Goal: Find specific page/section: Find specific page/section

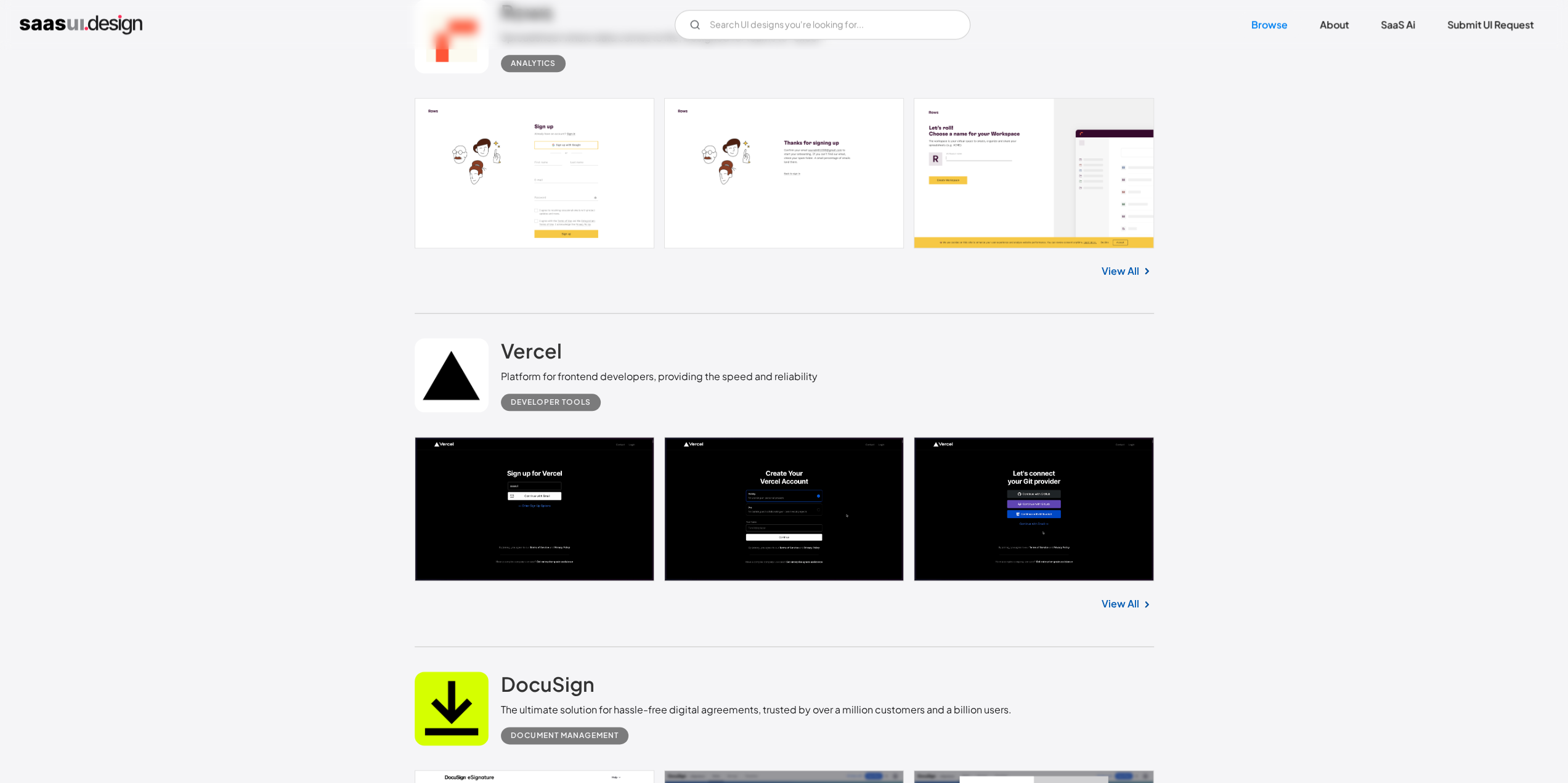
scroll to position [1479, 0]
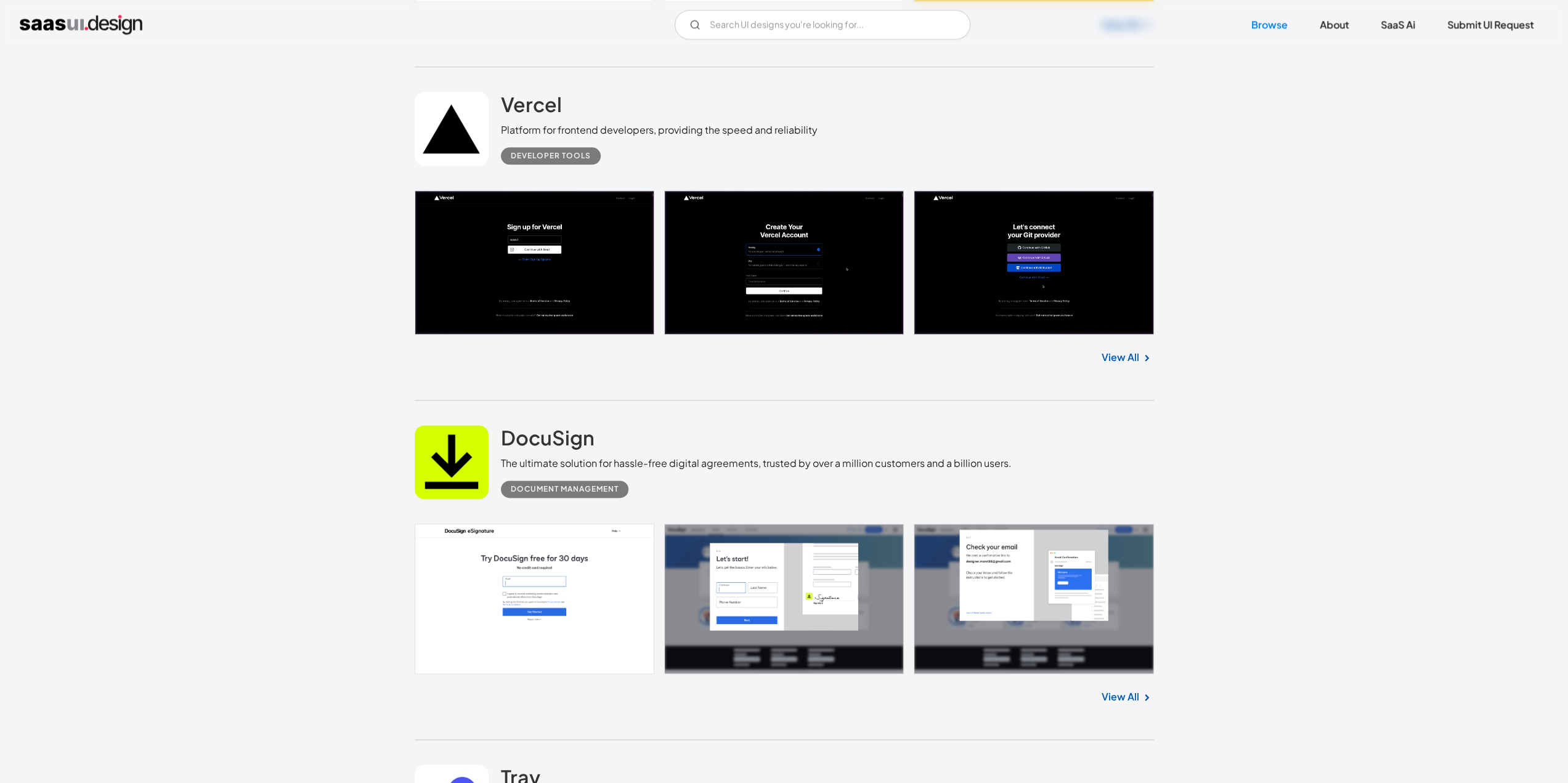
click at [1130, 359] on link "View All" at bounding box center [1120, 357] width 37 height 15
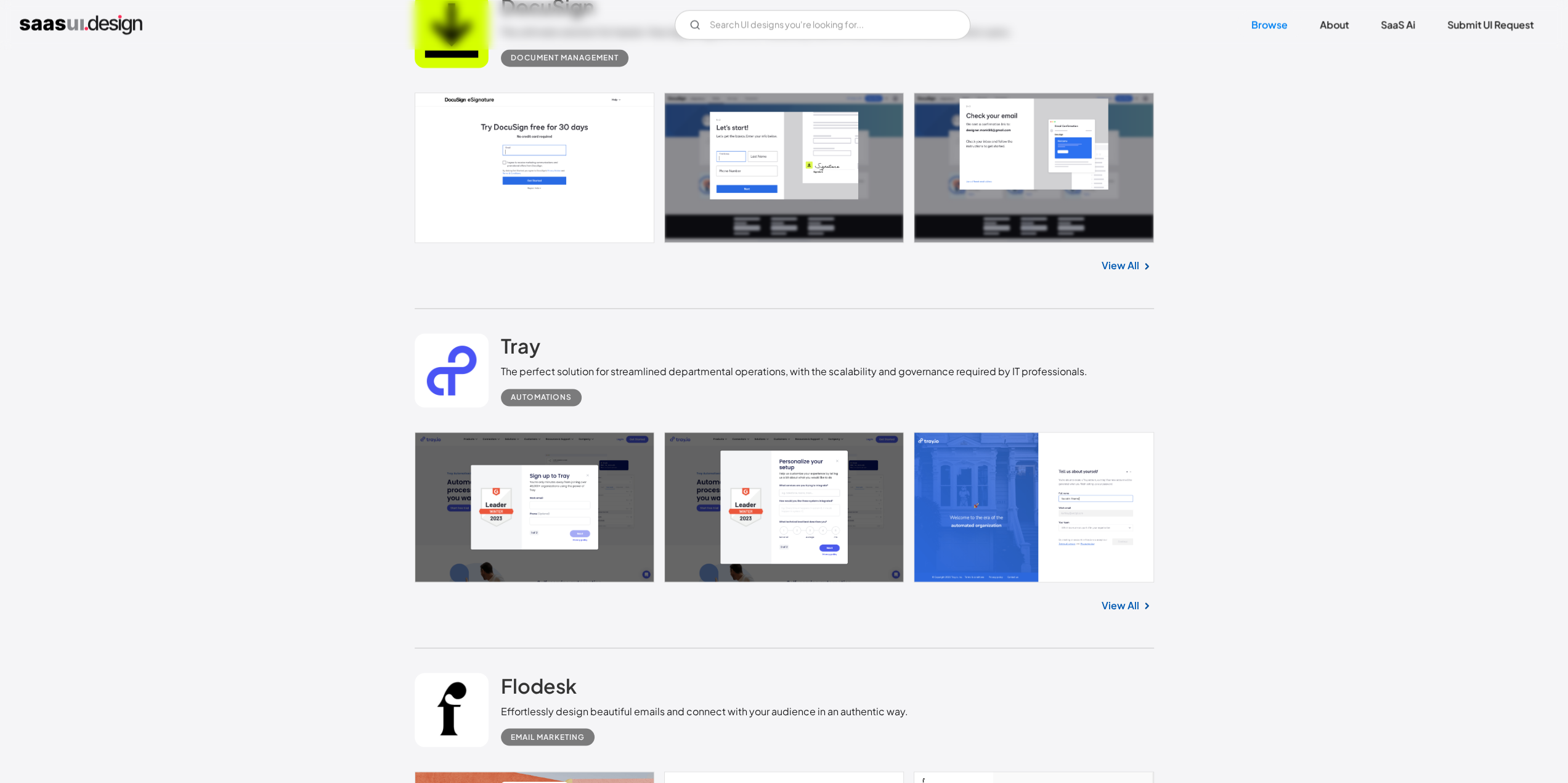
scroll to position [1787, 0]
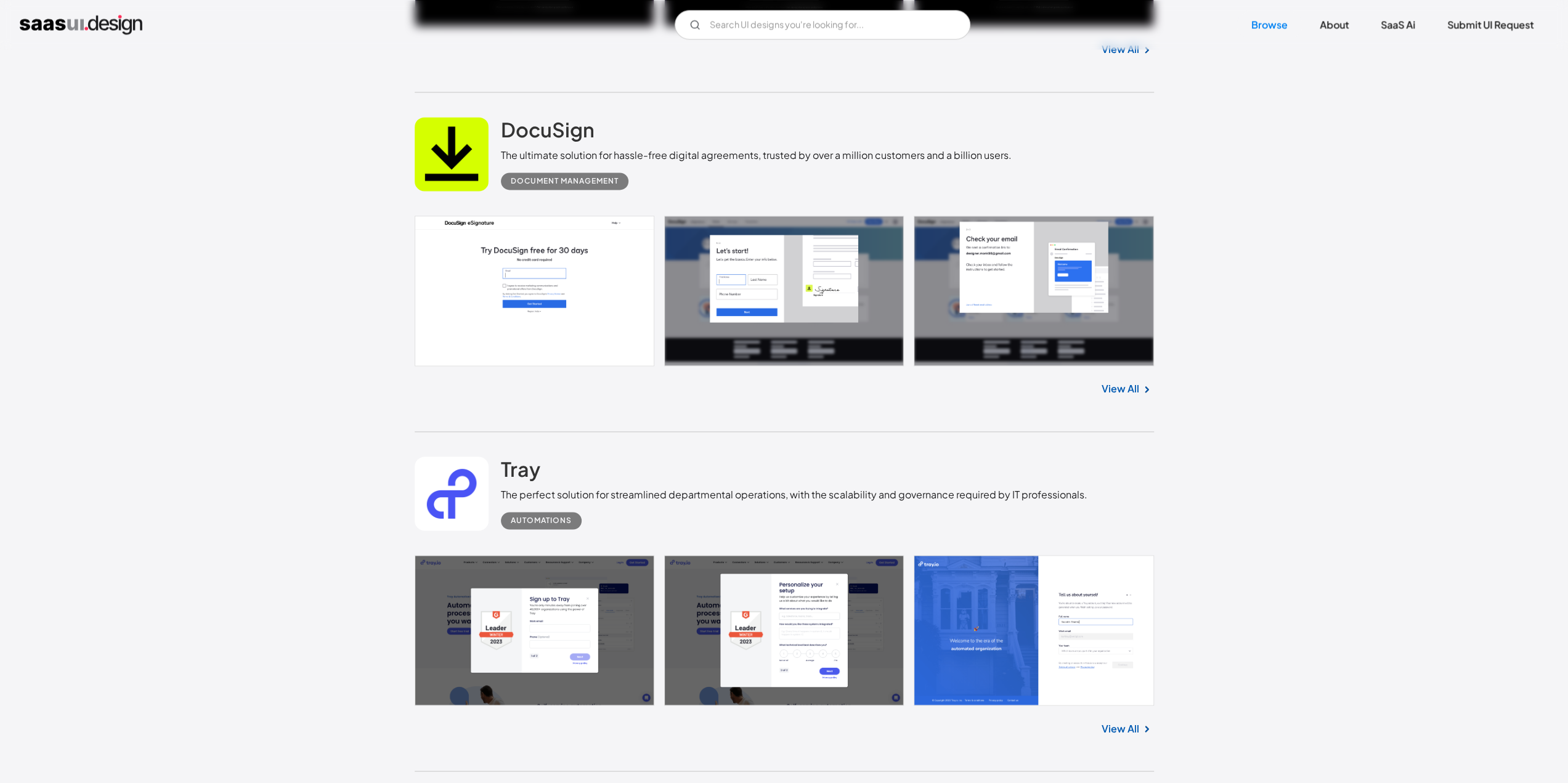
click at [1121, 386] on link "View All" at bounding box center [1120, 388] width 37 height 15
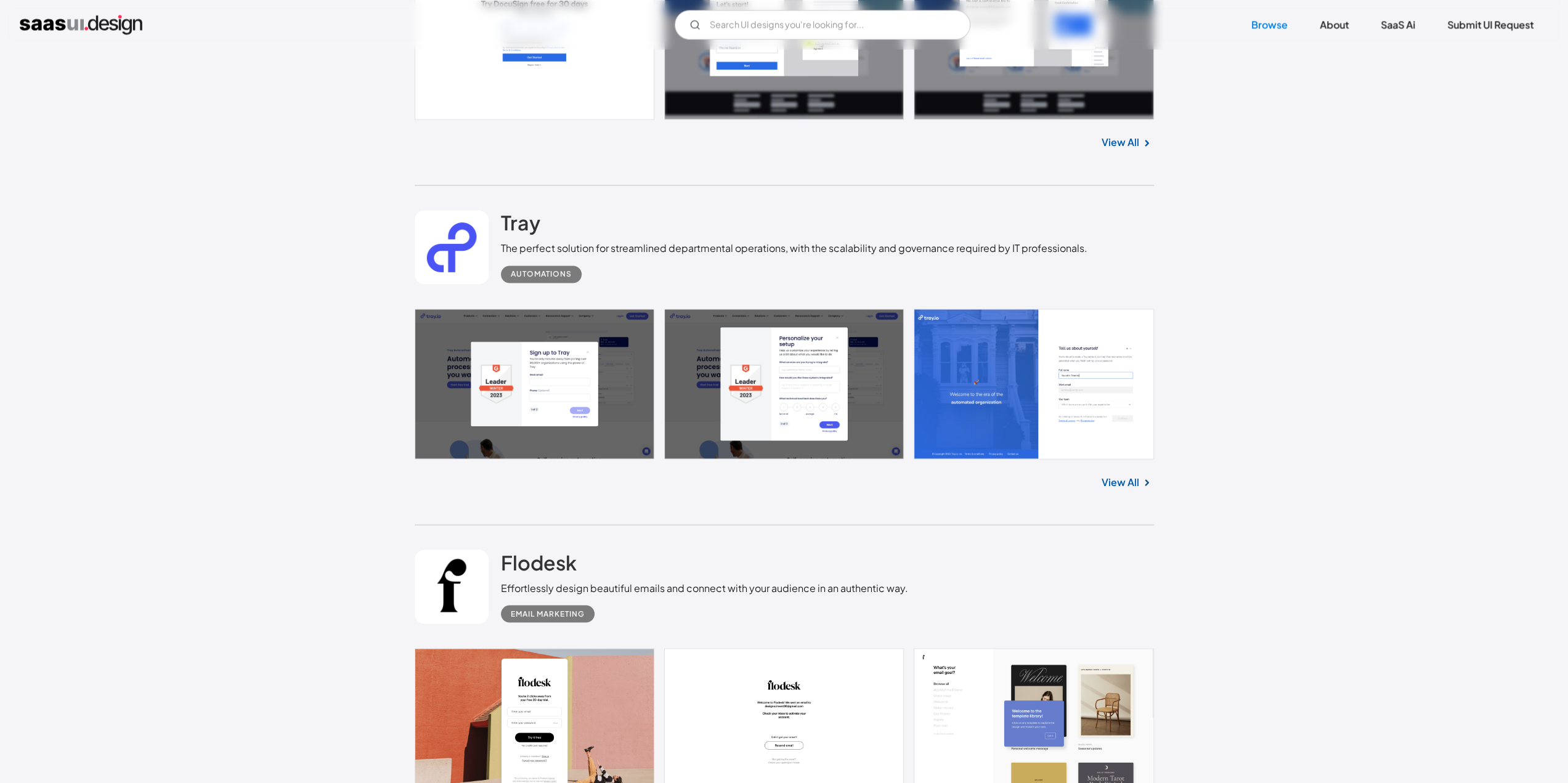
scroll to position [2095, 0]
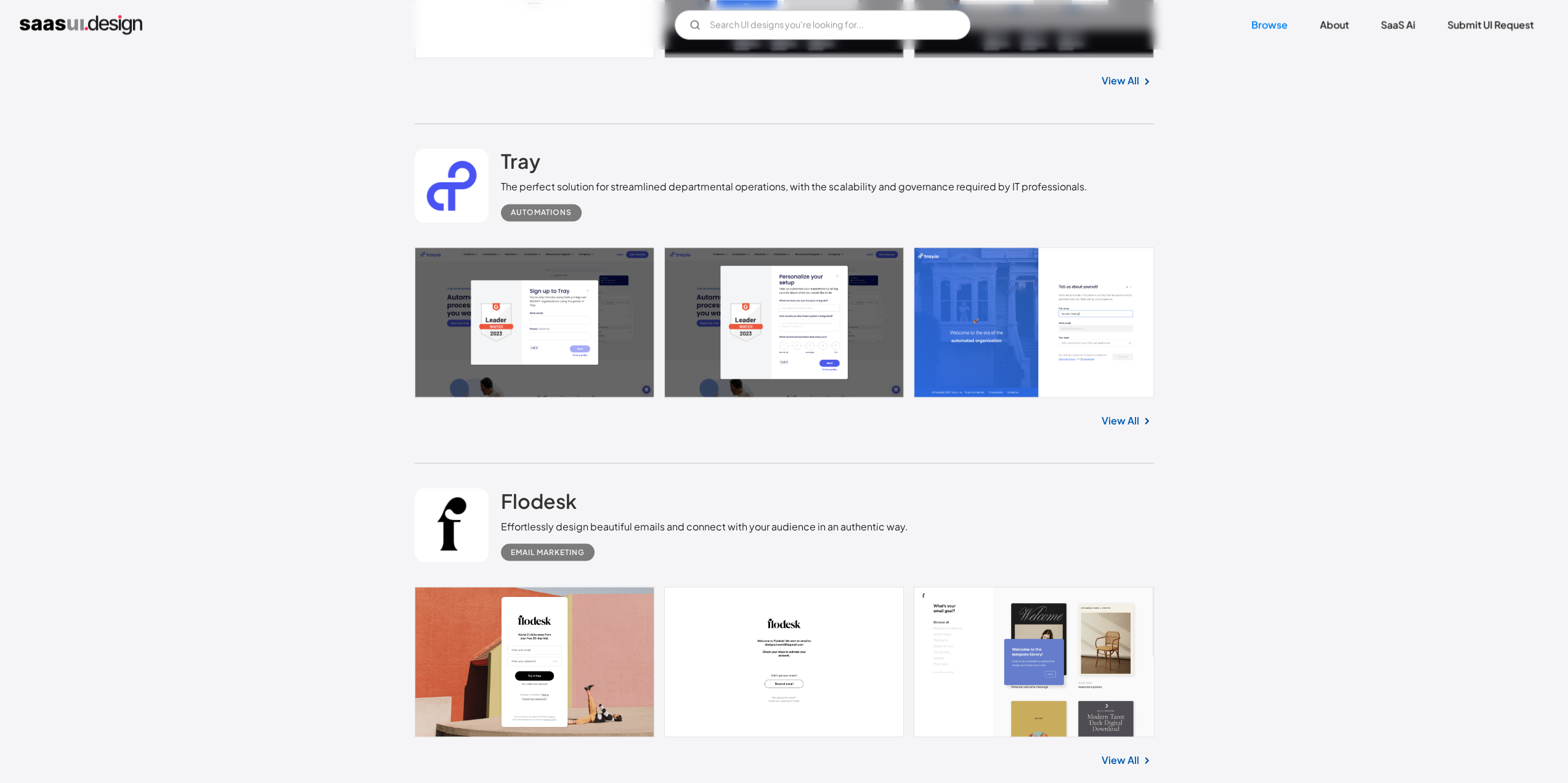
click at [1118, 416] on link "View All" at bounding box center [1120, 419] width 37 height 15
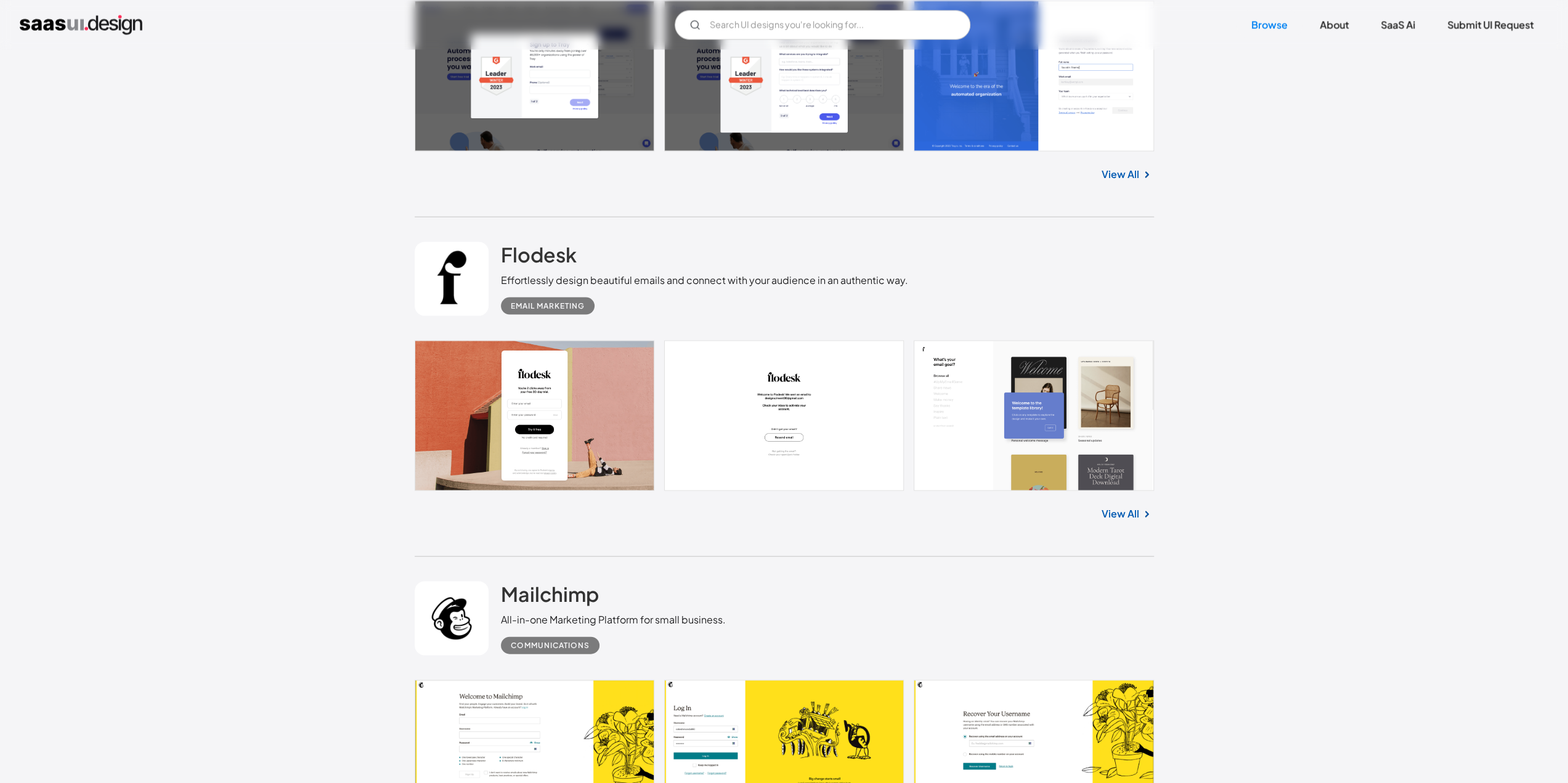
scroll to position [2403, 0]
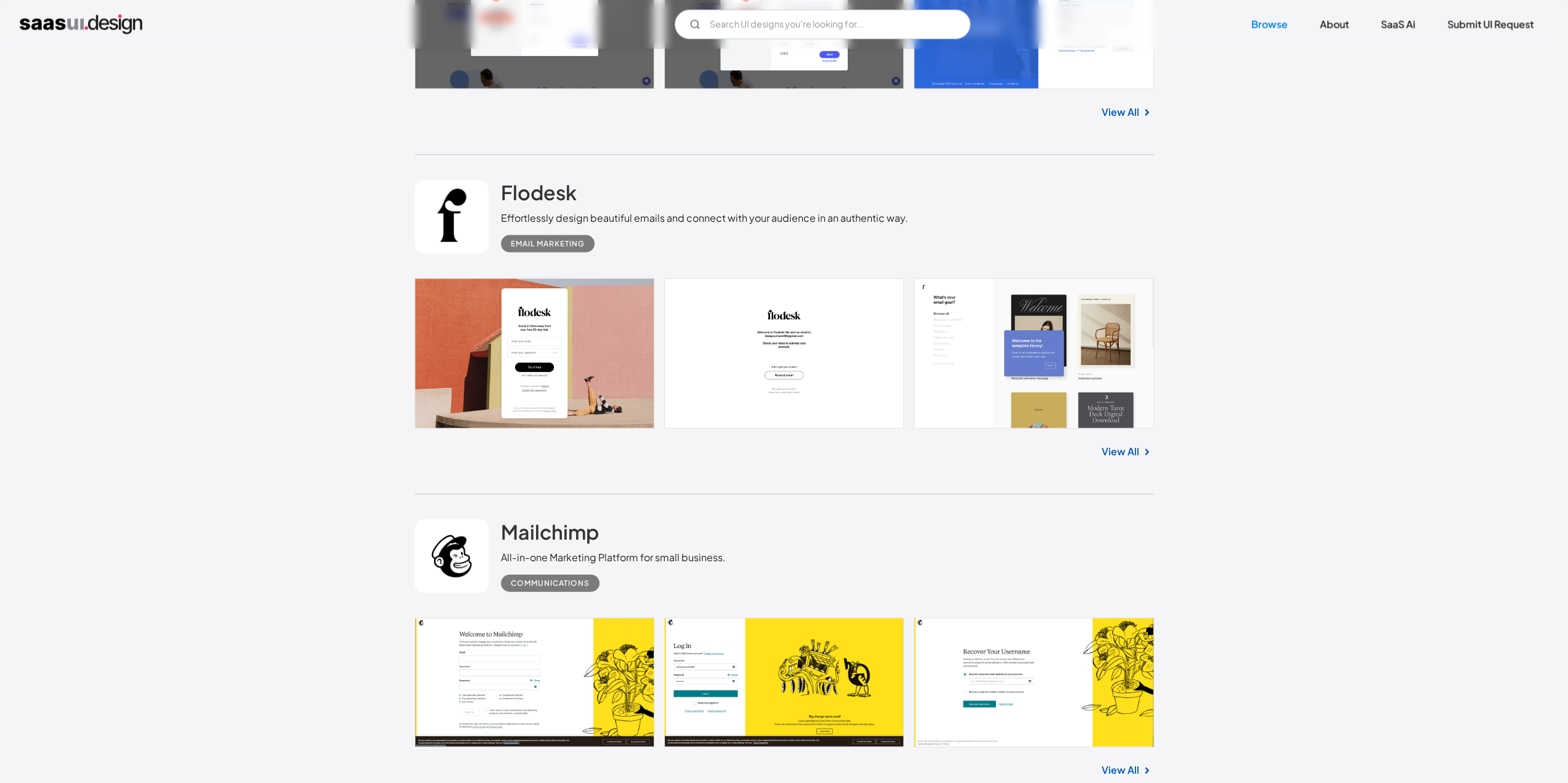
click at [1119, 451] on link "View All" at bounding box center [1120, 451] width 37 height 15
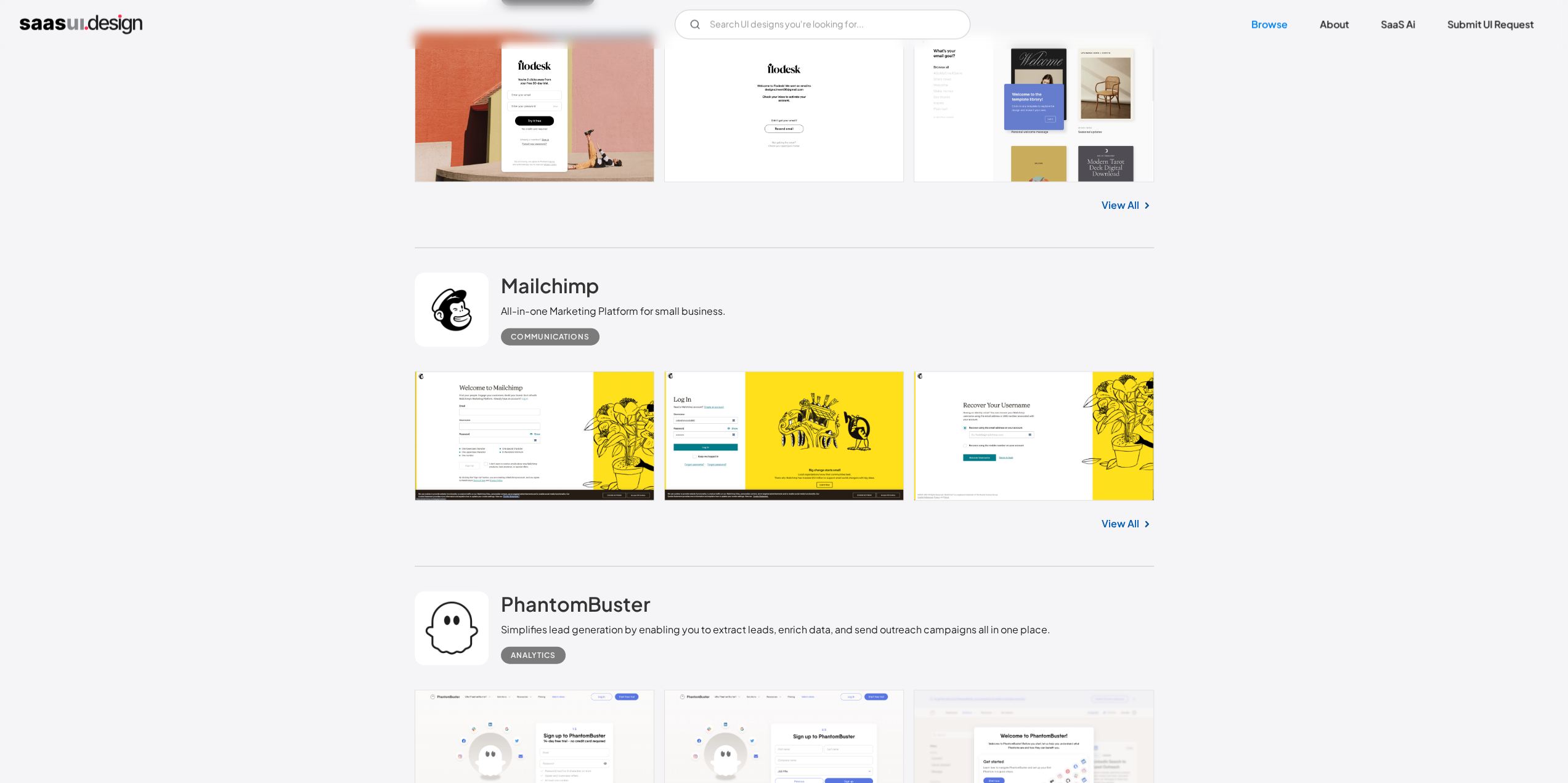
scroll to position [2957, 0]
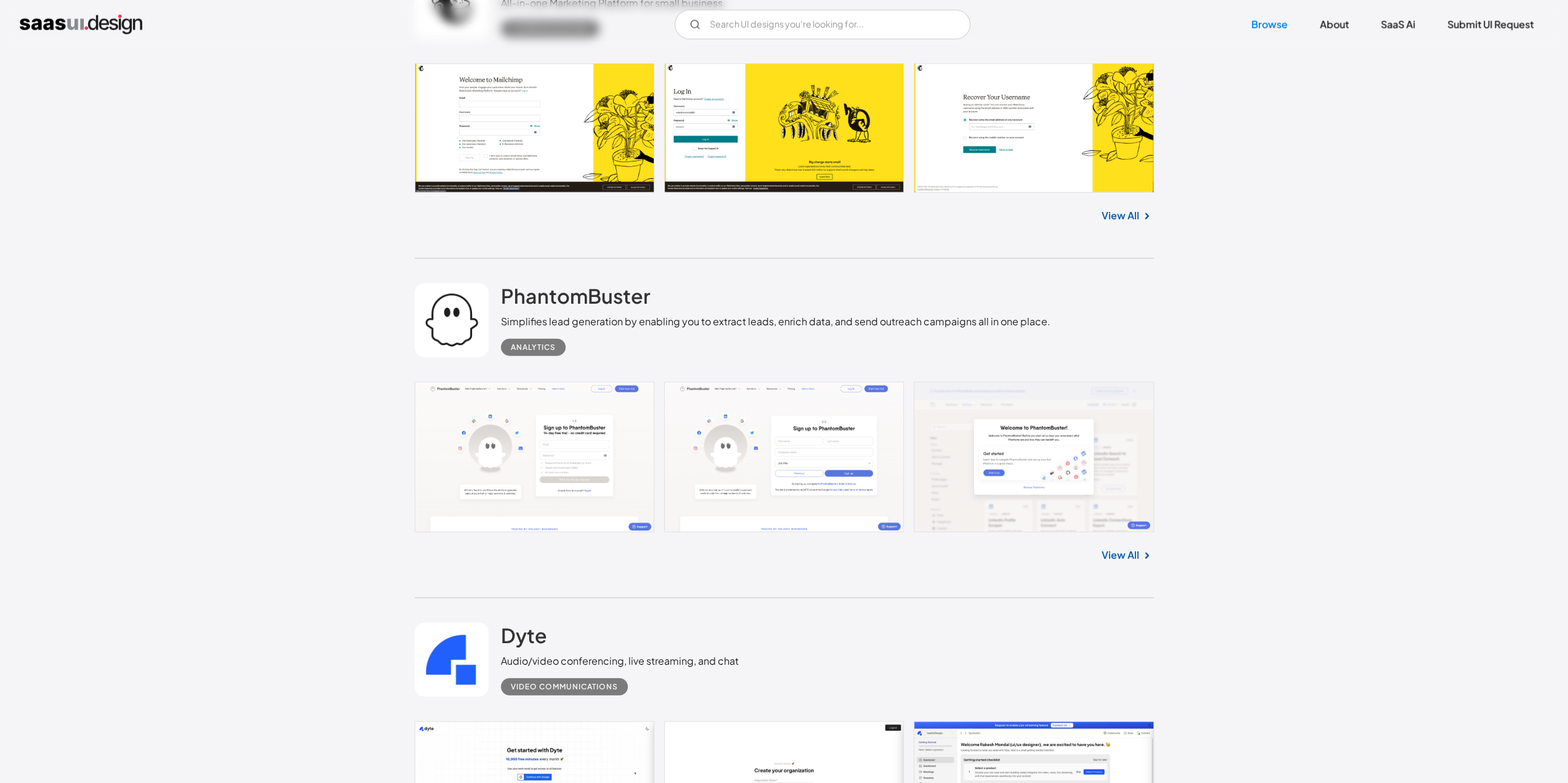
click at [1126, 558] on link "View All" at bounding box center [1120, 555] width 37 height 15
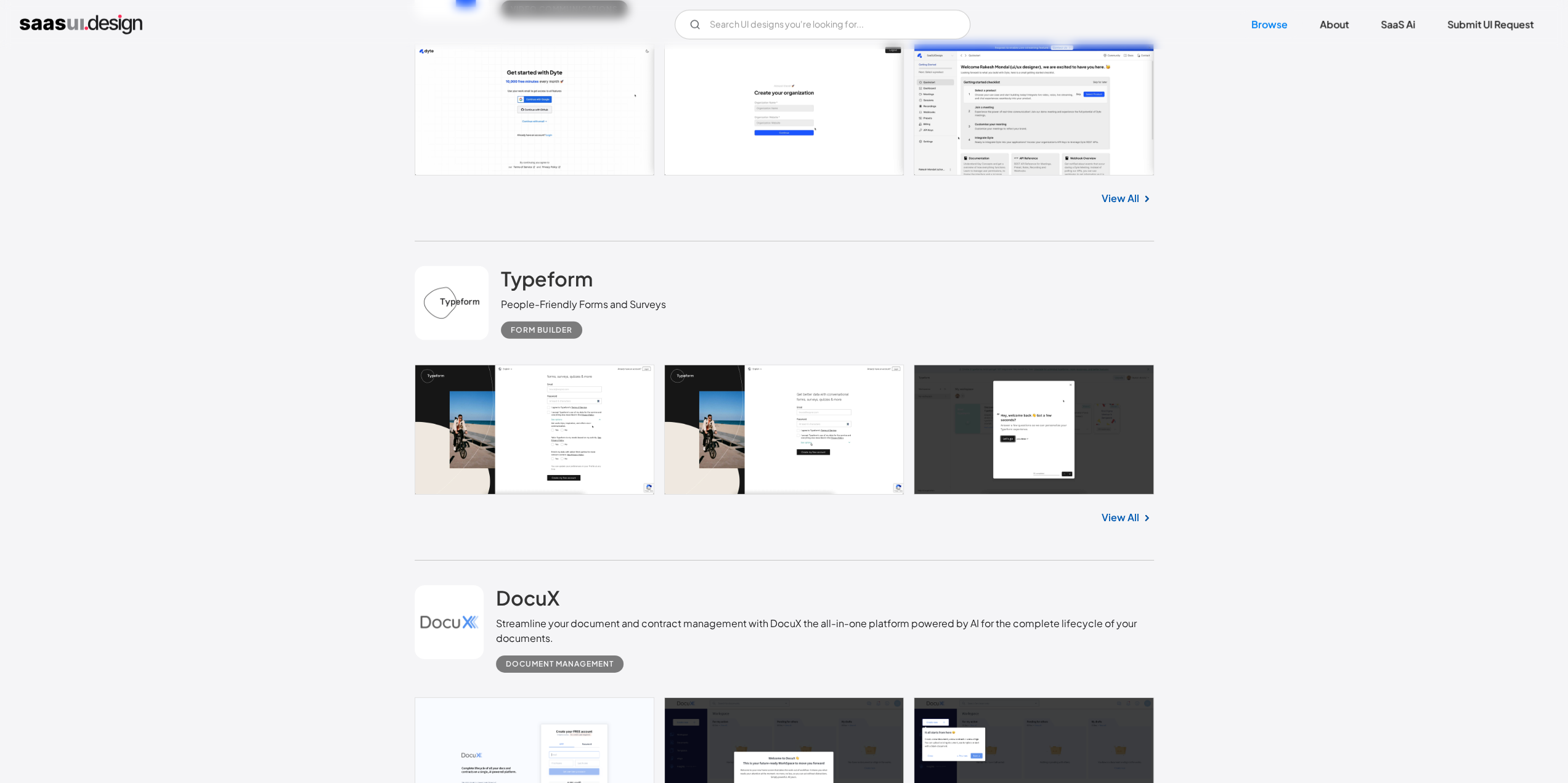
scroll to position [3698, 0]
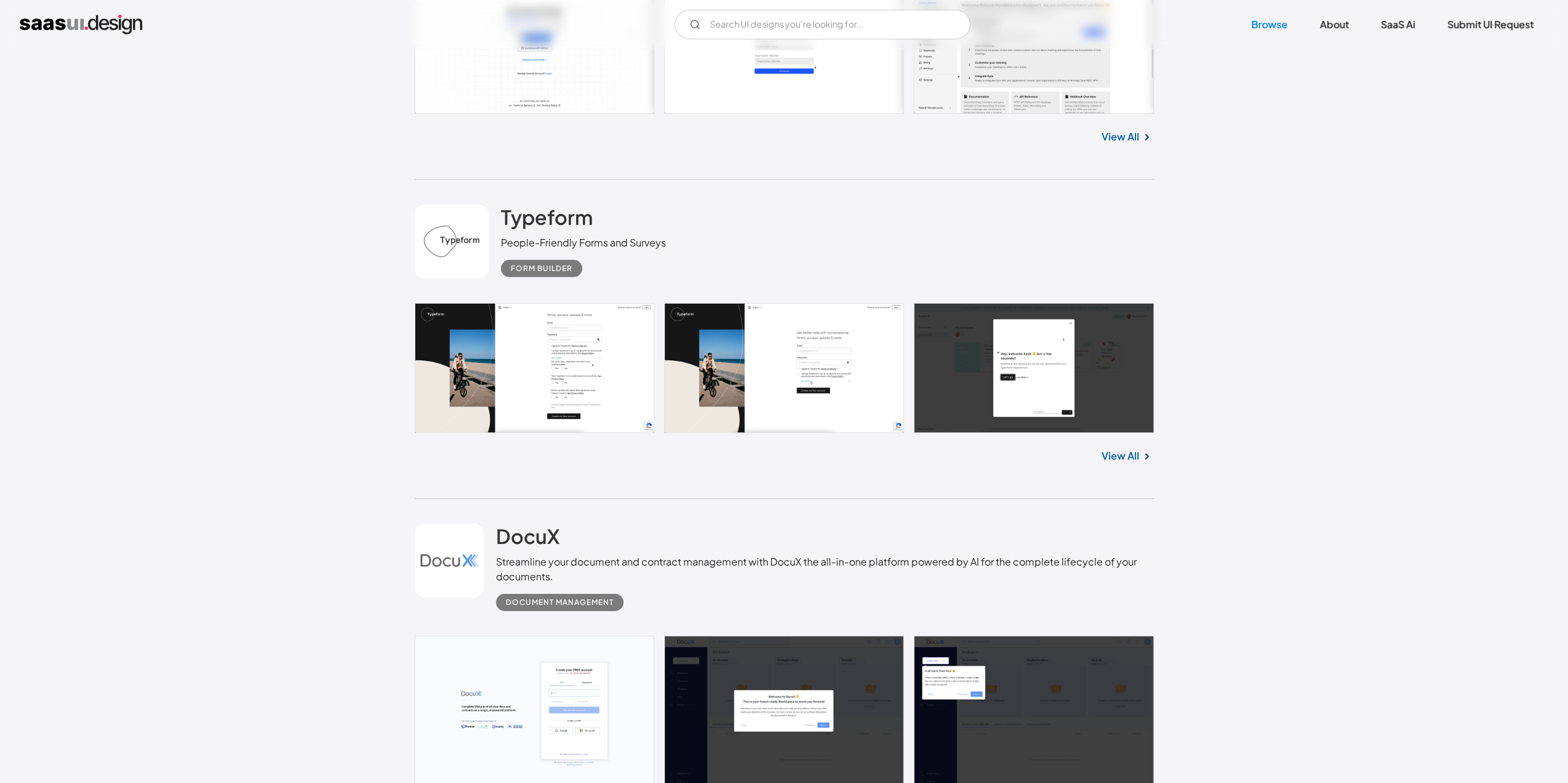
click at [1131, 455] on link "View All" at bounding box center [1120, 455] width 37 height 15
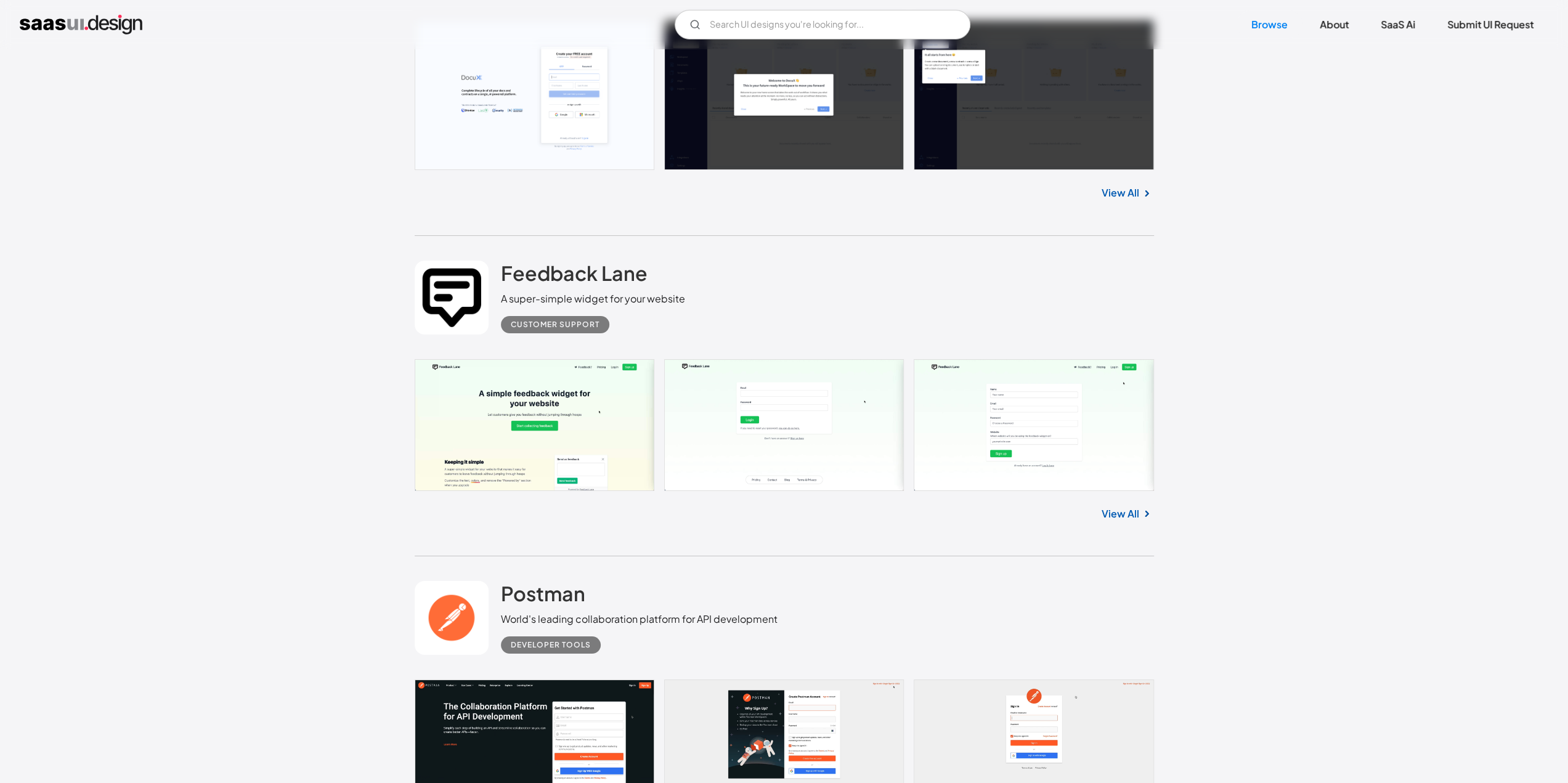
scroll to position [4005, 0]
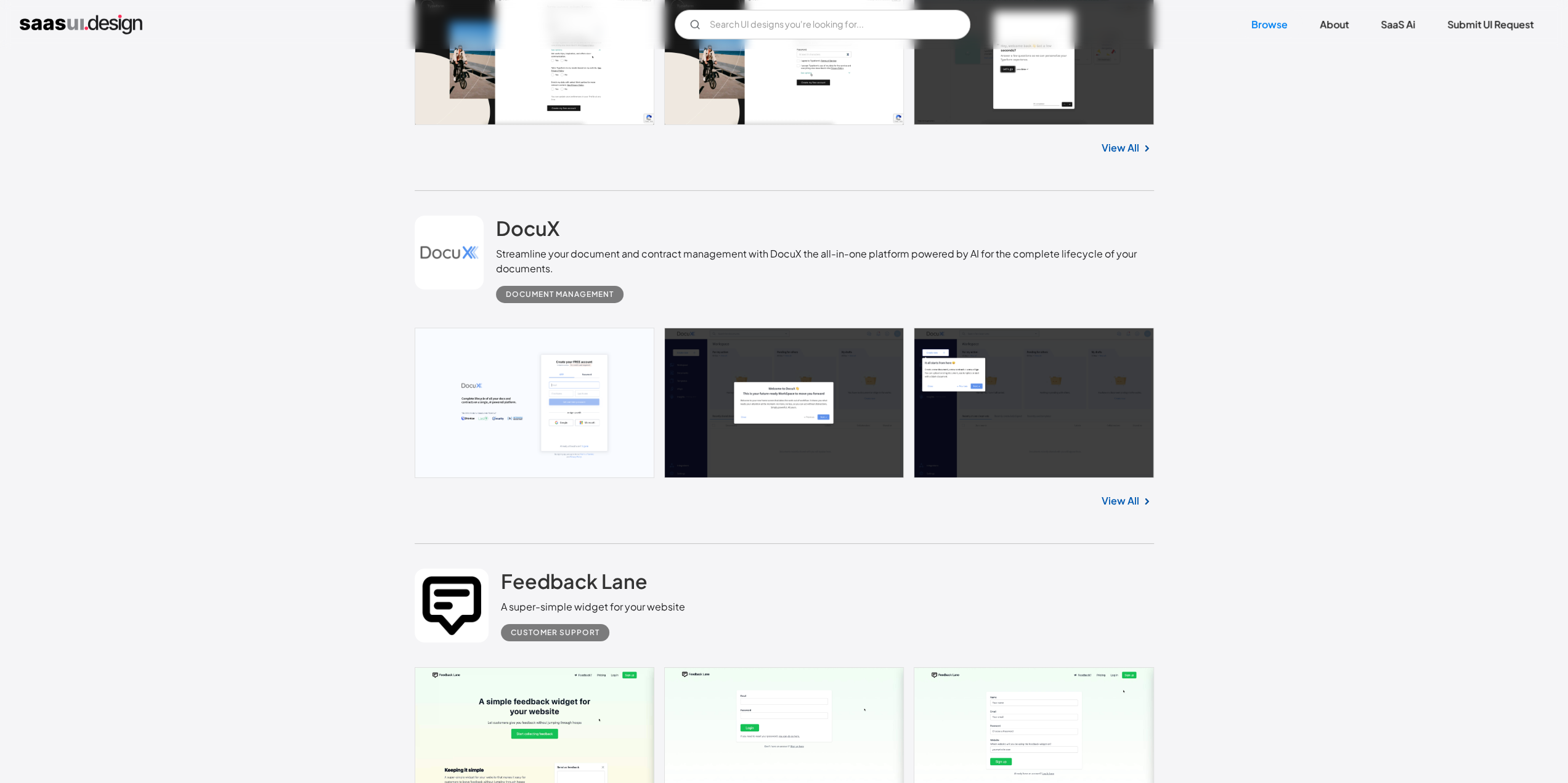
click at [1118, 499] on link "View All" at bounding box center [1120, 501] width 37 height 15
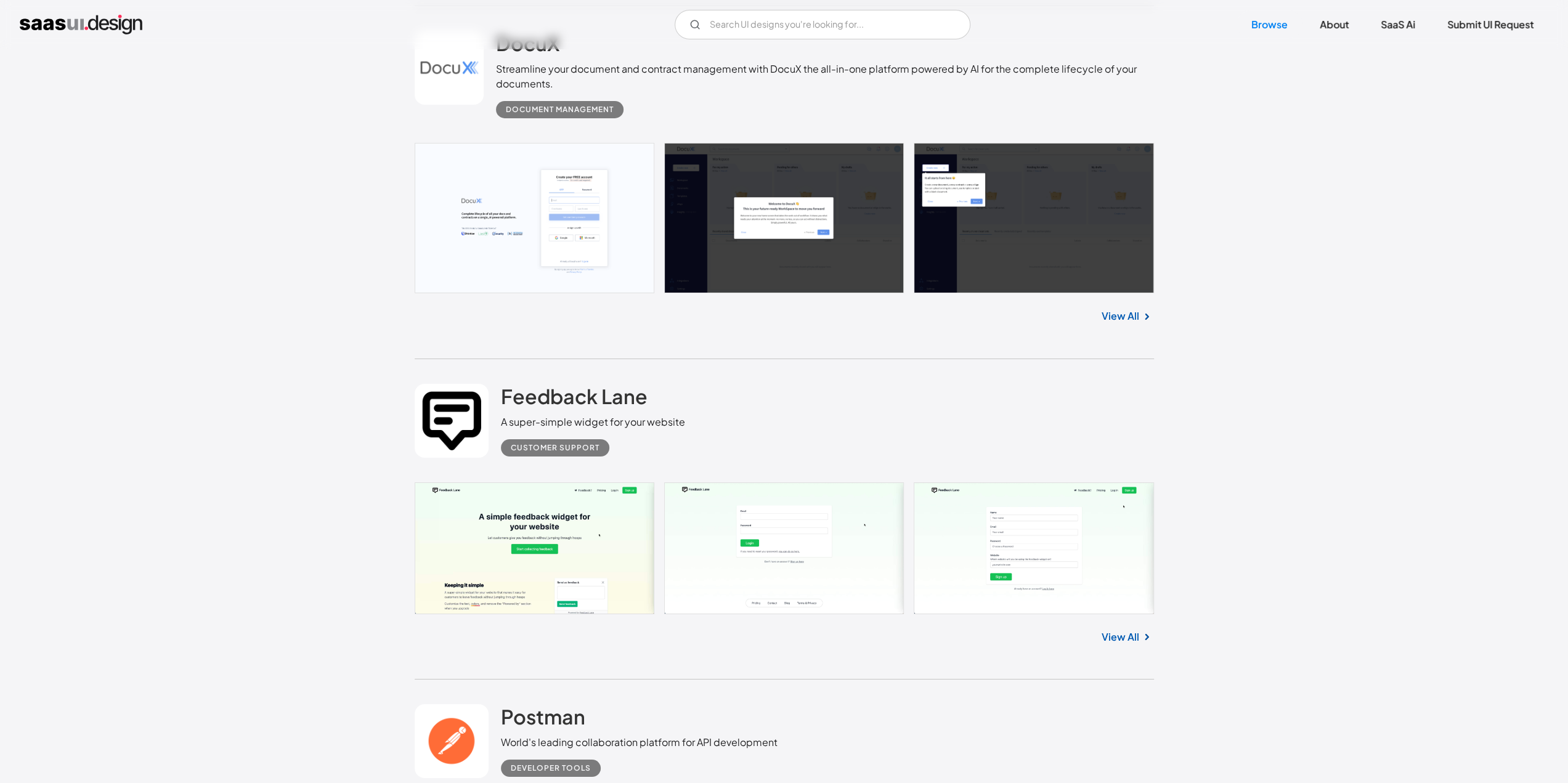
scroll to position [4252, 0]
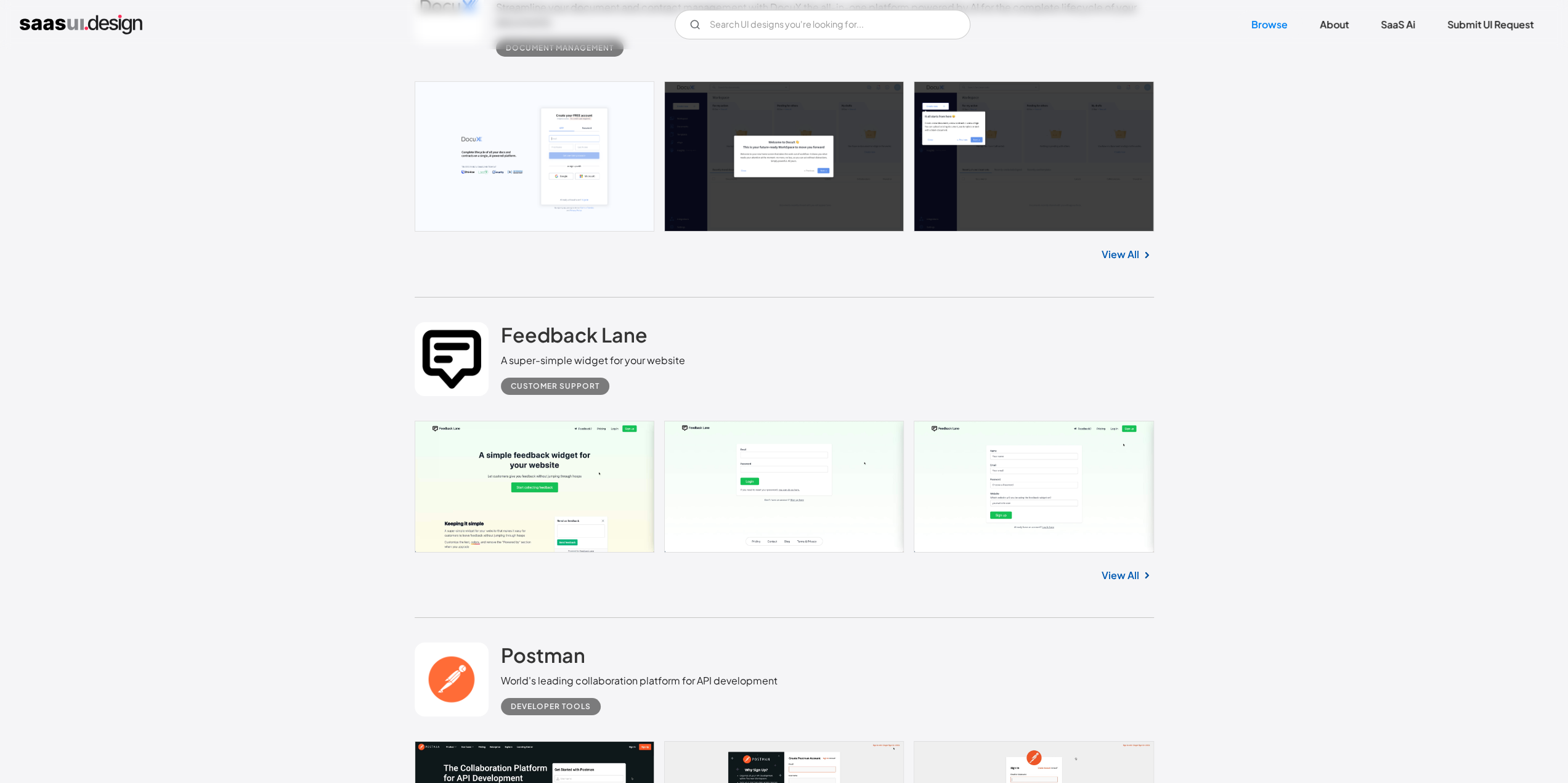
click at [1120, 573] on link "View All" at bounding box center [1120, 575] width 37 height 15
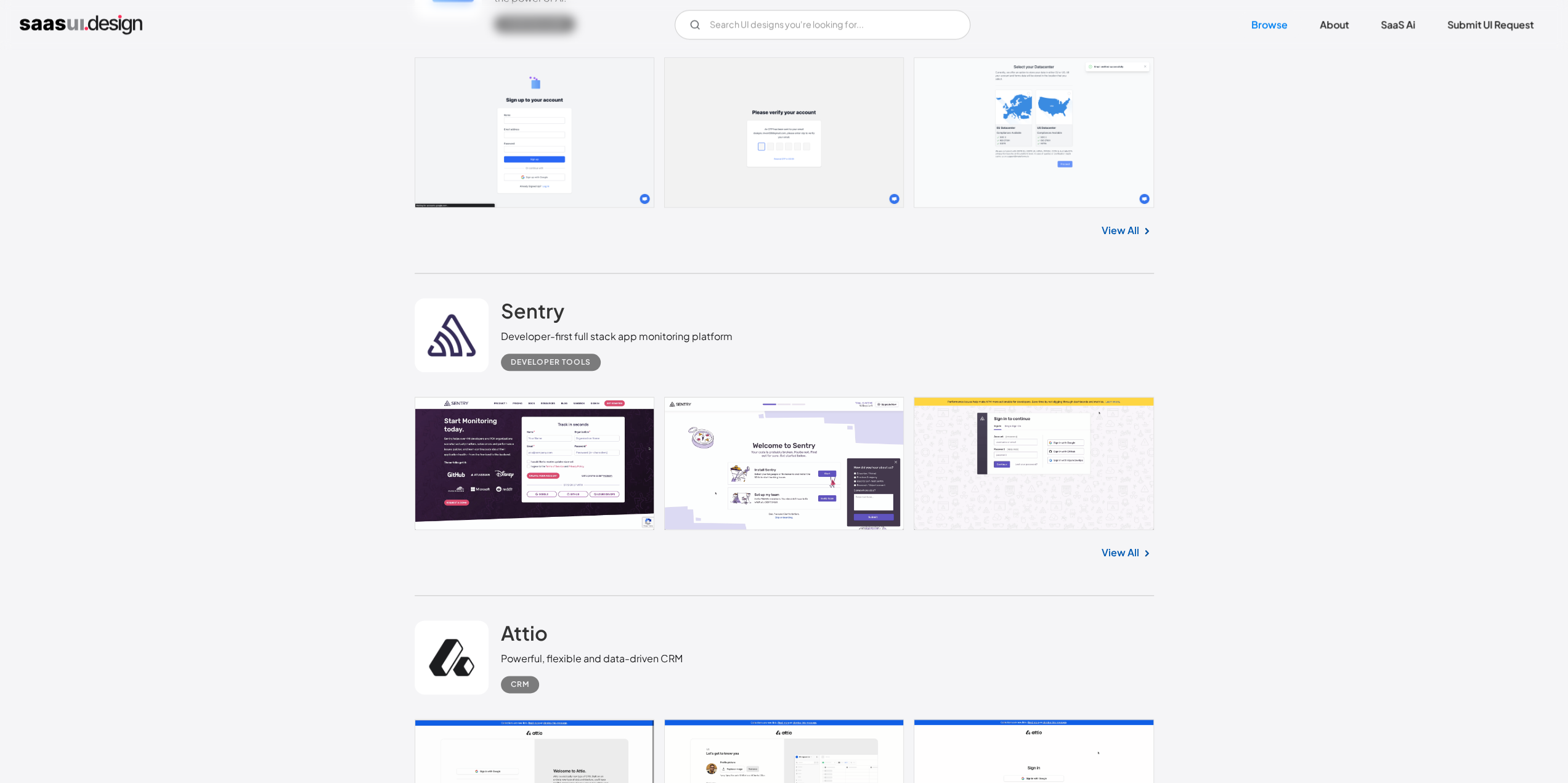
scroll to position [15467, 0]
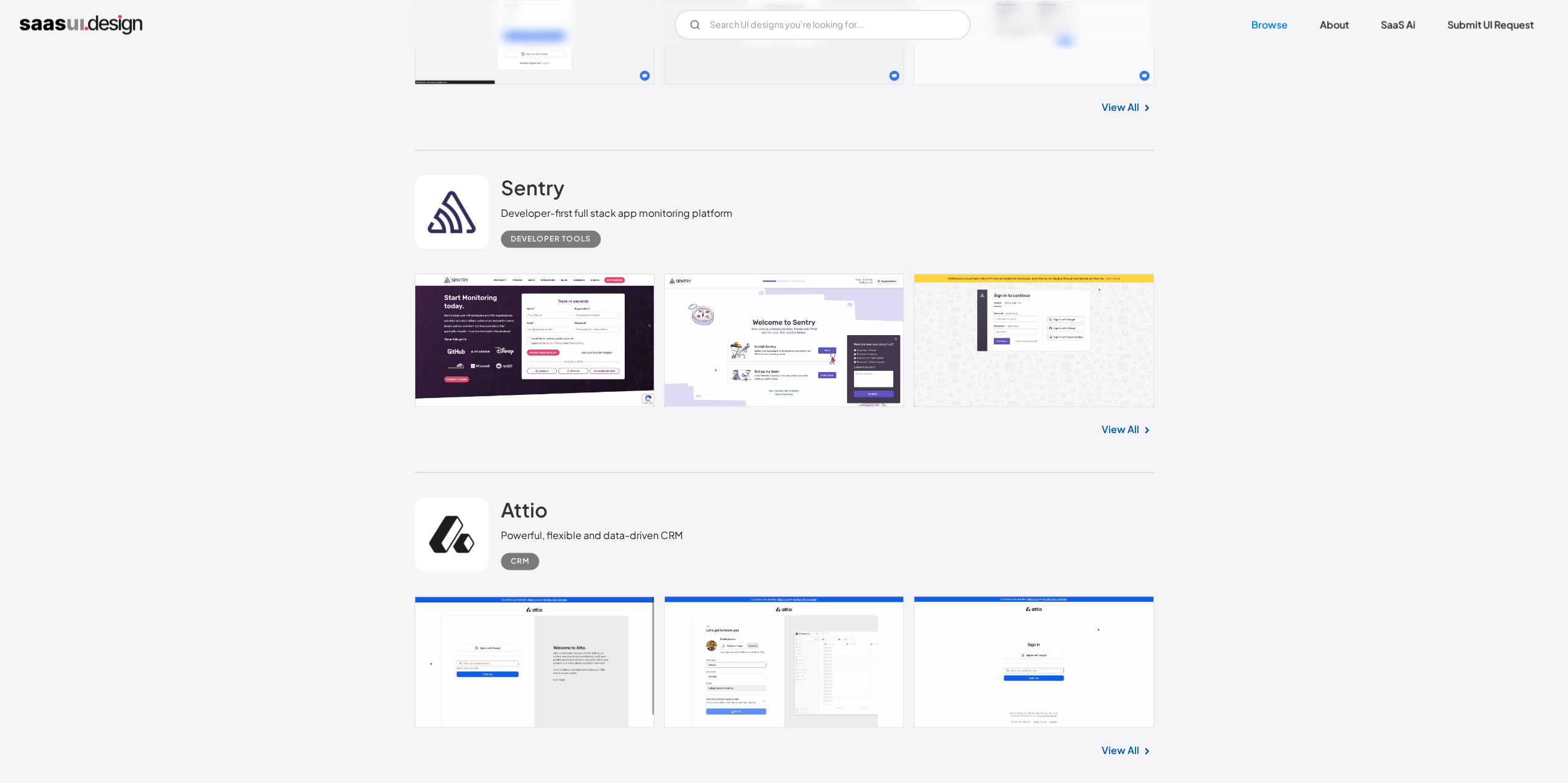
click at [1117, 426] on link "View All" at bounding box center [1120, 429] width 37 height 15
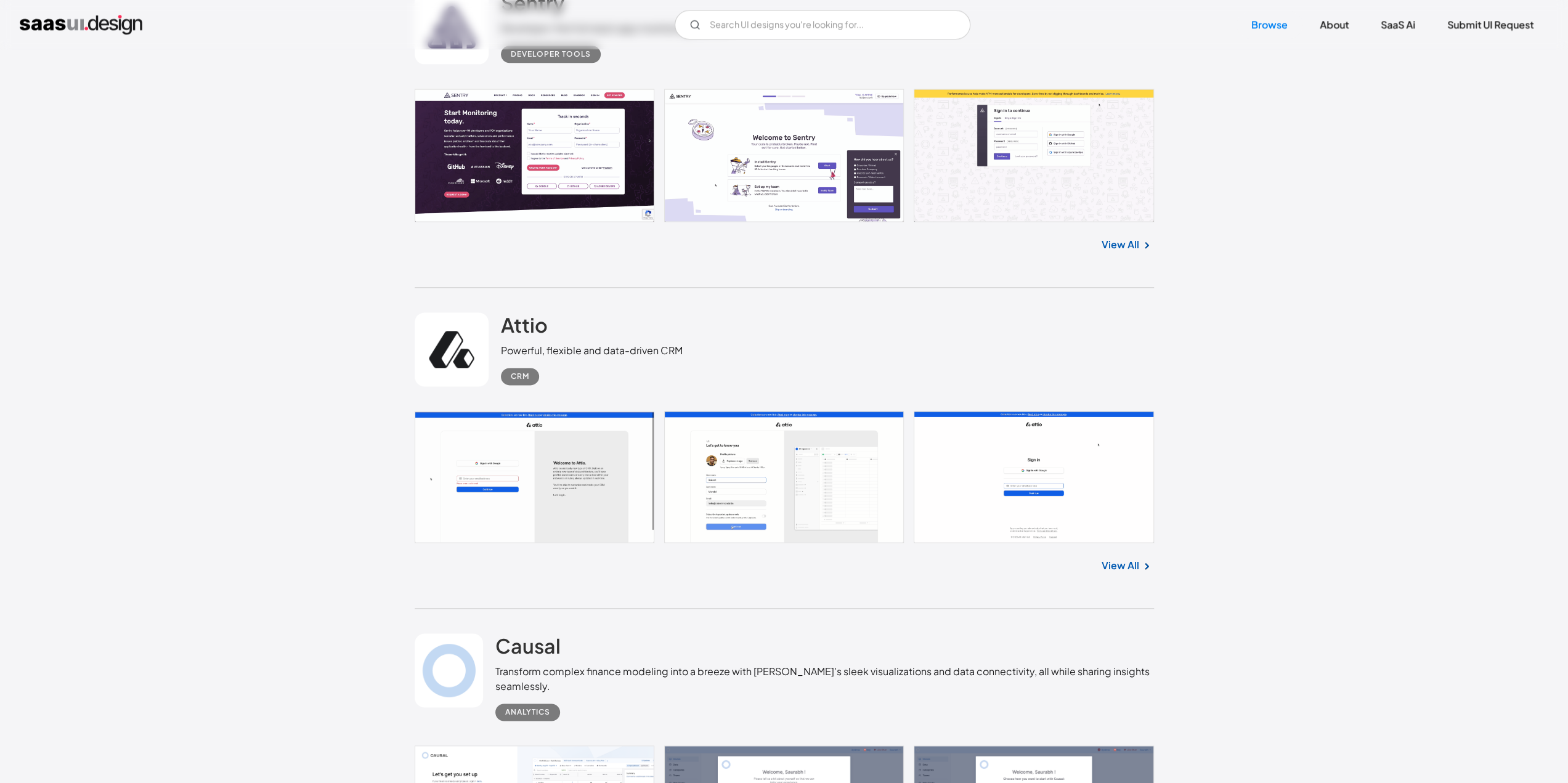
scroll to position [15714, 0]
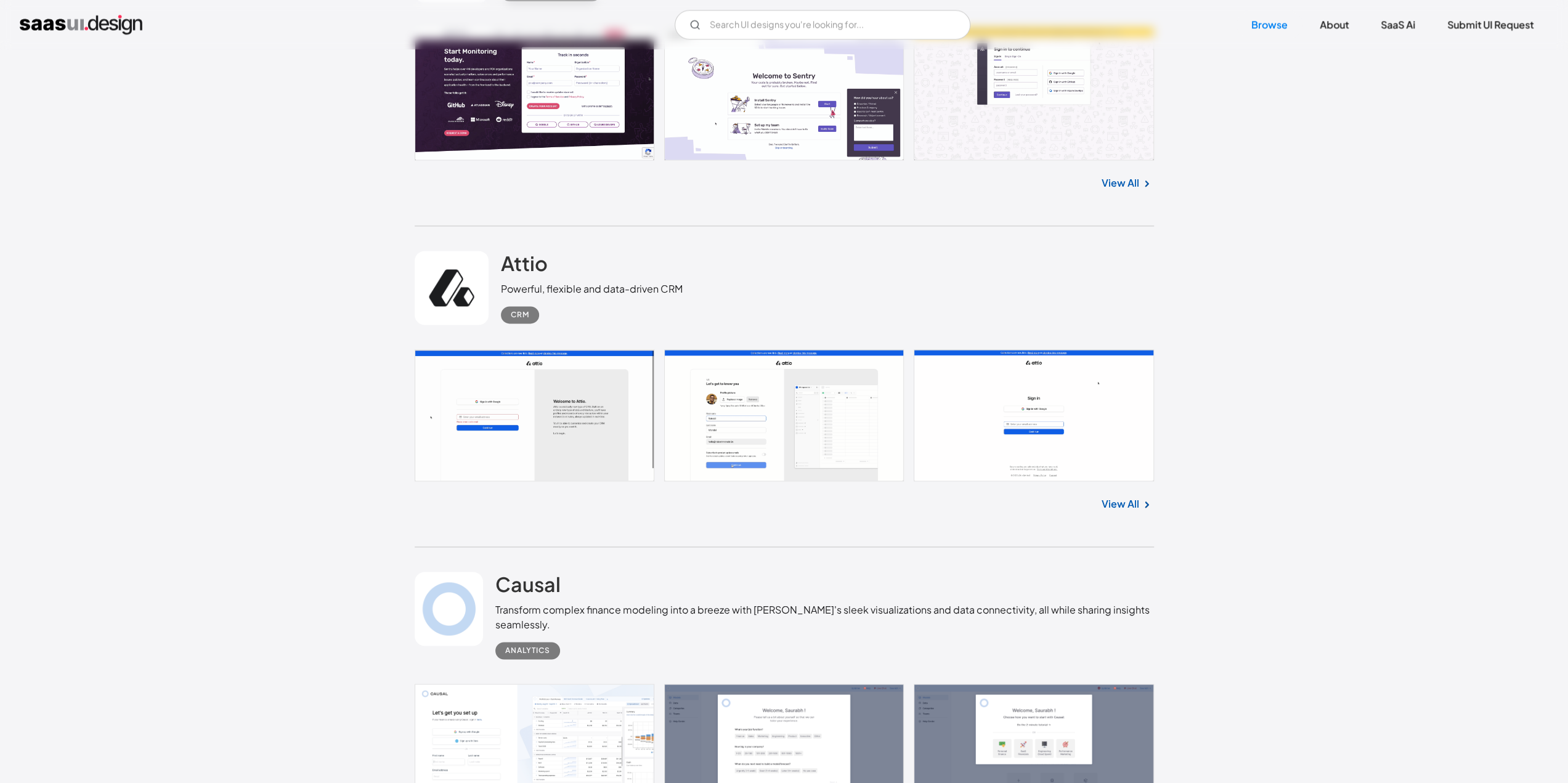
click at [1123, 506] on link "View All" at bounding box center [1120, 504] width 37 height 15
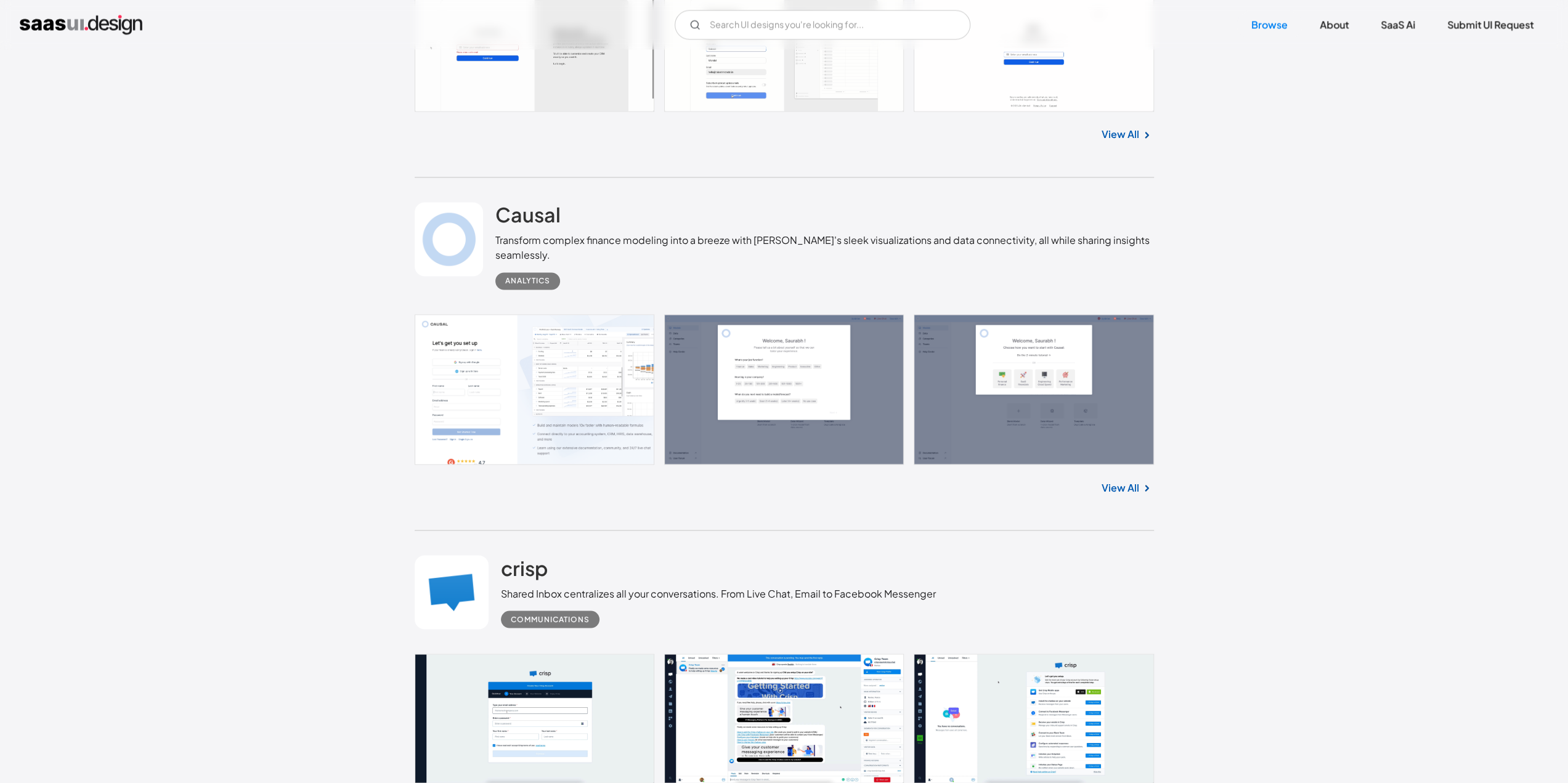
click at [1121, 482] on link "View All" at bounding box center [1120, 487] width 37 height 15
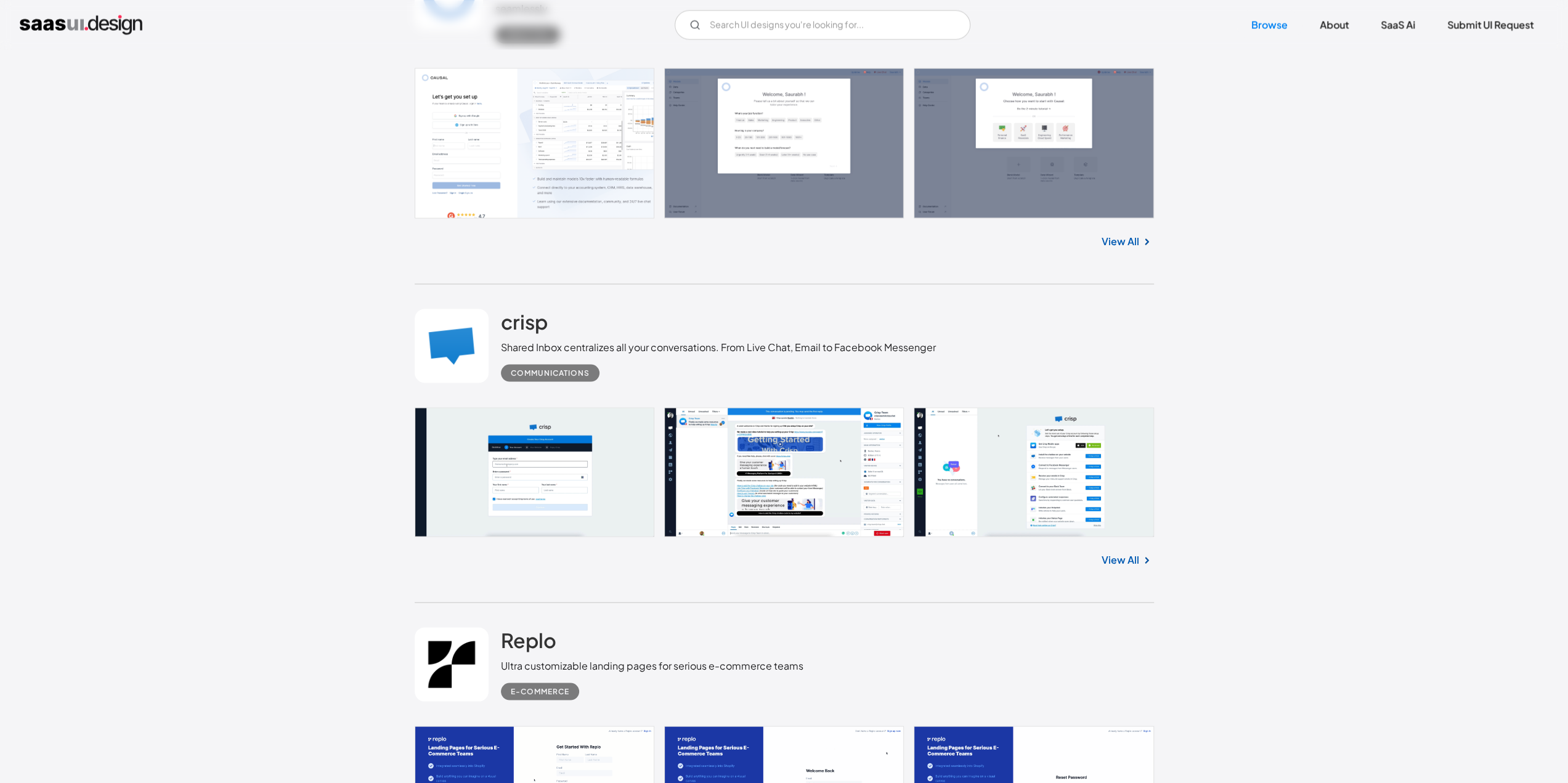
scroll to position [16453, 0]
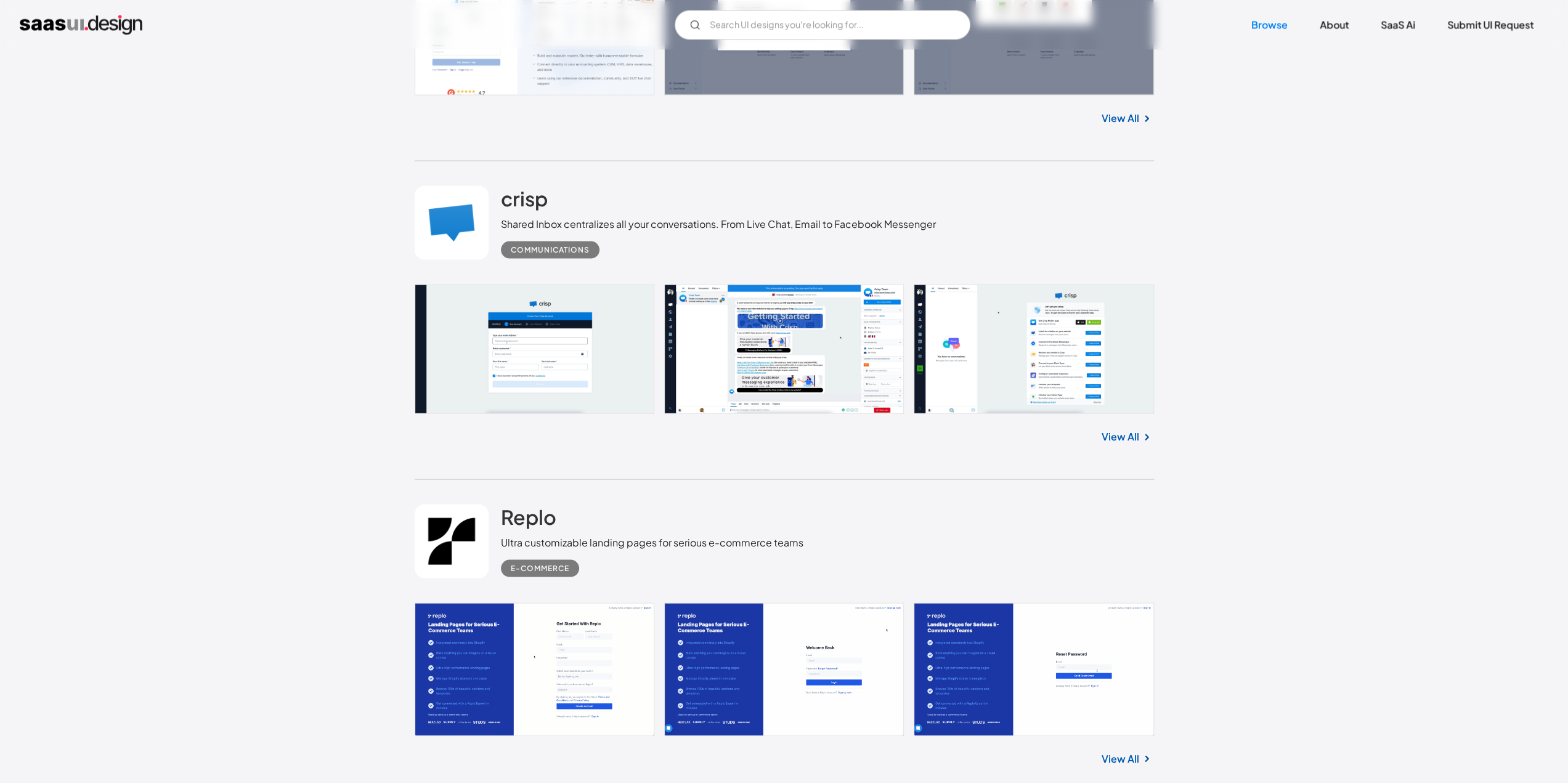
click at [1139, 443] on img at bounding box center [1146, 436] width 15 height 15
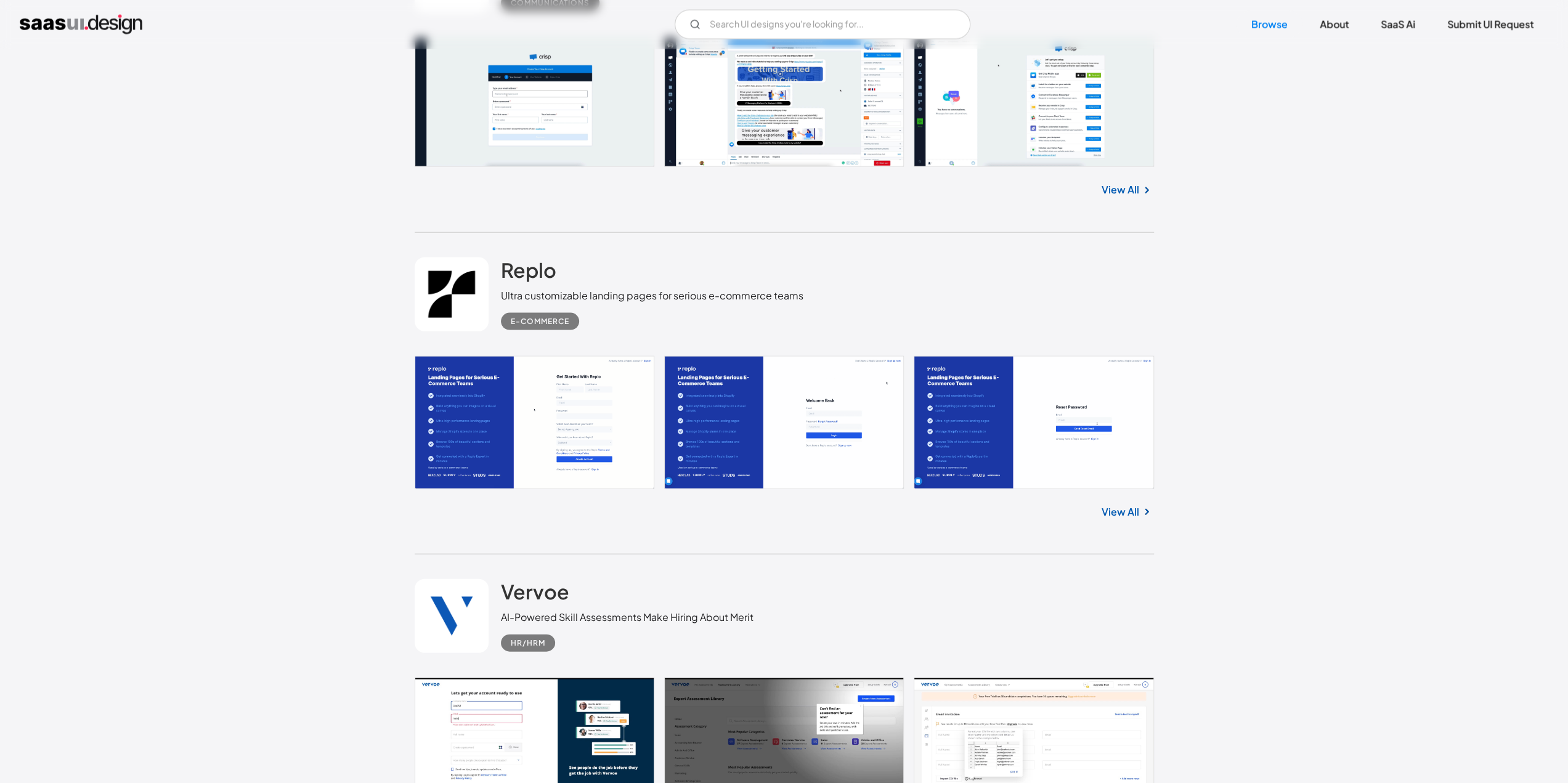
scroll to position [16761, 0]
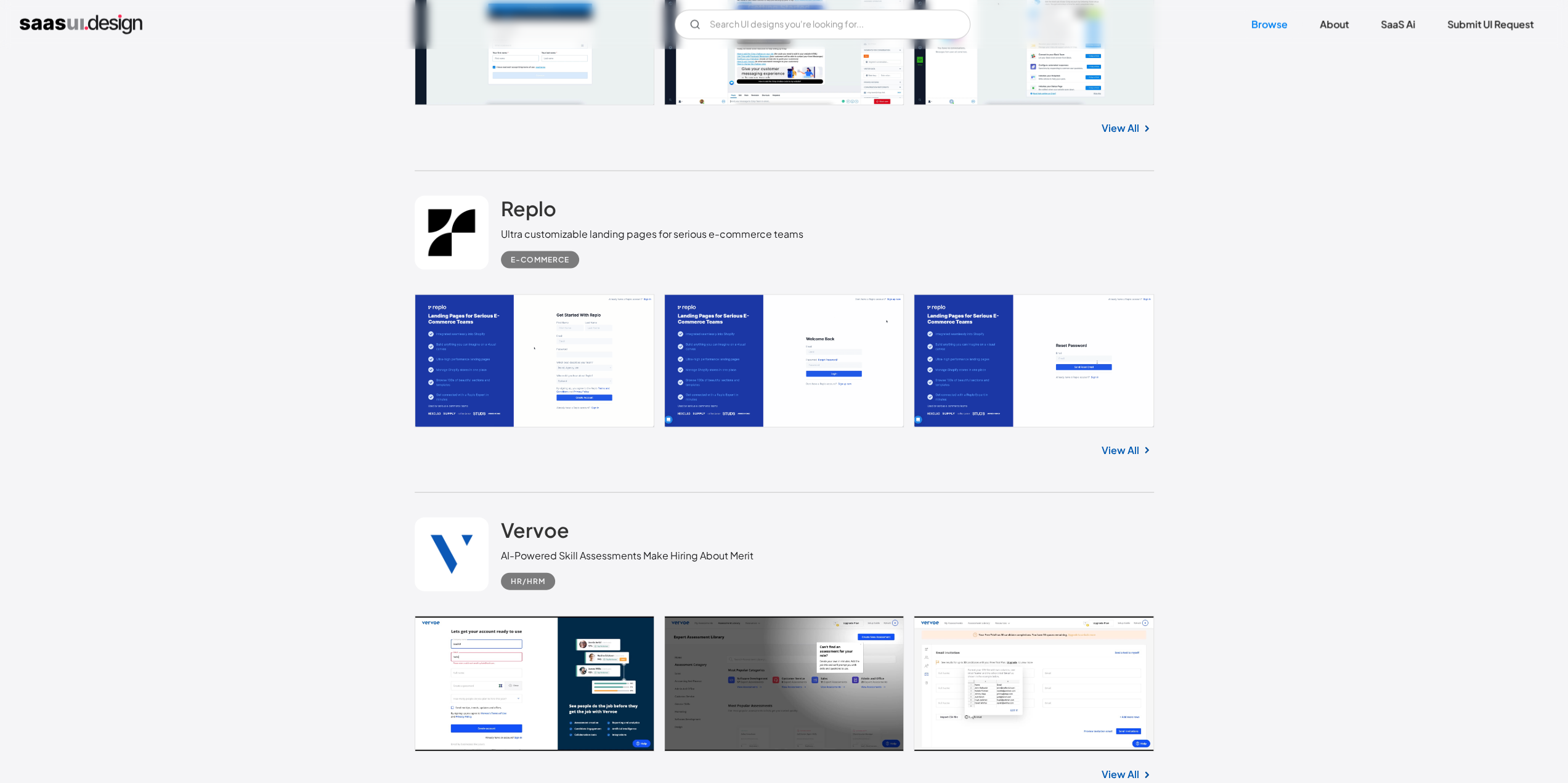
click at [1137, 454] on link "View All" at bounding box center [1120, 450] width 37 height 15
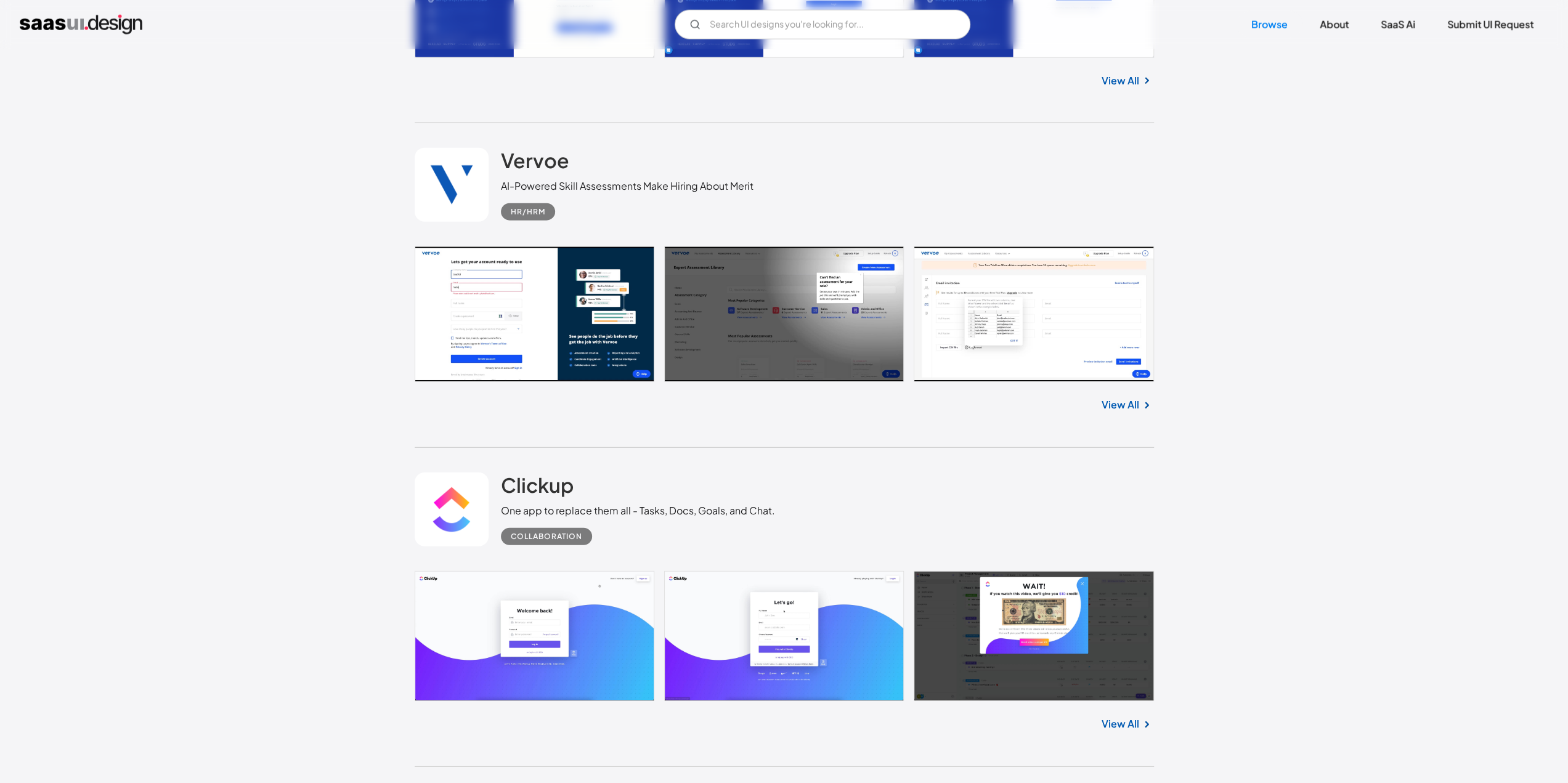
click at [1114, 403] on link "View All" at bounding box center [1120, 404] width 37 height 15
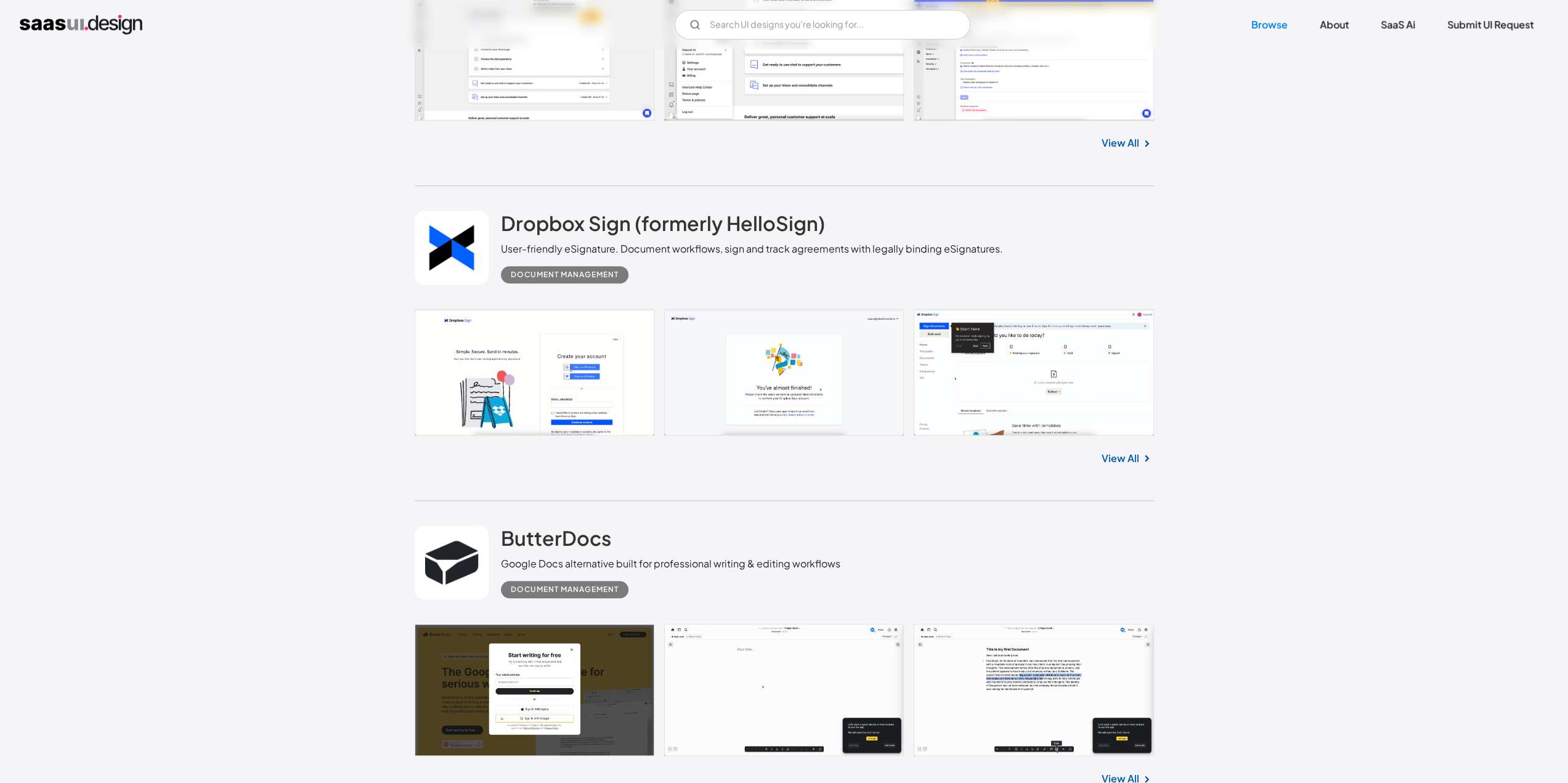
scroll to position [20027, 0]
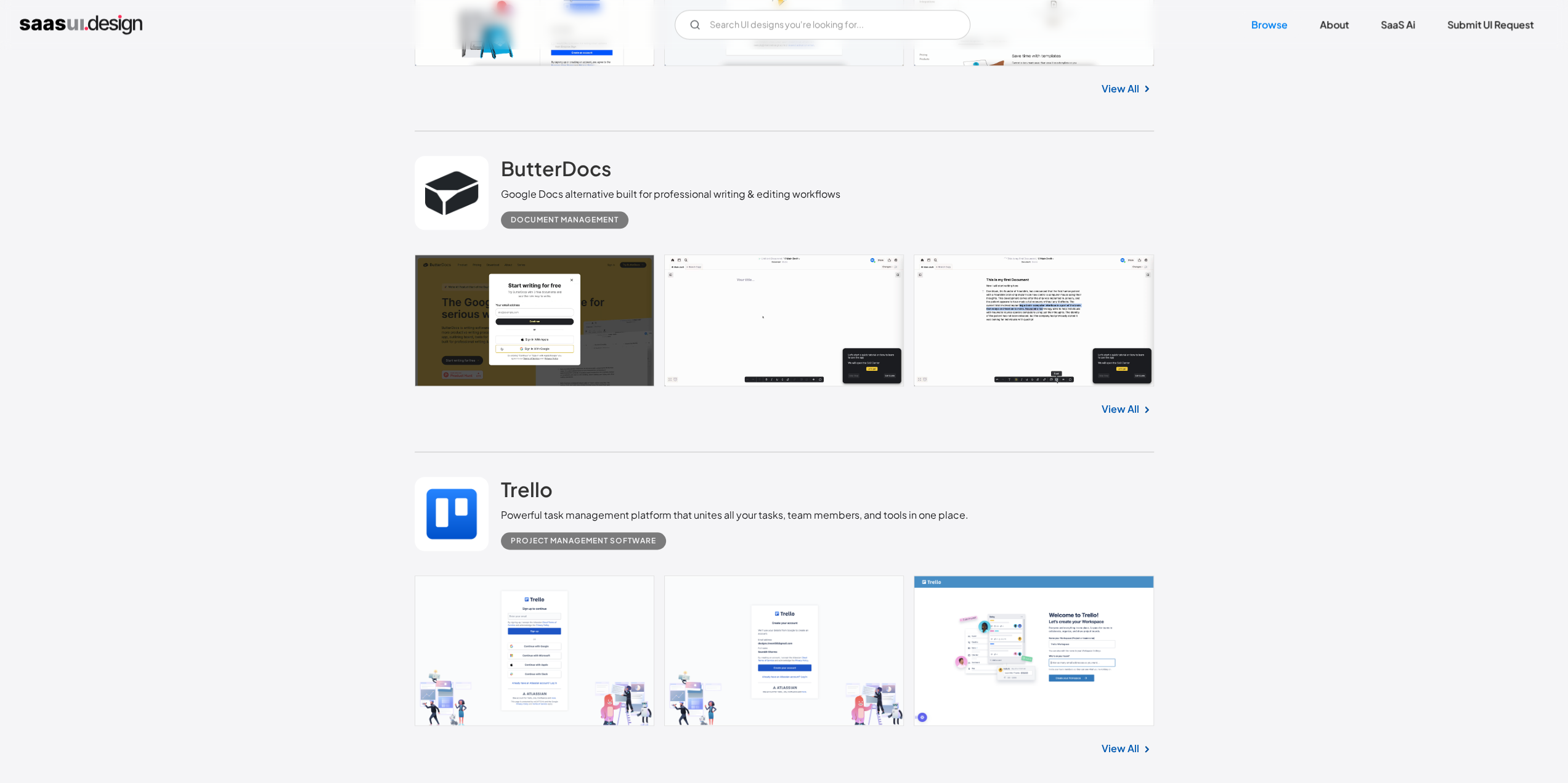
click at [1117, 406] on link "View All" at bounding box center [1120, 409] width 37 height 15
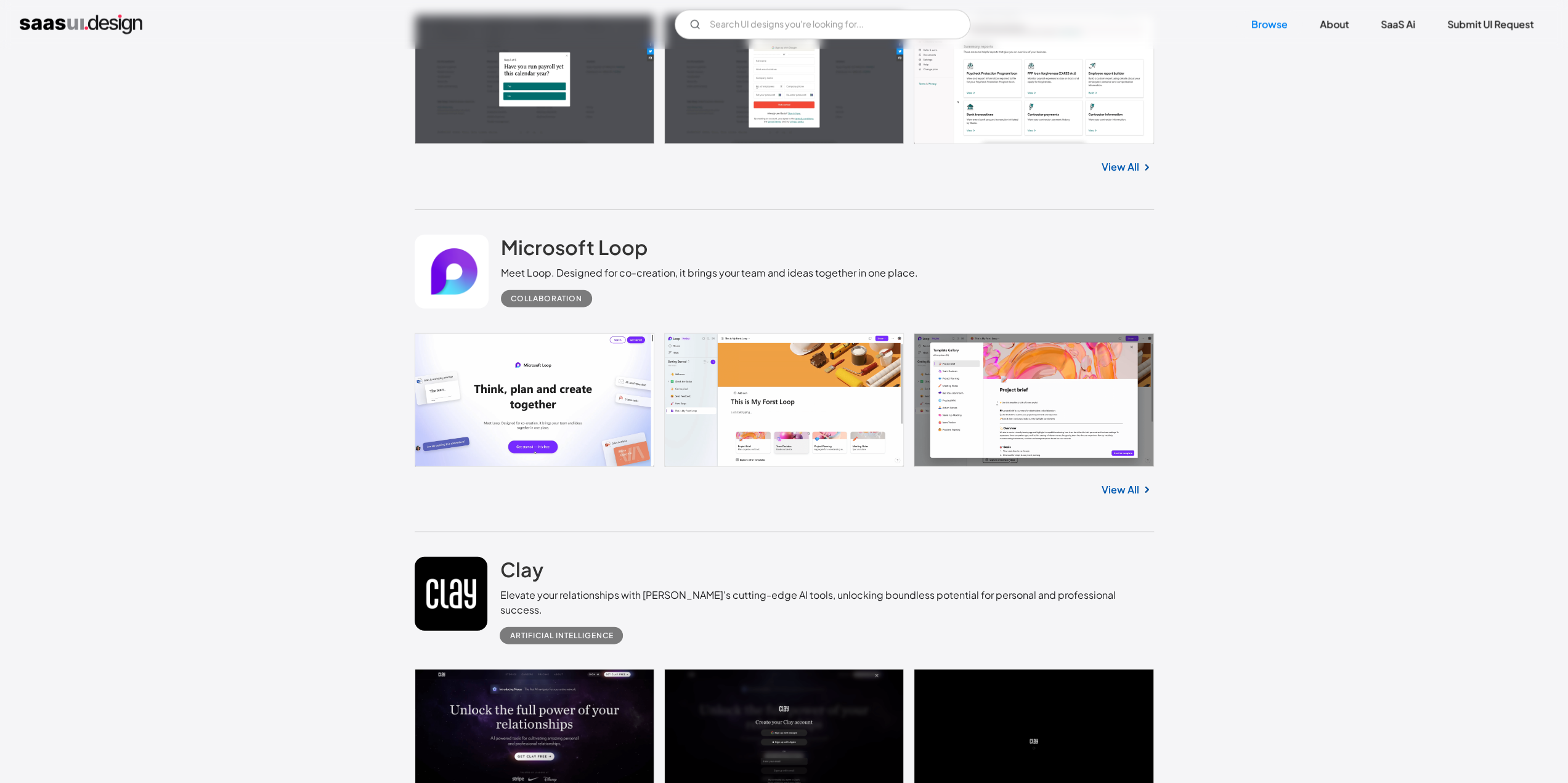
scroll to position [21937, 0]
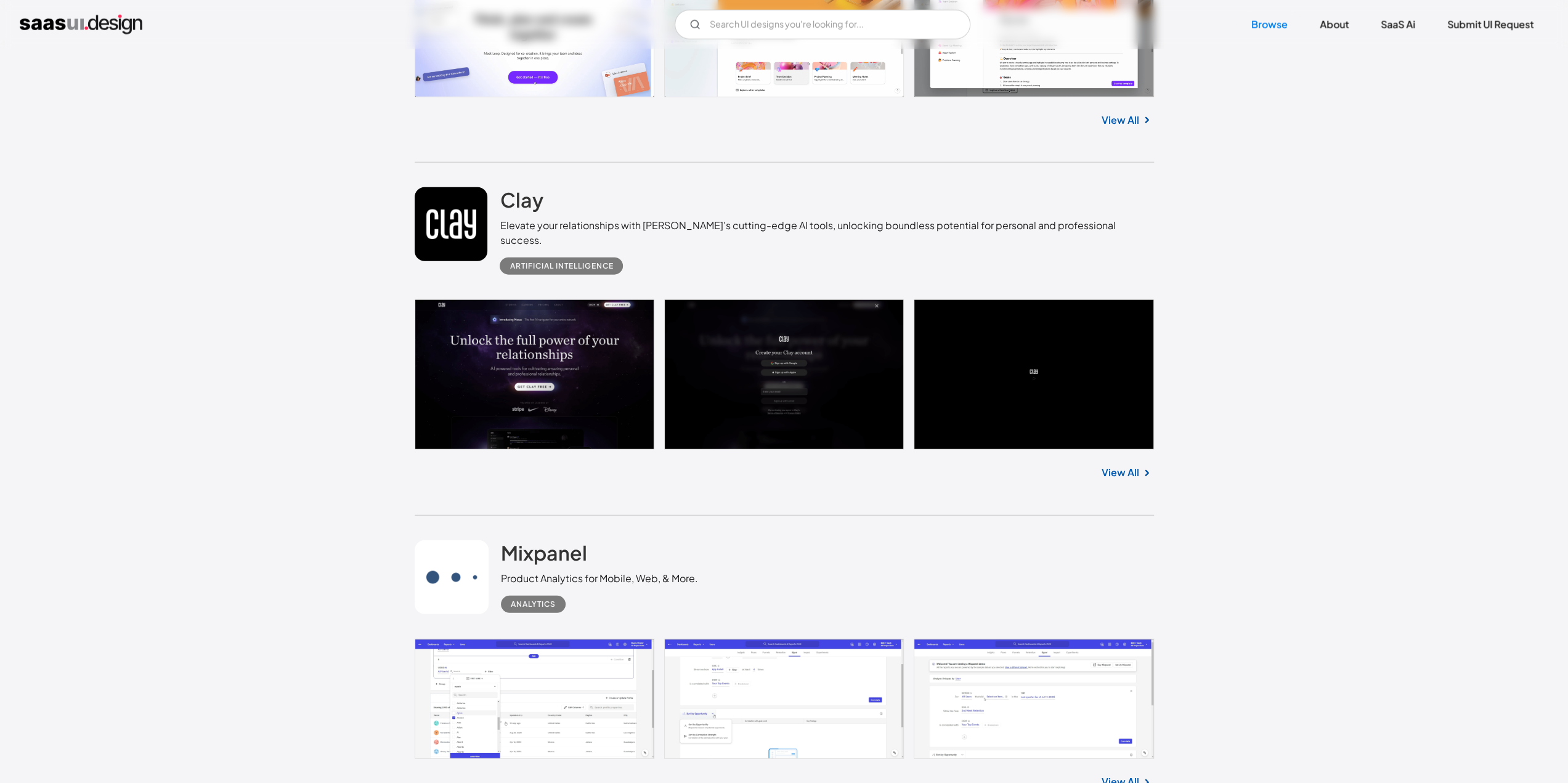
click at [1132, 465] on link "View All" at bounding box center [1120, 472] width 37 height 15
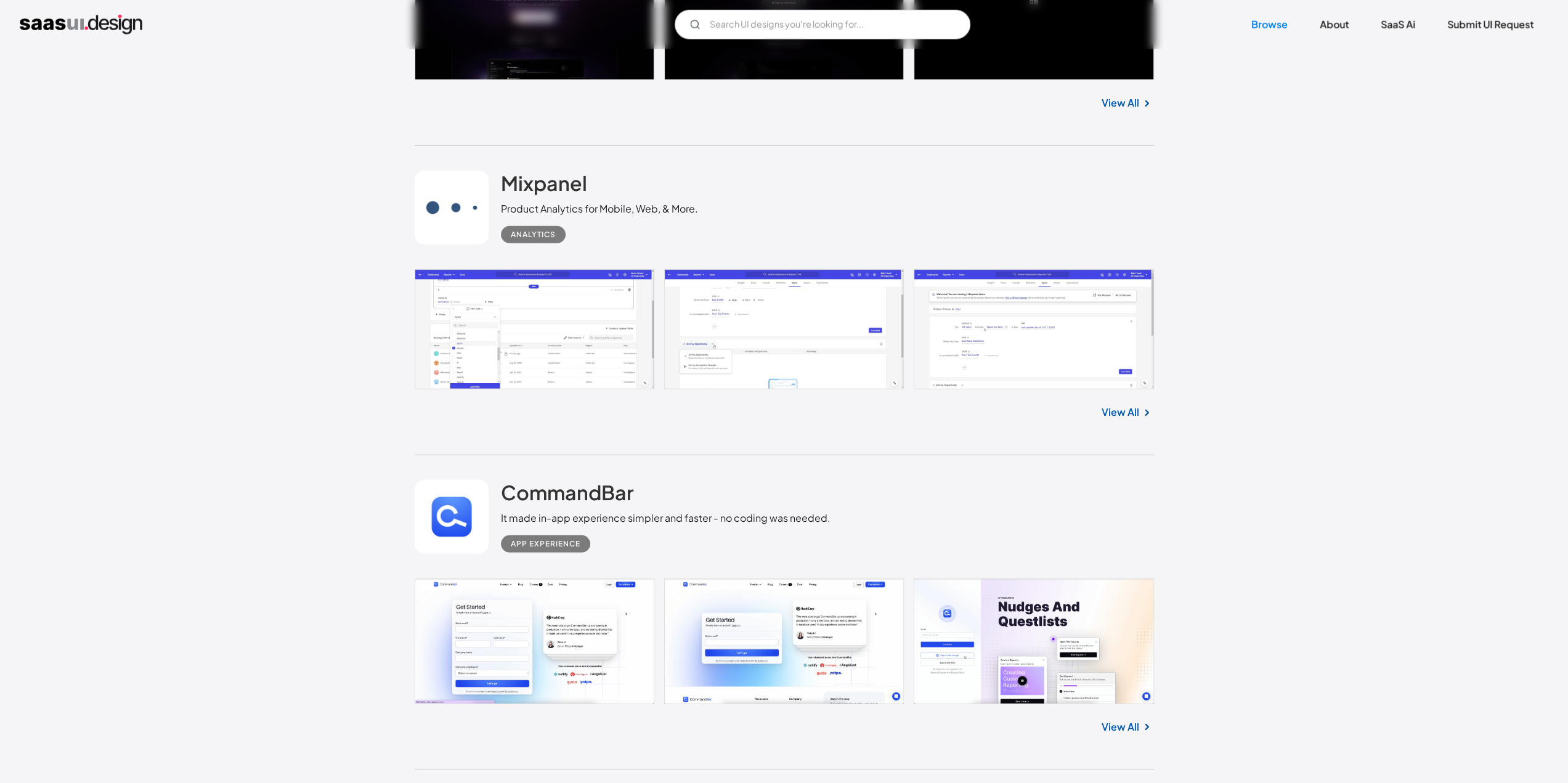
scroll to position [21875, 0]
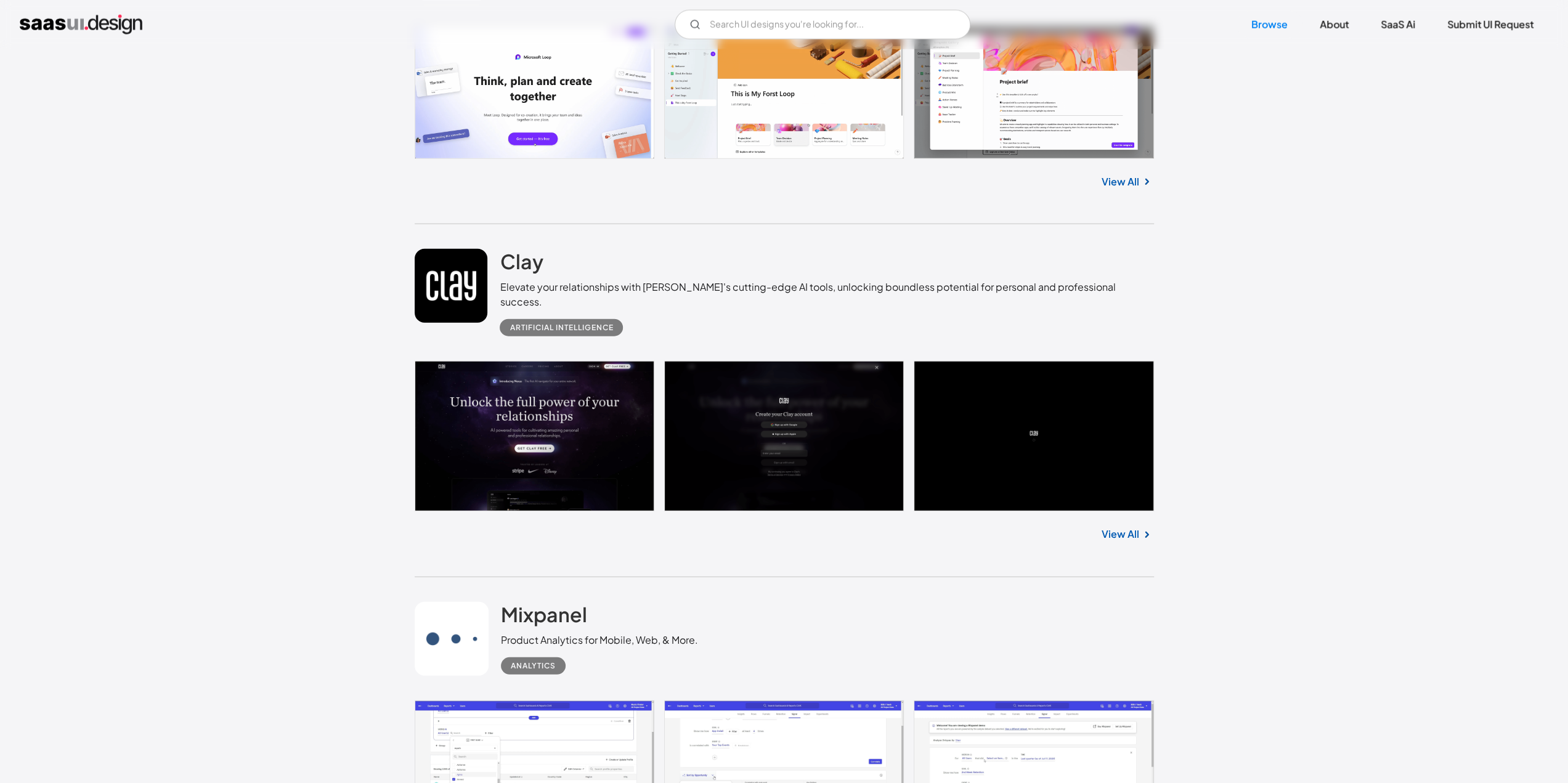
click at [1123, 527] on link "View All" at bounding box center [1120, 533] width 37 height 15
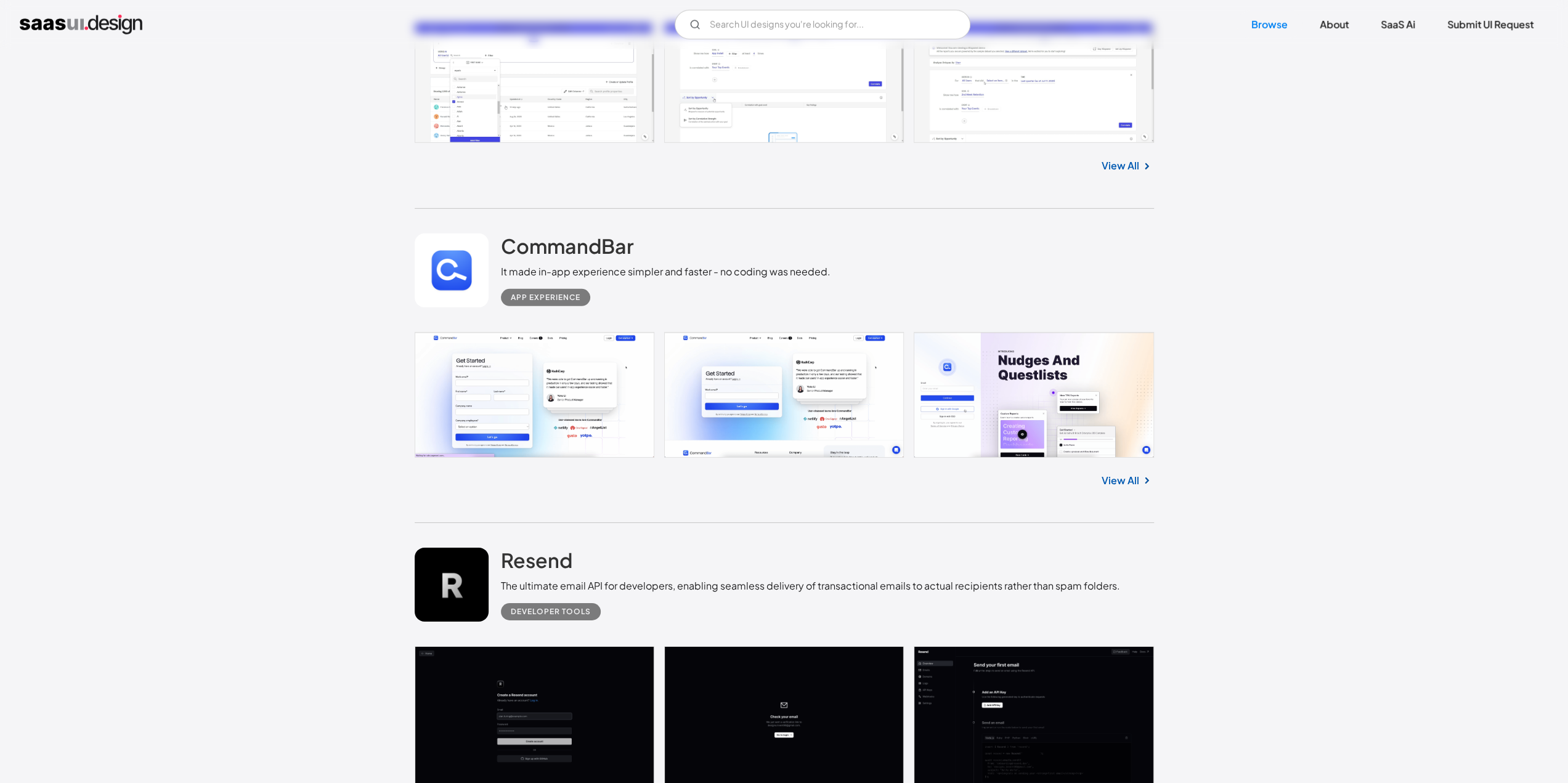
scroll to position [22615, 0]
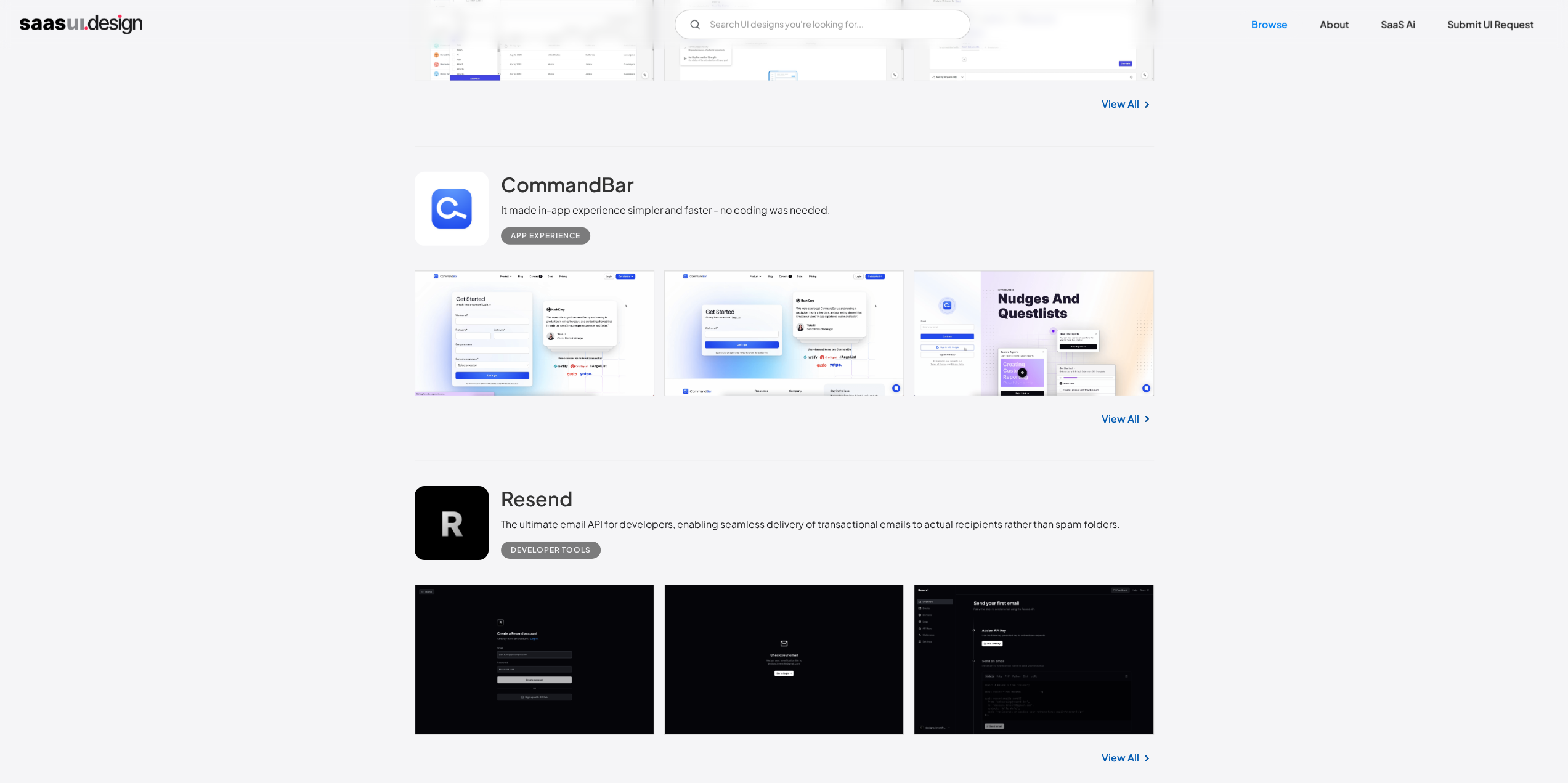
click at [1124, 412] on link "View All" at bounding box center [1120, 419] width 37 height 15
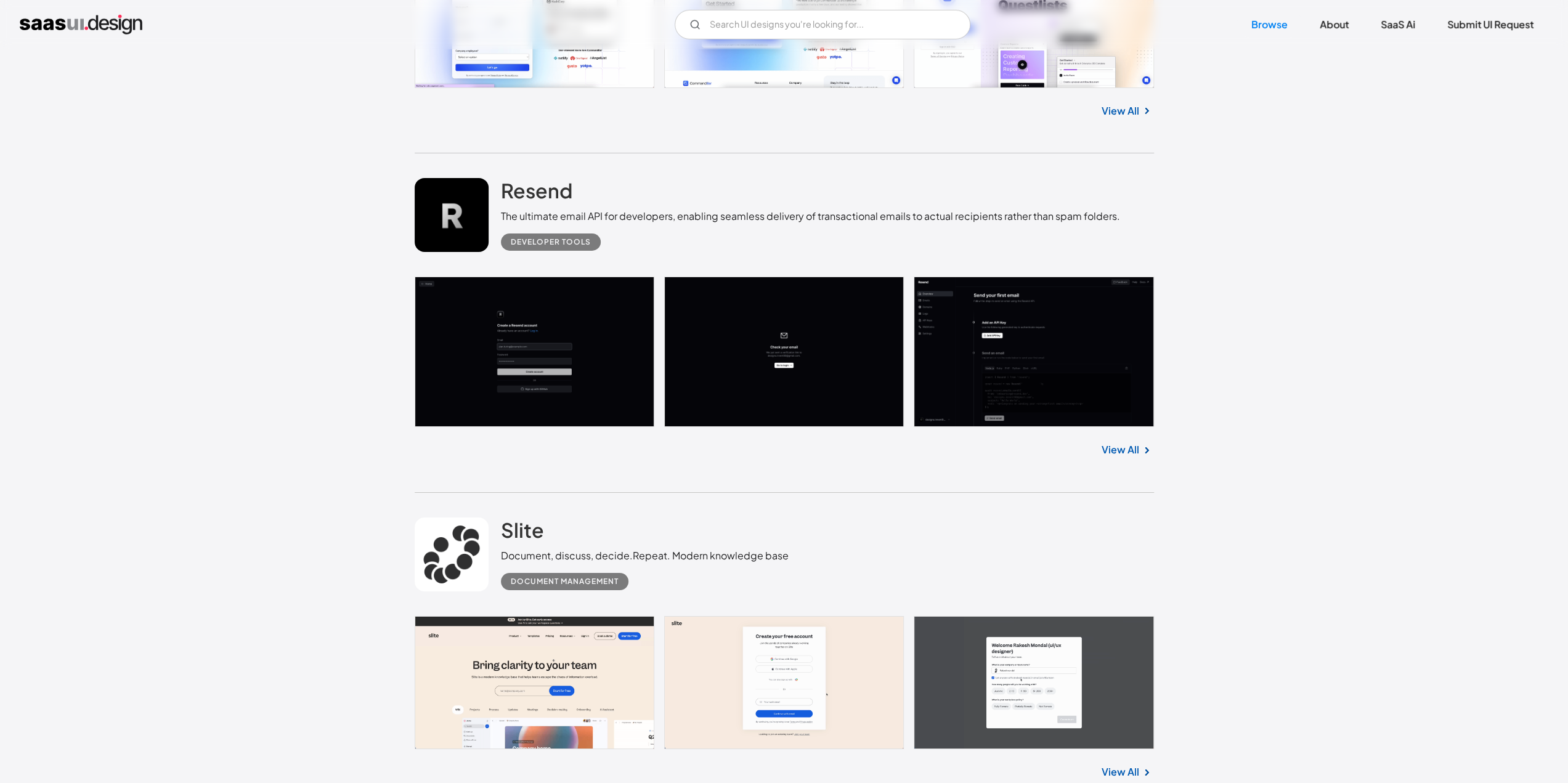
click at [1117, 442] on link "View All" at bounding box center [1120, 449] width 37 height 15
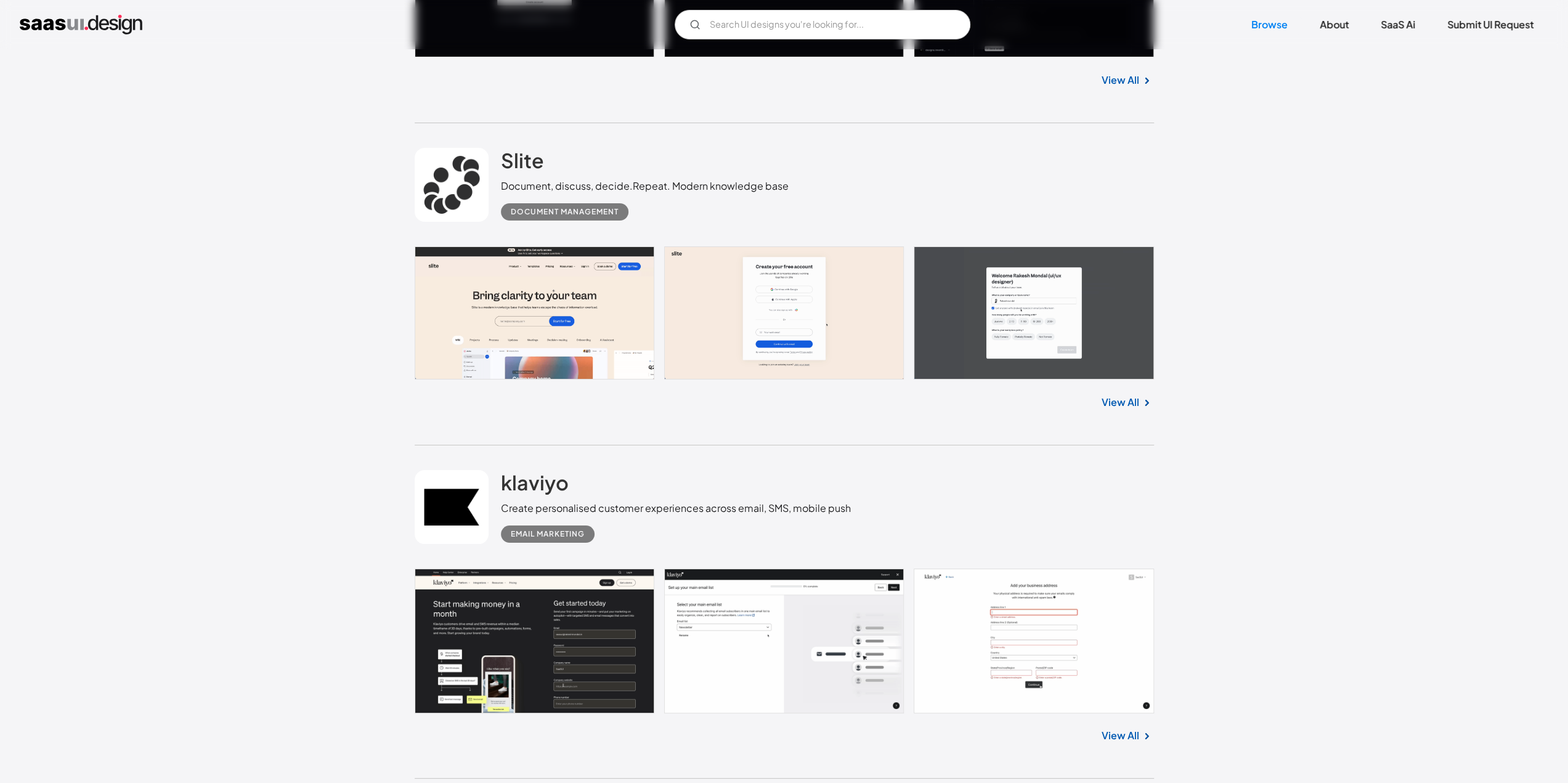
click at [1130, 395] on link "View All" at bounding box center [1120, 402] width 37 height 15
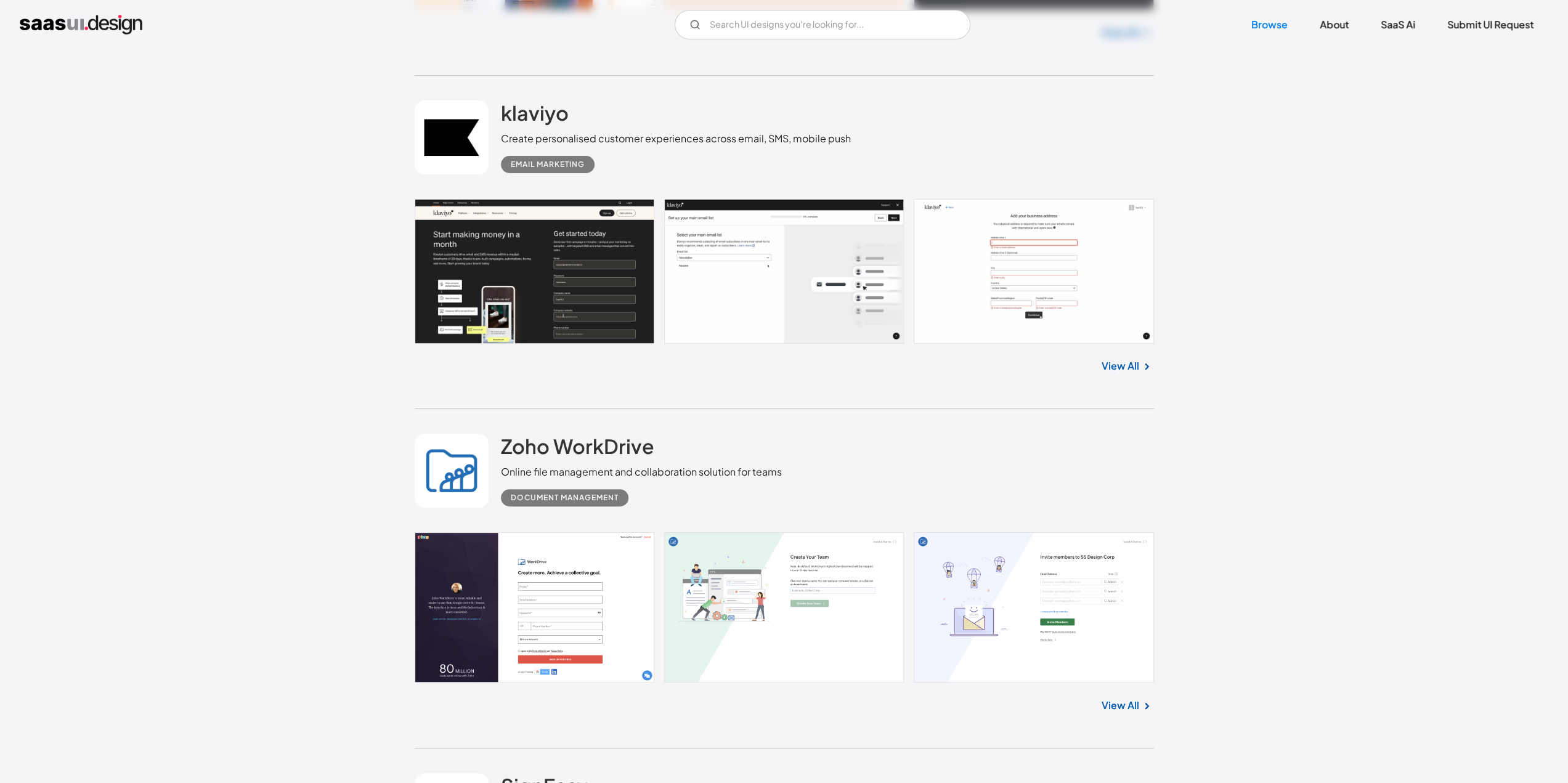
scroll to position [23909, 0]
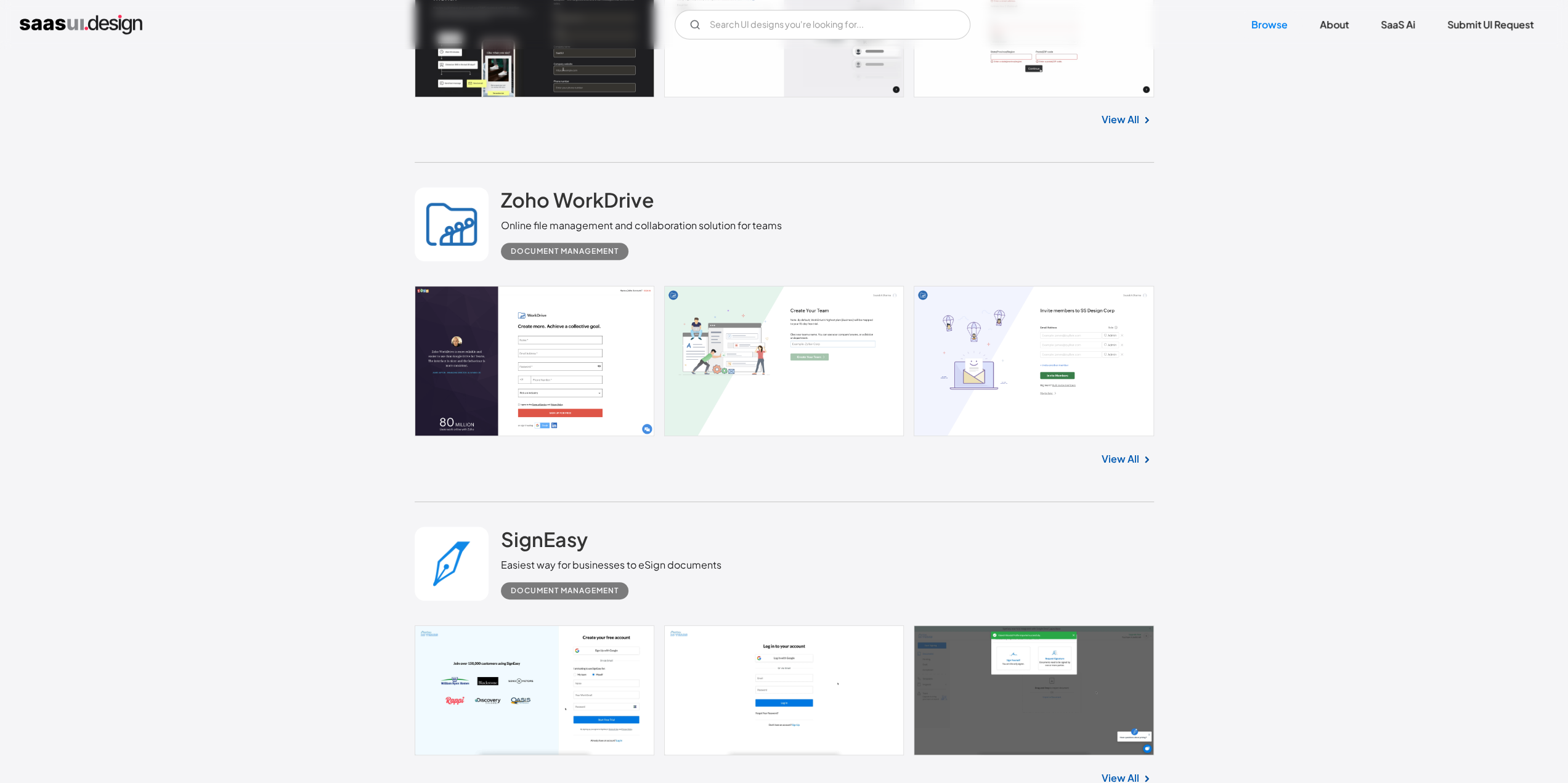
click at [1120, 452] on link "View All" at bounding box center [1120, 458] width 37 height 15
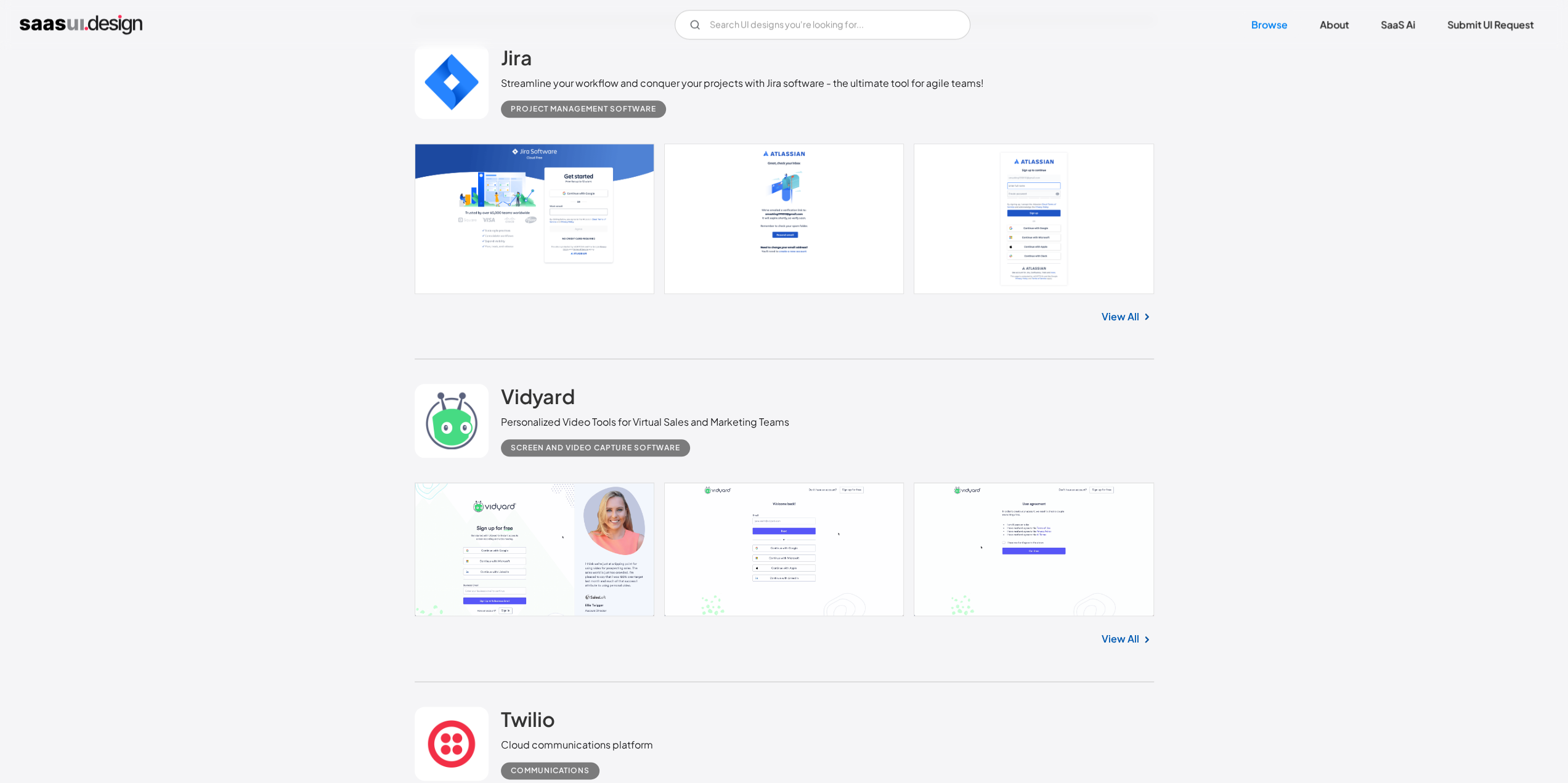
scroll to position [24771, 0]
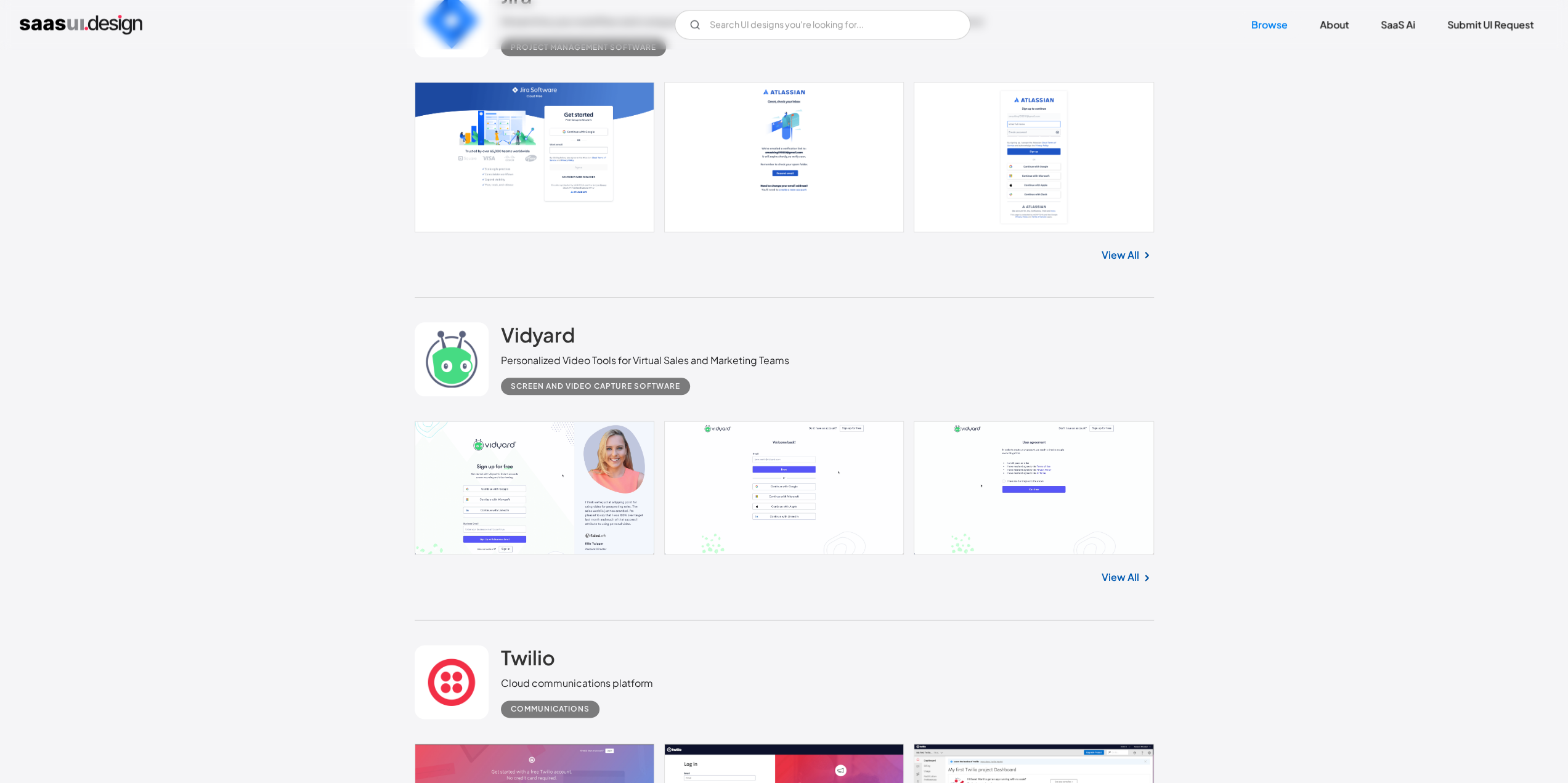
click at [1113, 570] on link "View All" at bounding box center [1120, 577] width 37 height 15
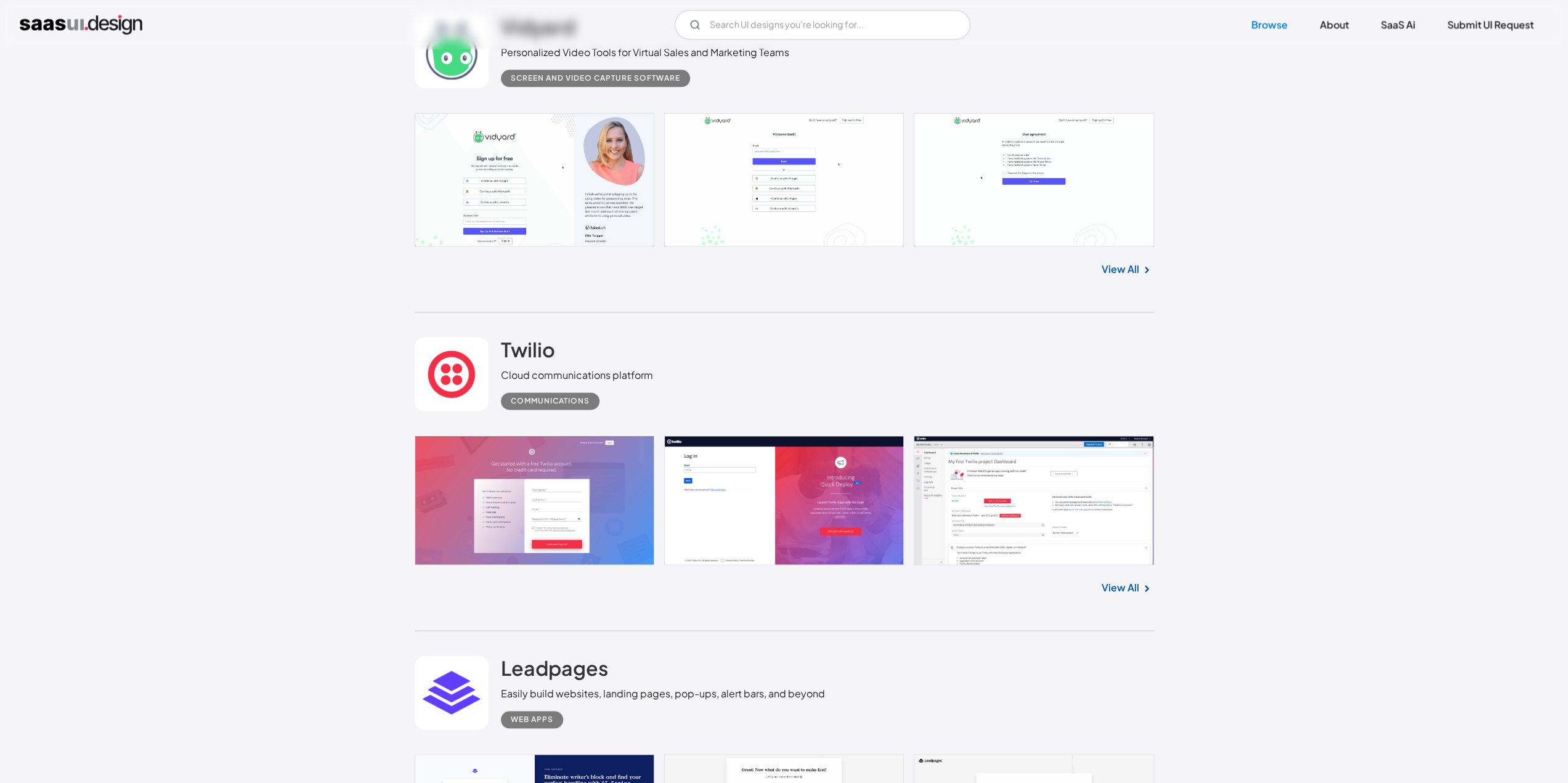
scroll to position [25449, 0]
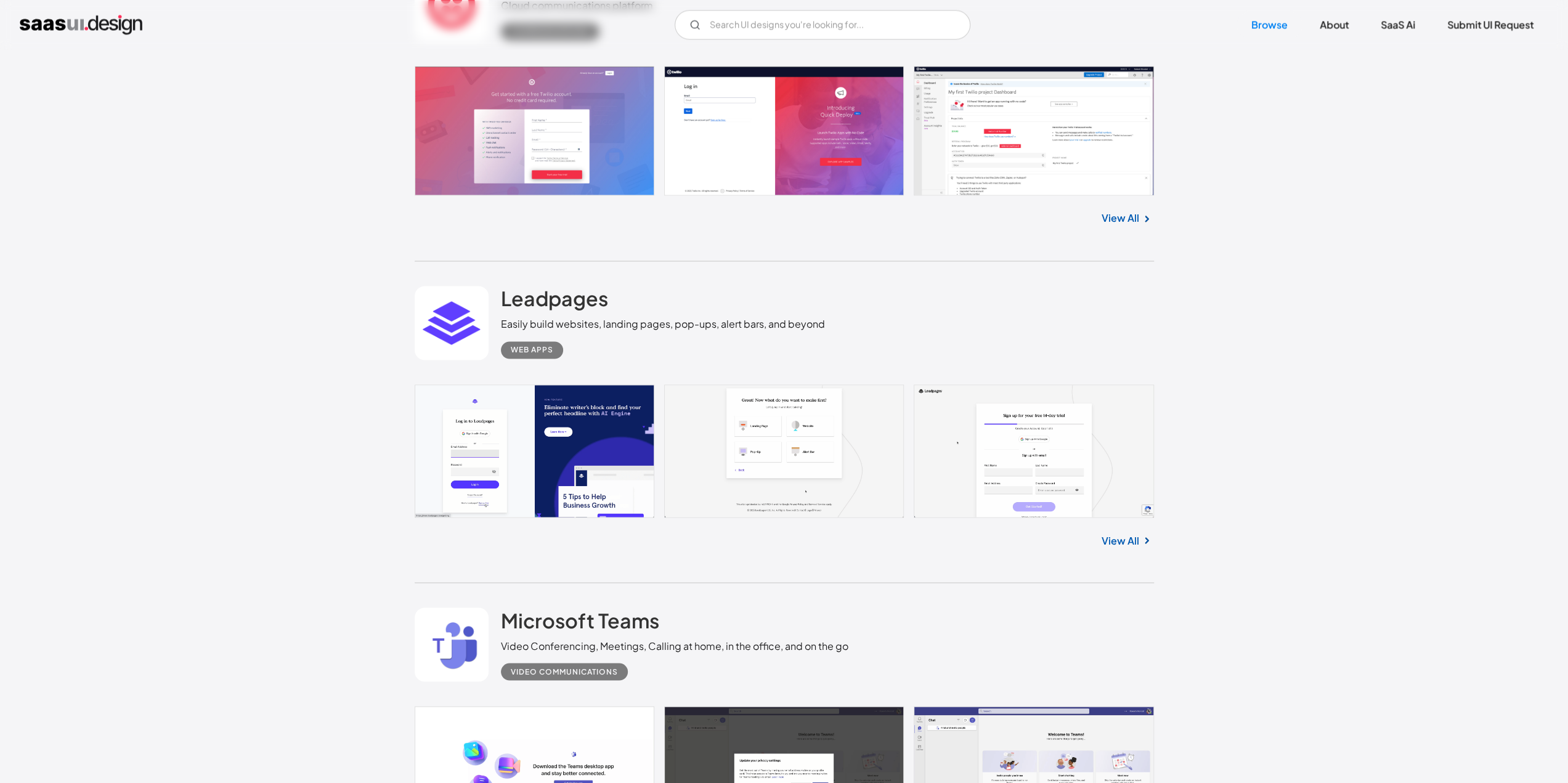
click at [1120, 533] on link "View All" at bounding box center [1120, 540] width 37 height 15
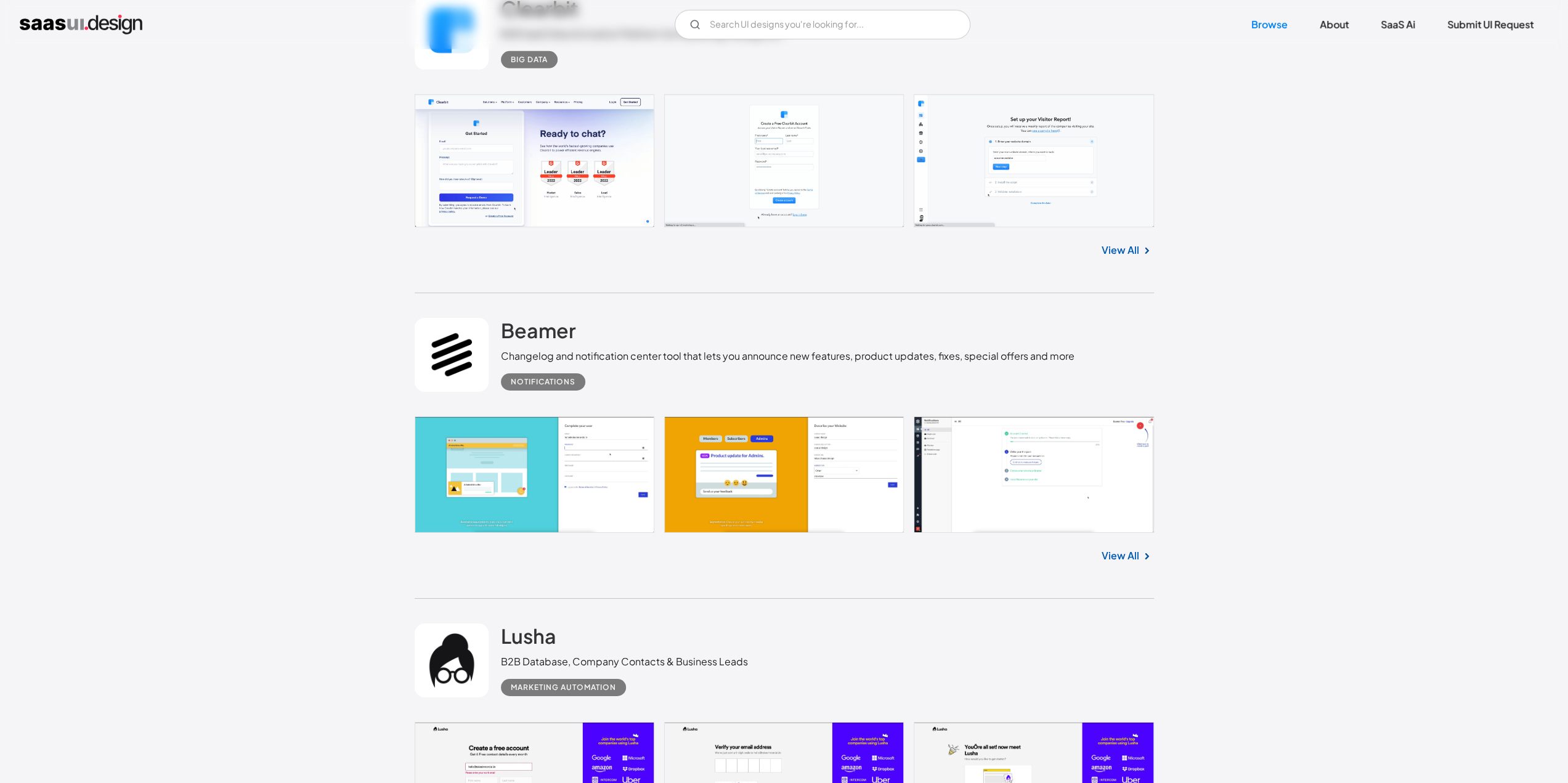
scroll to position [27421, 0]
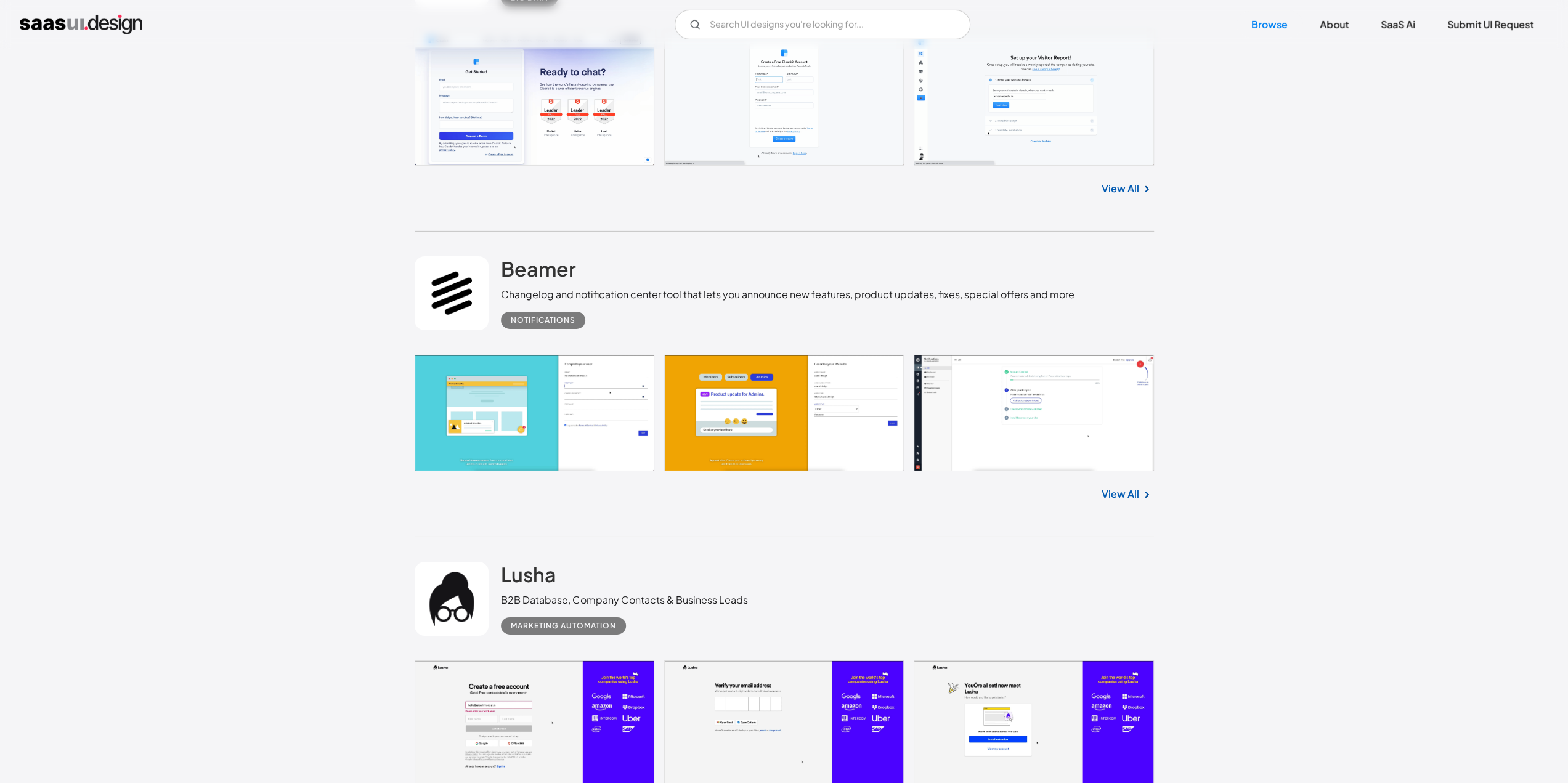
click at [1117, 487] on link "View All" at bounding box center [1120, 494] width 37 height 15
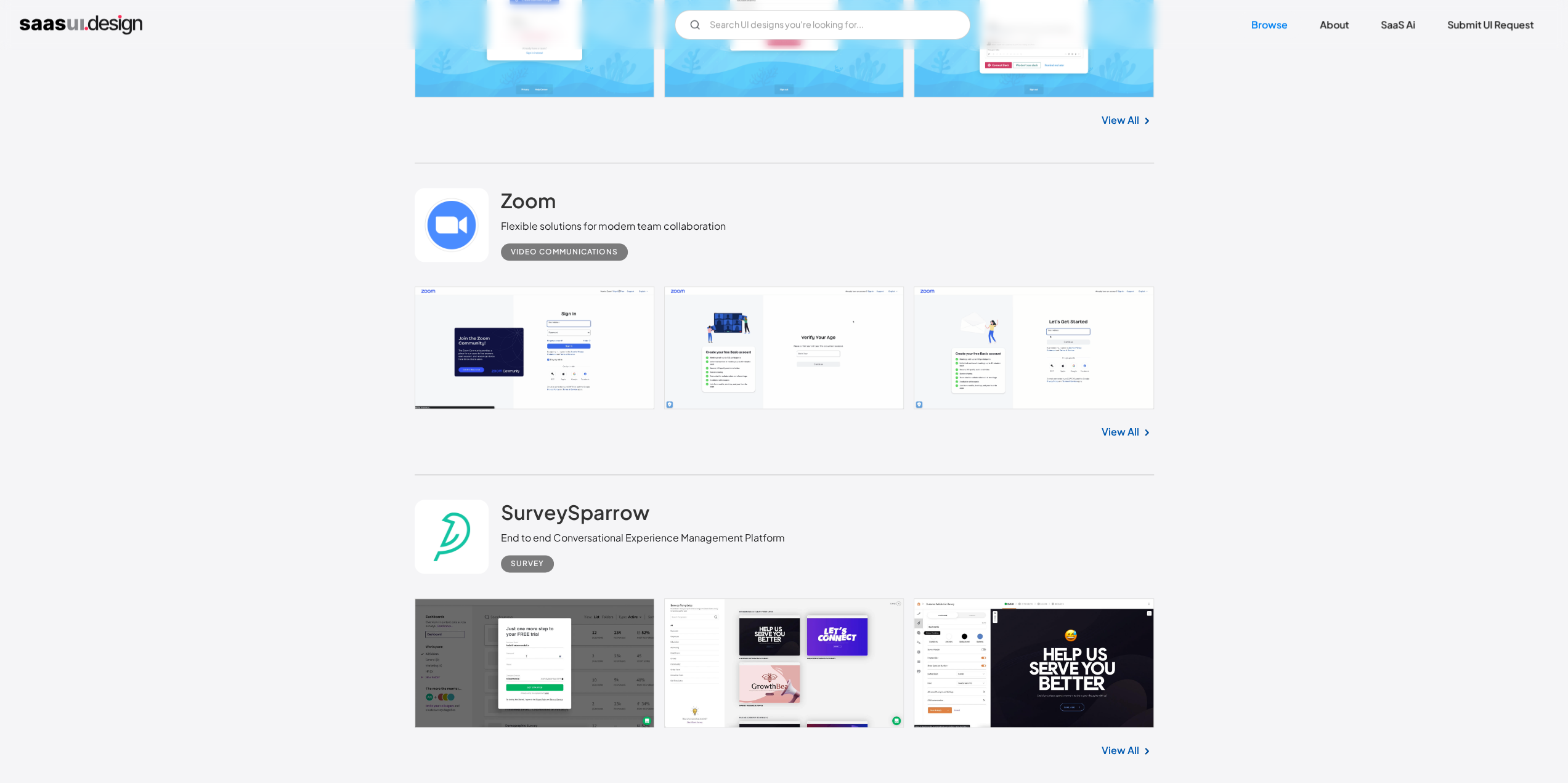
scroll to position [29886, 0]
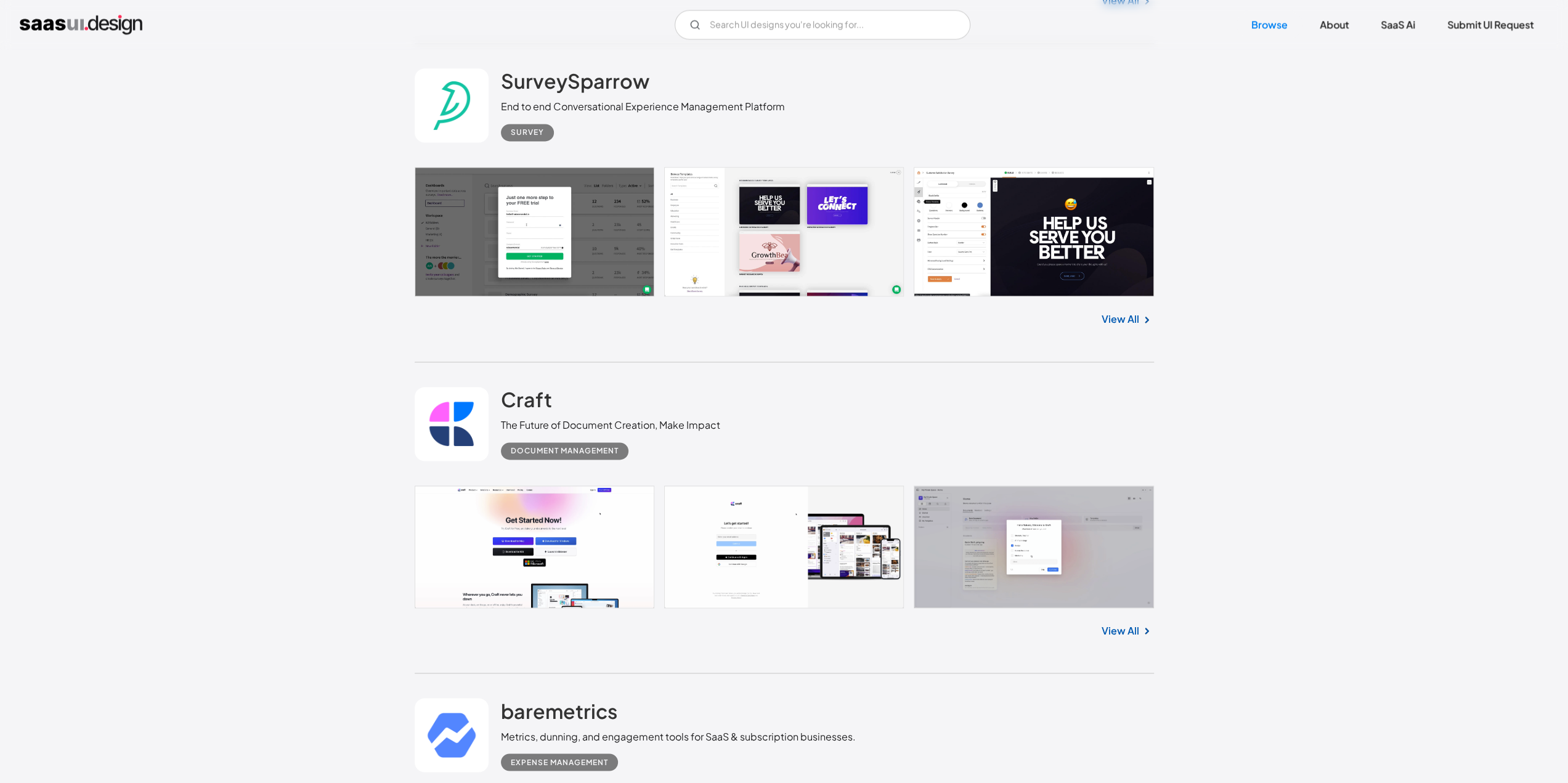
click at [1117, 624] on link "View All" at bounding box center [1120, 631] width 37 height 15
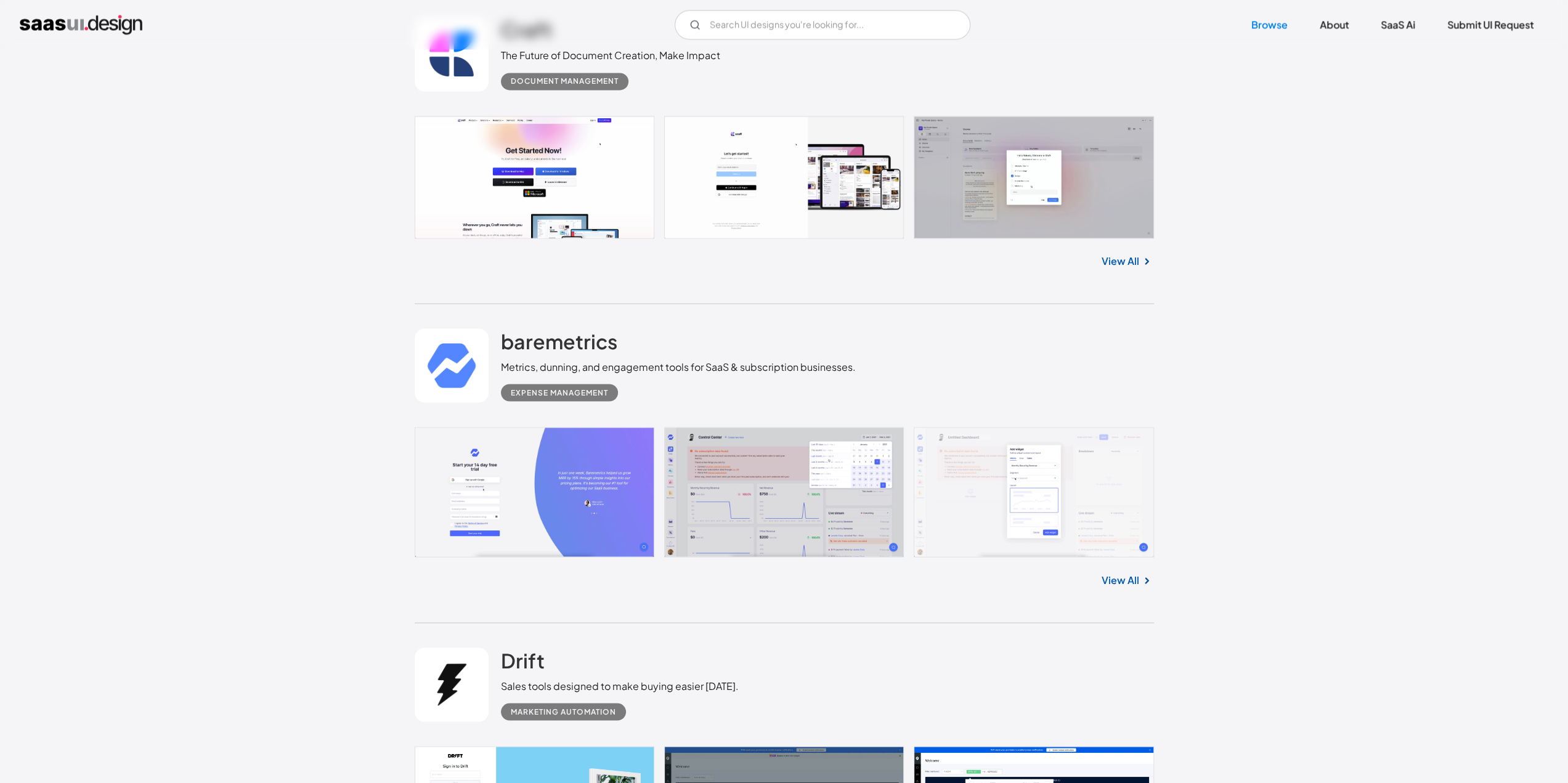
click at [1123, 573] on link "View All" at bounding box center [1120, 579] width 37 height 15
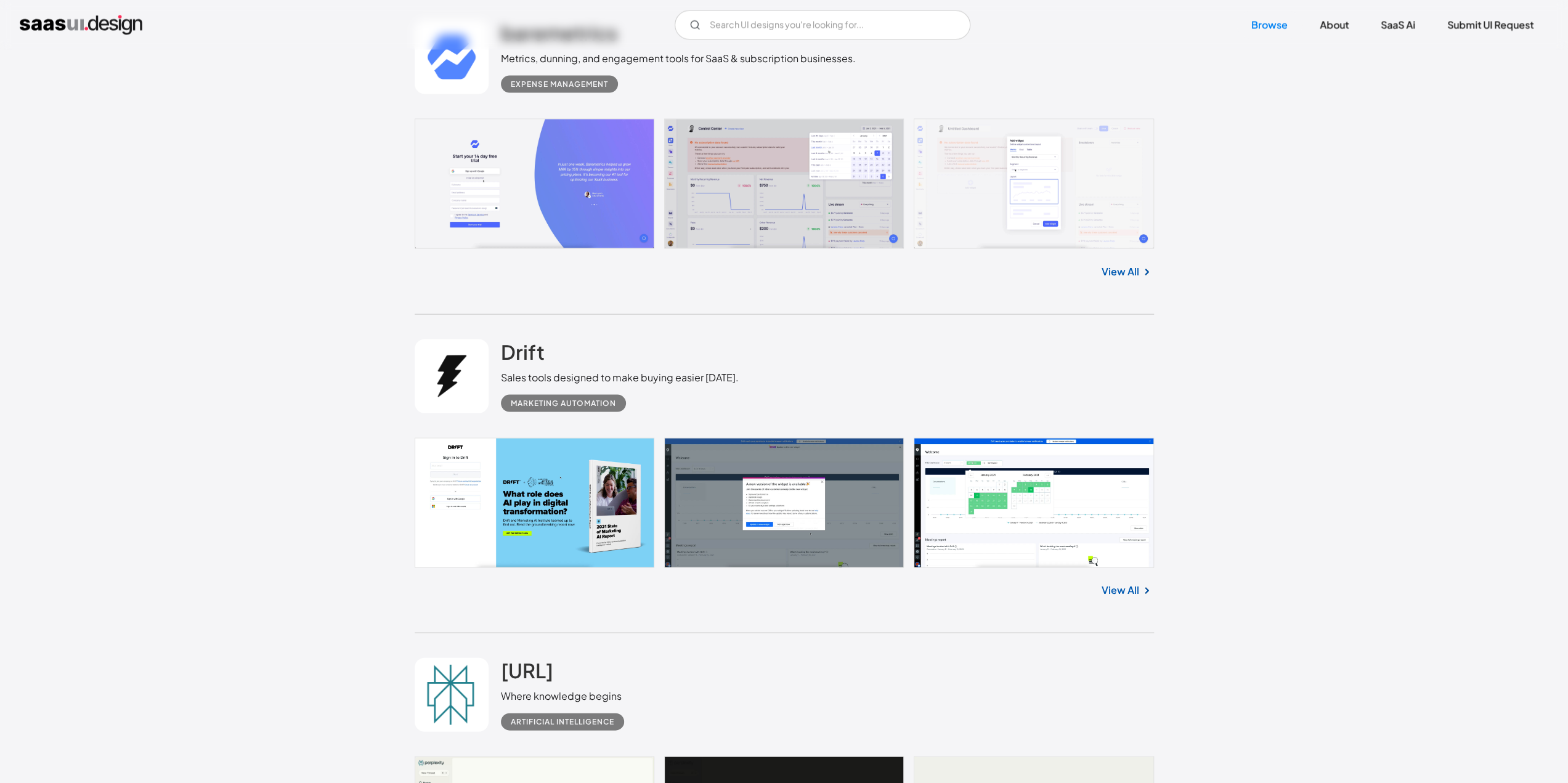
click at [1130, 583] on link "View All" at bounding box center [1120, 590] width 37 height 15
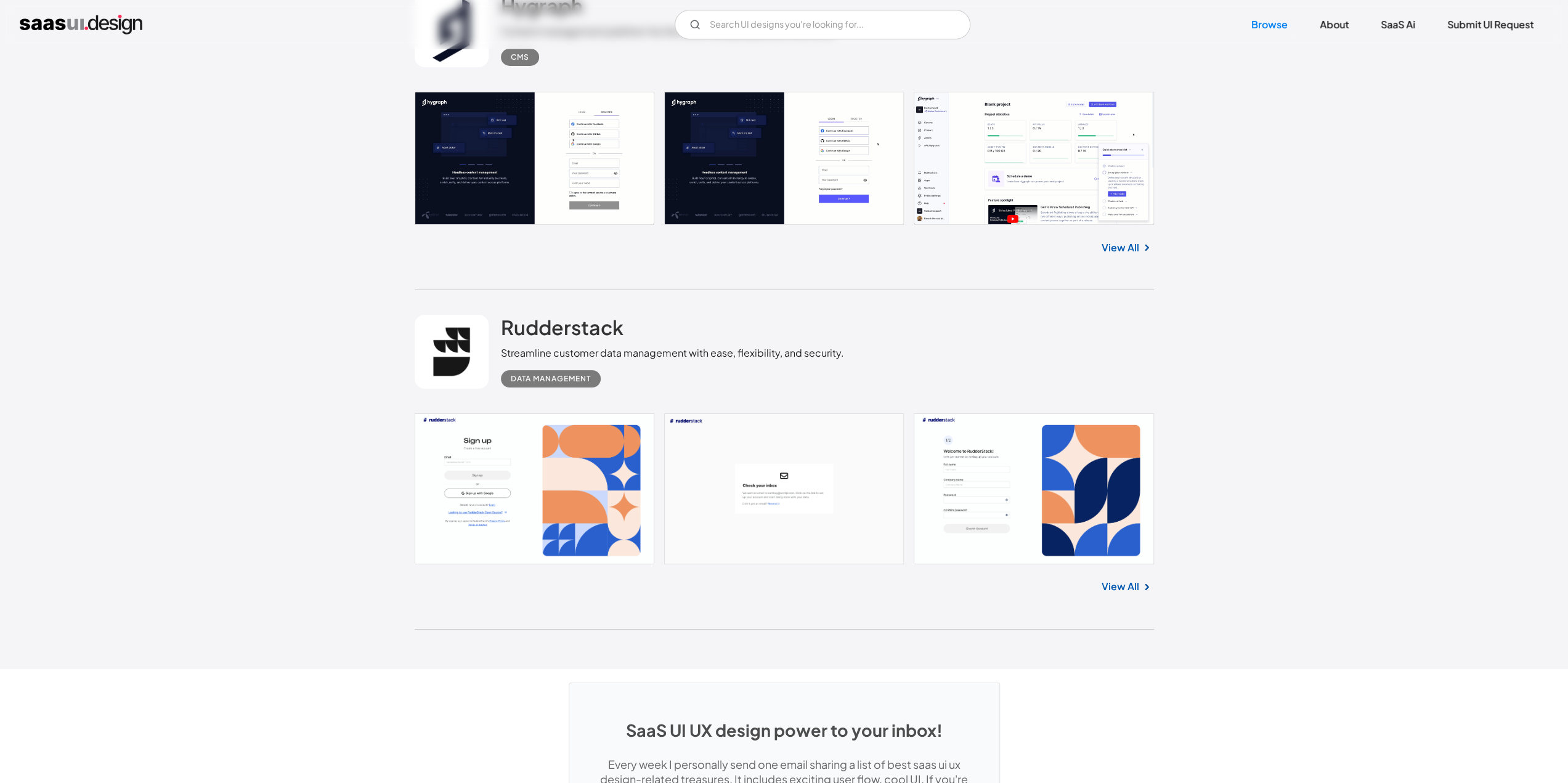
scroll to position [32597, 0]
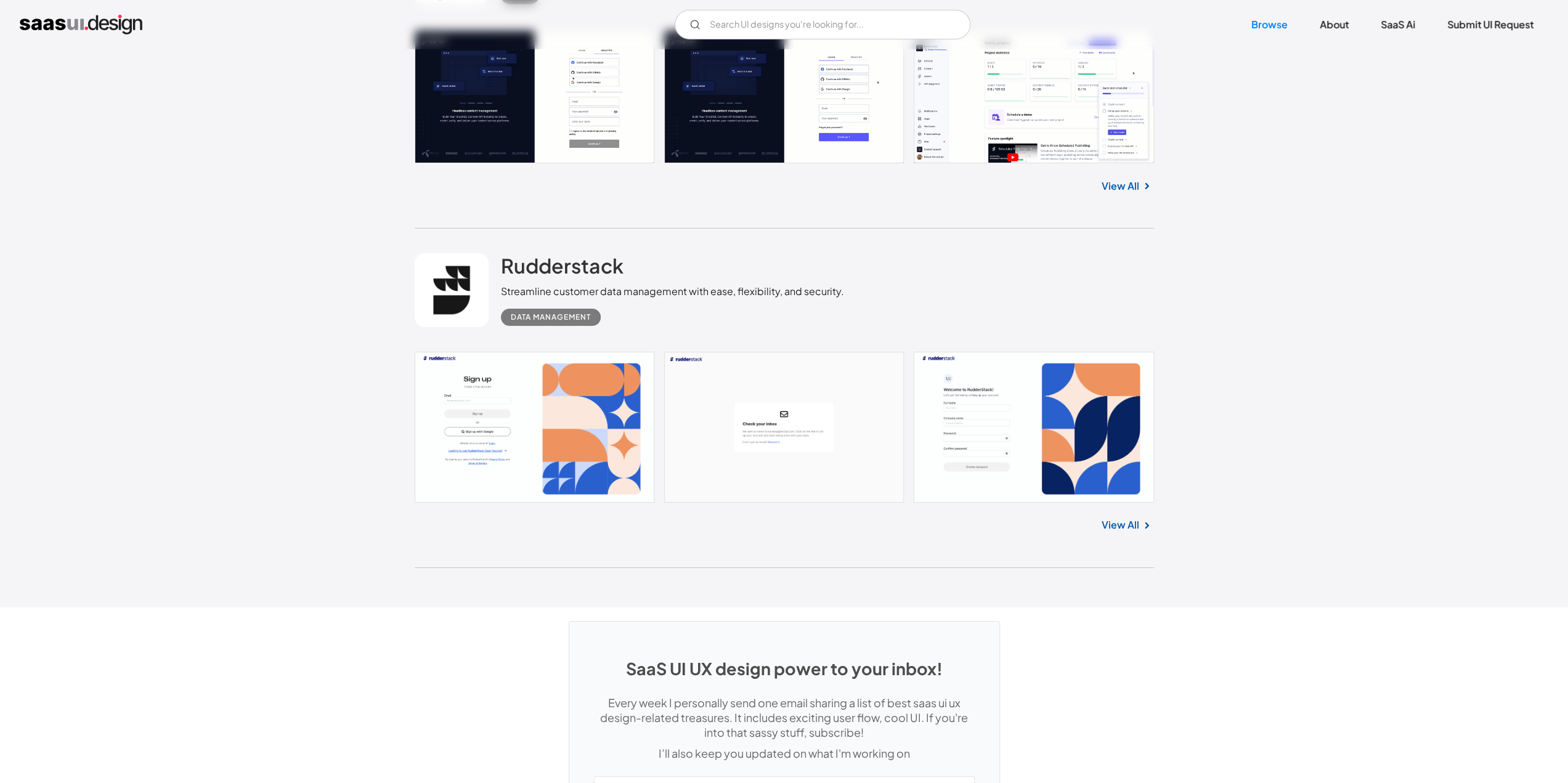
click at [1117, 517] on link "View All" at bounding box center [1120, 524] width 37 height 15
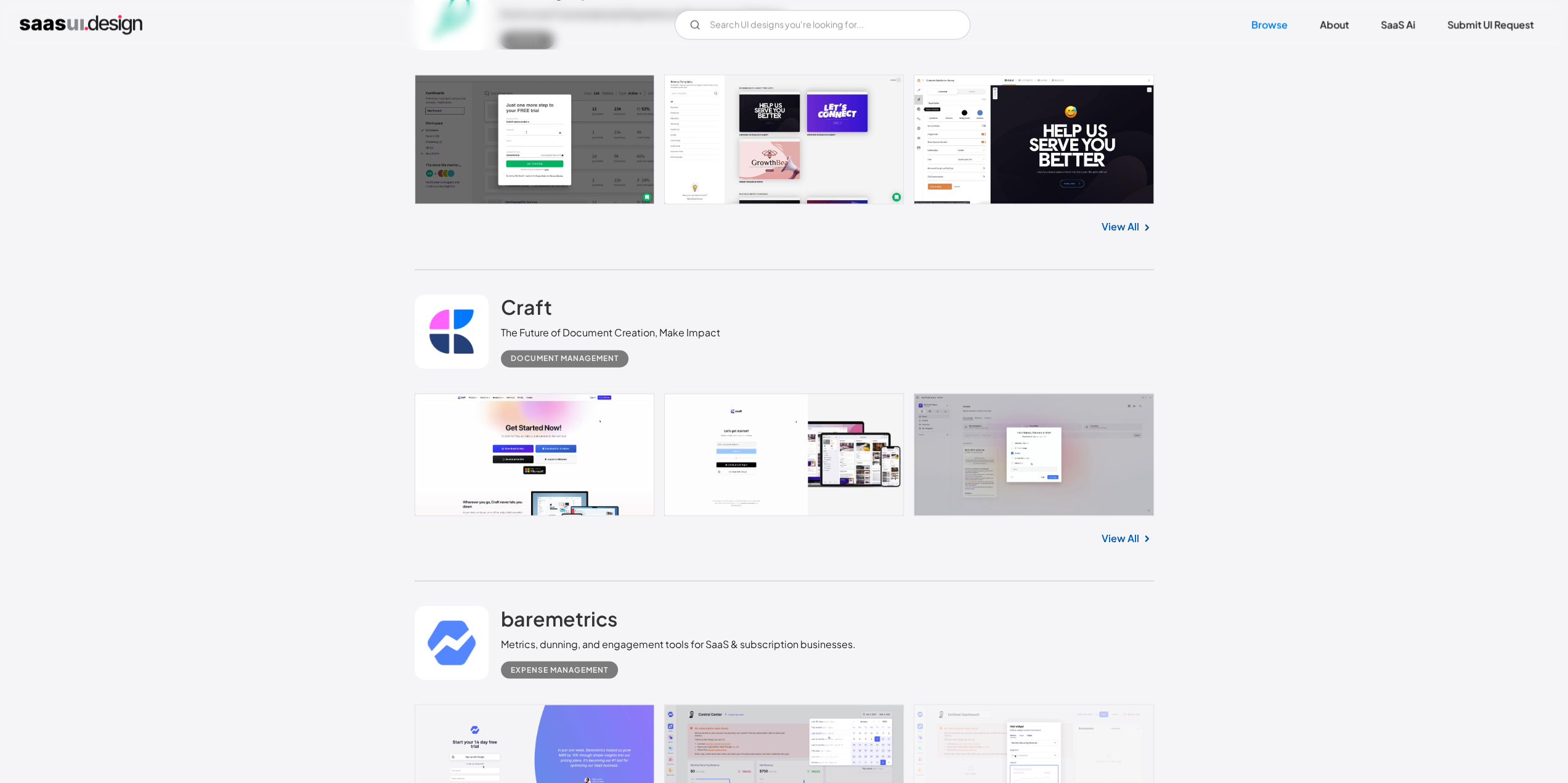
scroll to position [29547, 0]
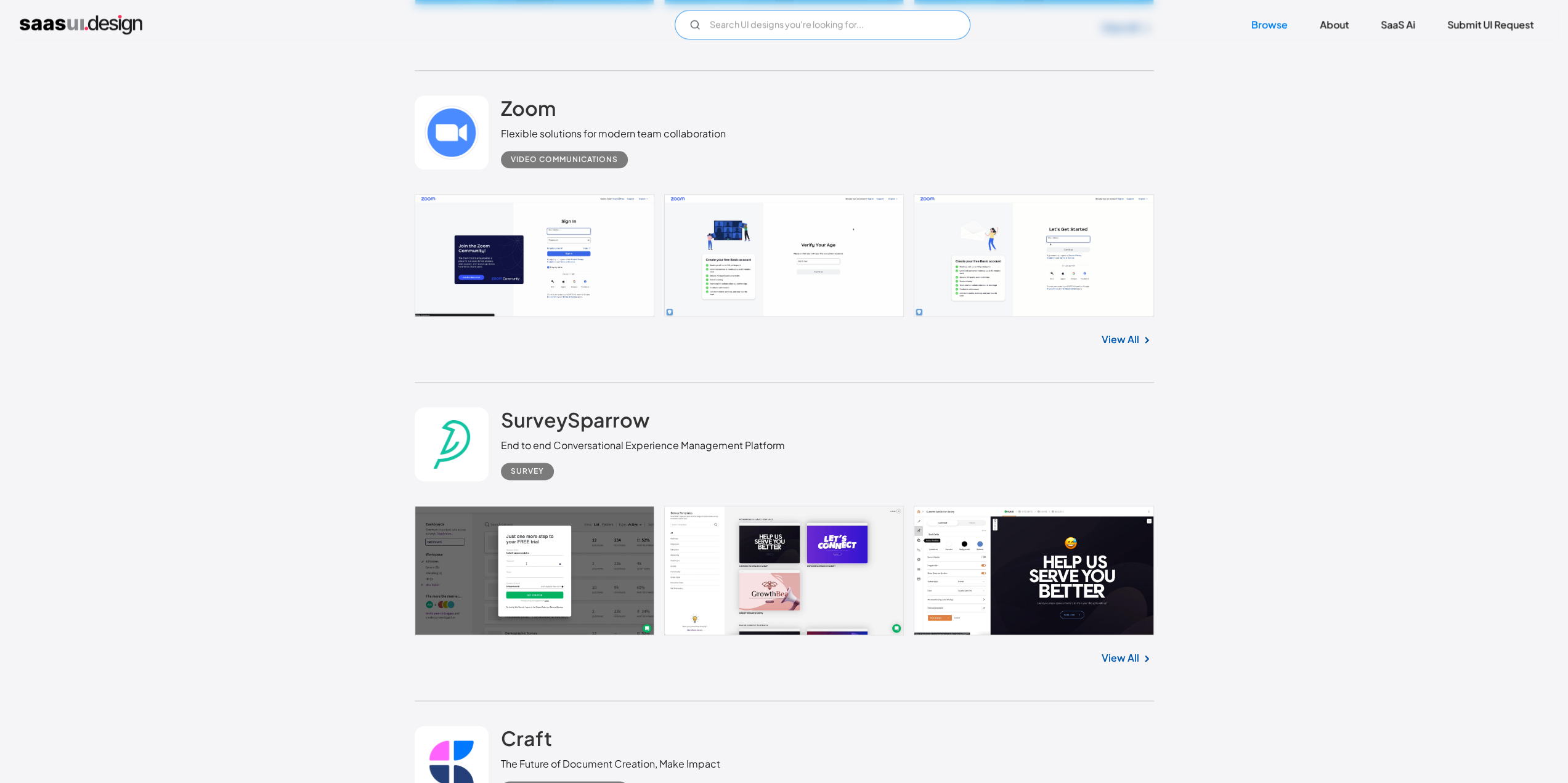
click at [732, 29] on input "Email Form" at bounding box center [823, 24] width 295 height 30
type input "clay"
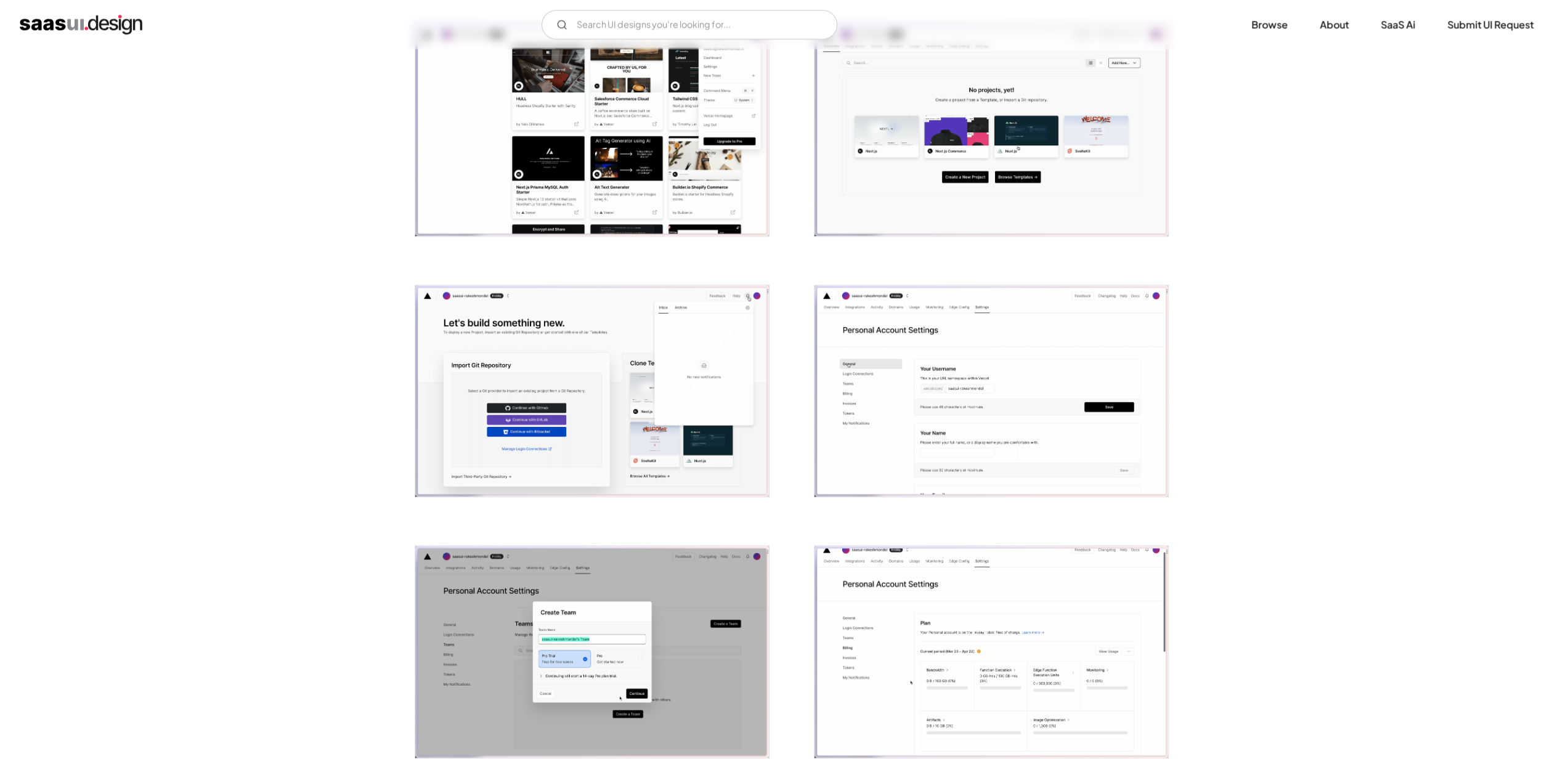
scroll to position [1109, 0]
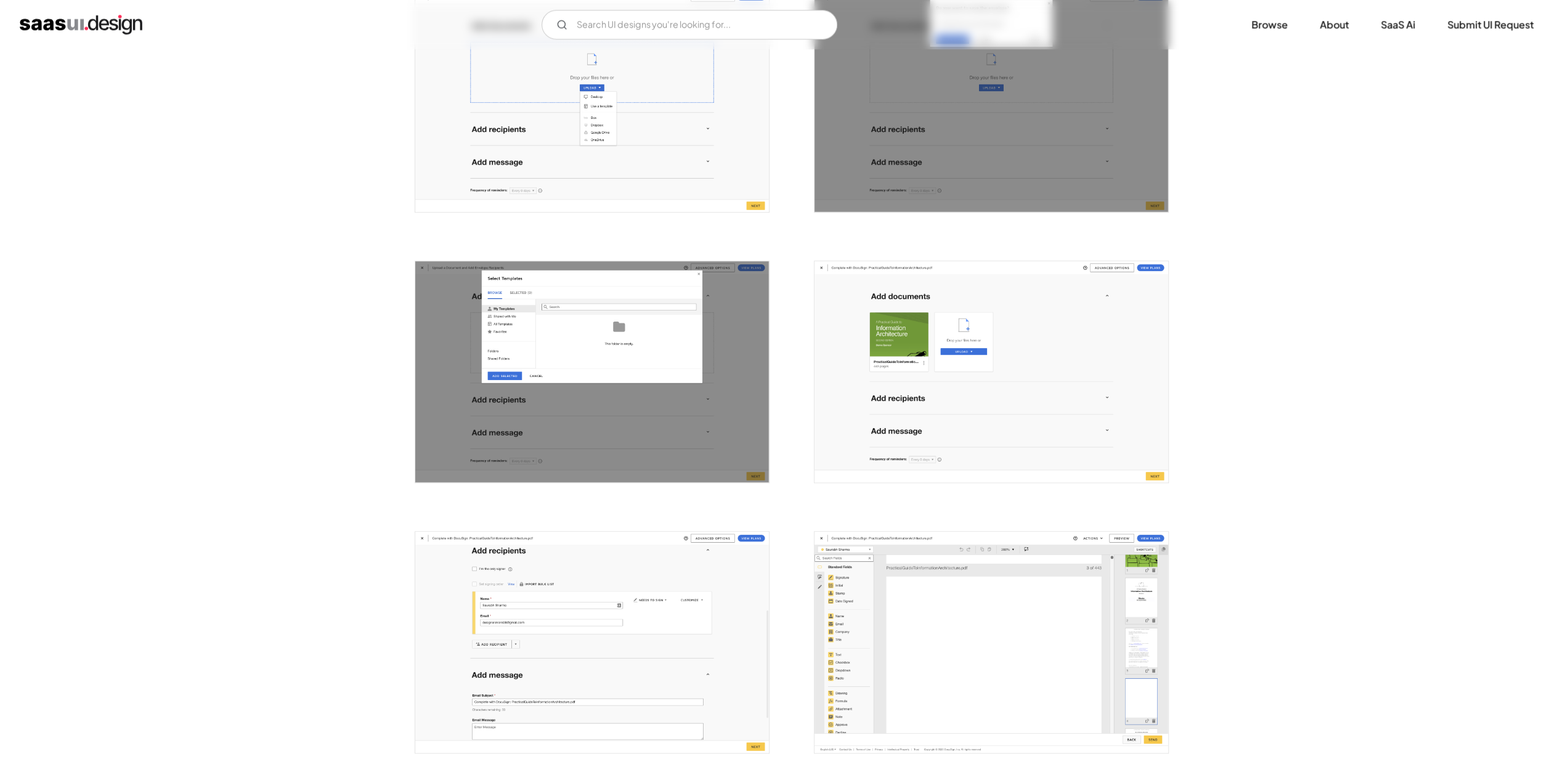
scroll to position [1418, 0]
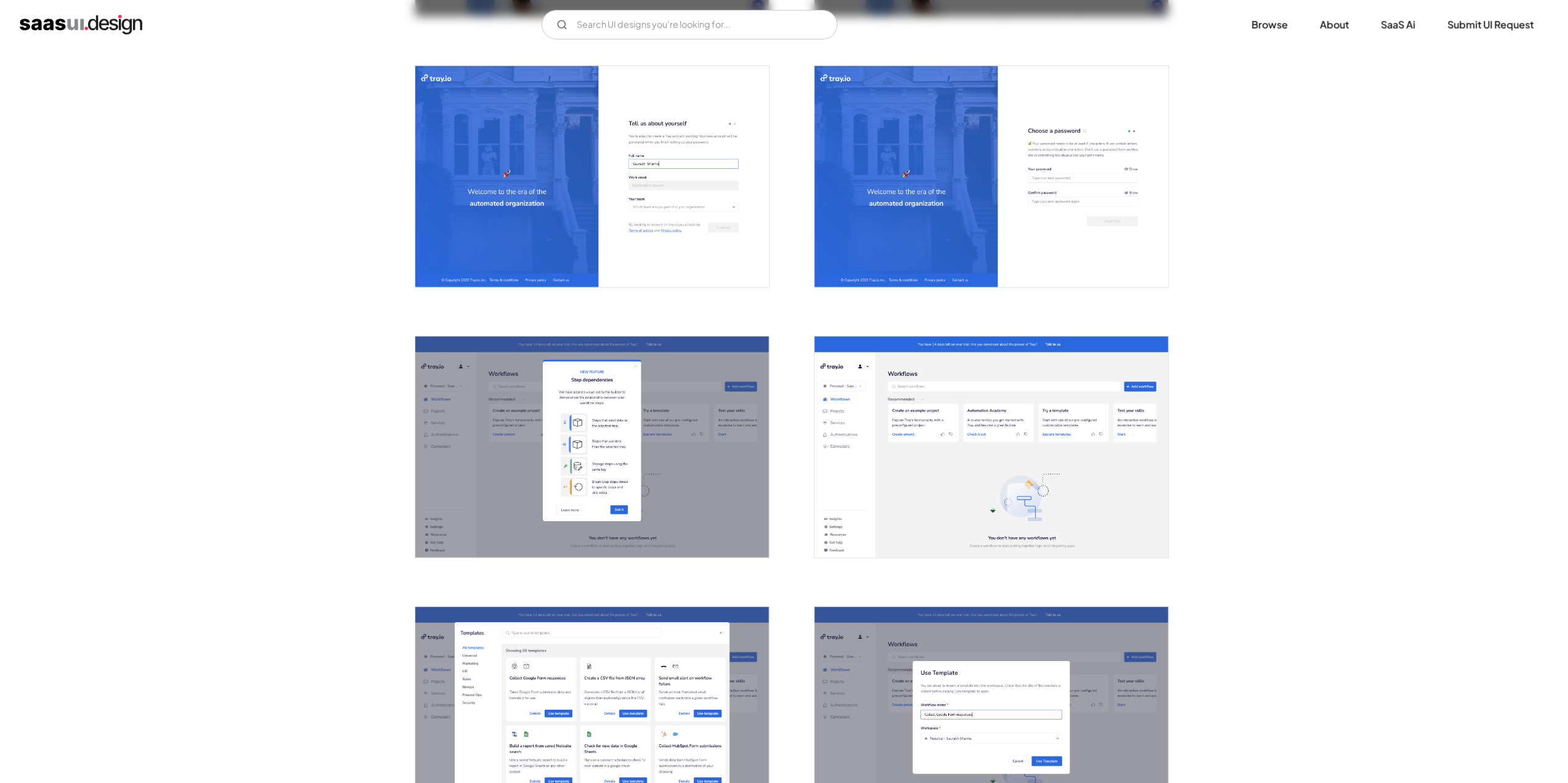
scroll to position [555, 0]
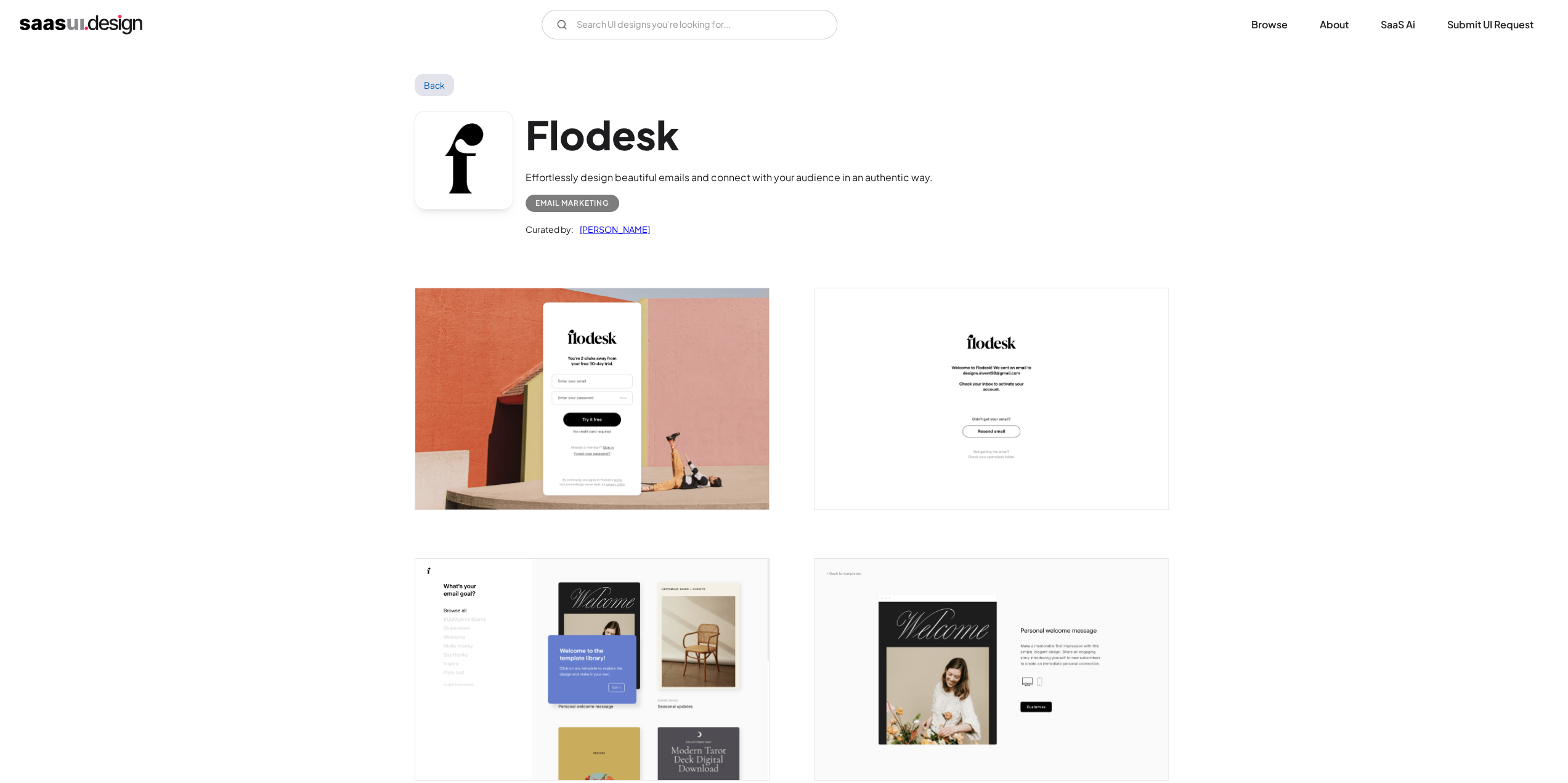
click at [435, 77] on link "Back" at bounding box center [435, 85] width 40 height 22
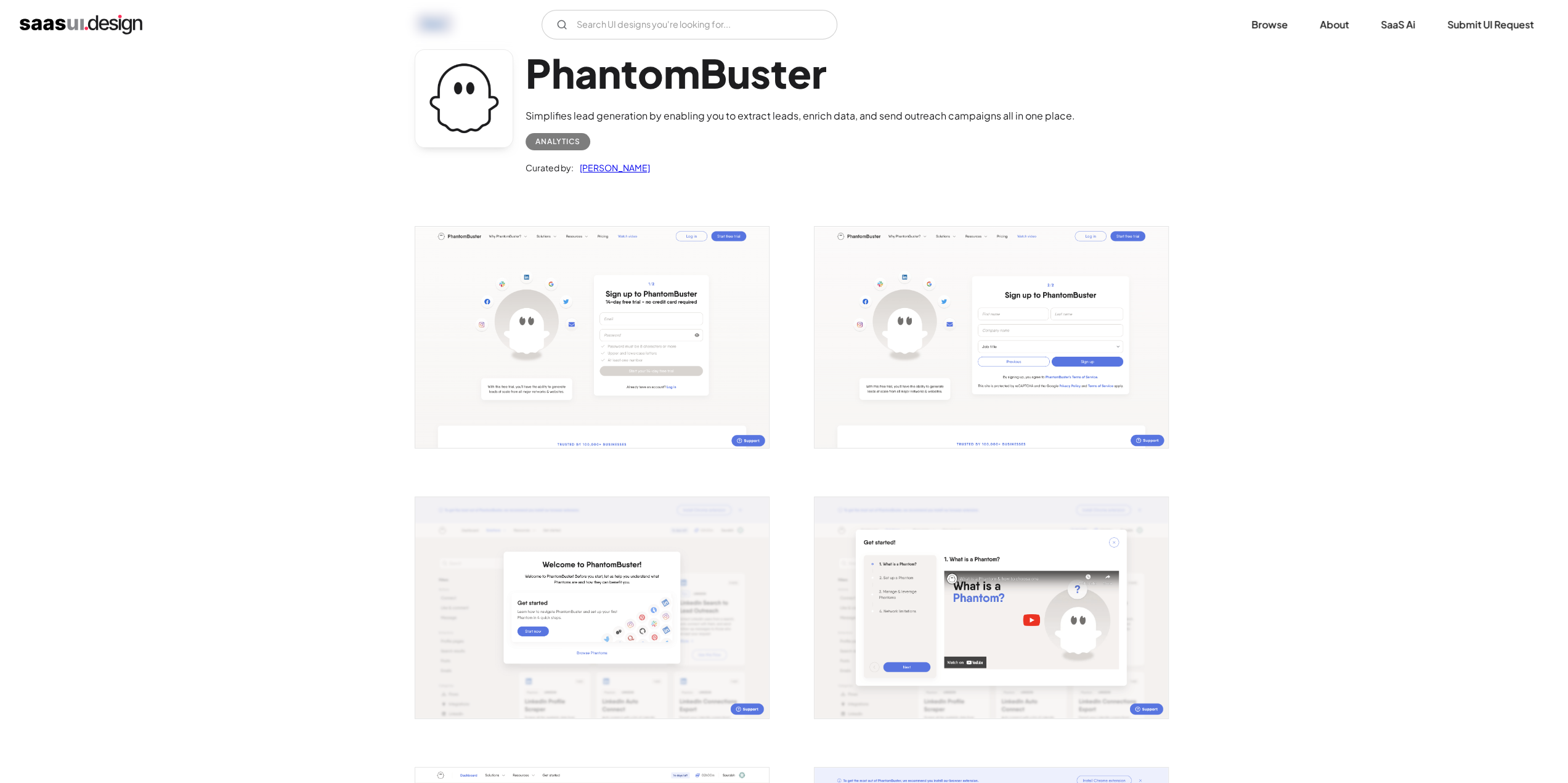
scroll to position [370, 0]
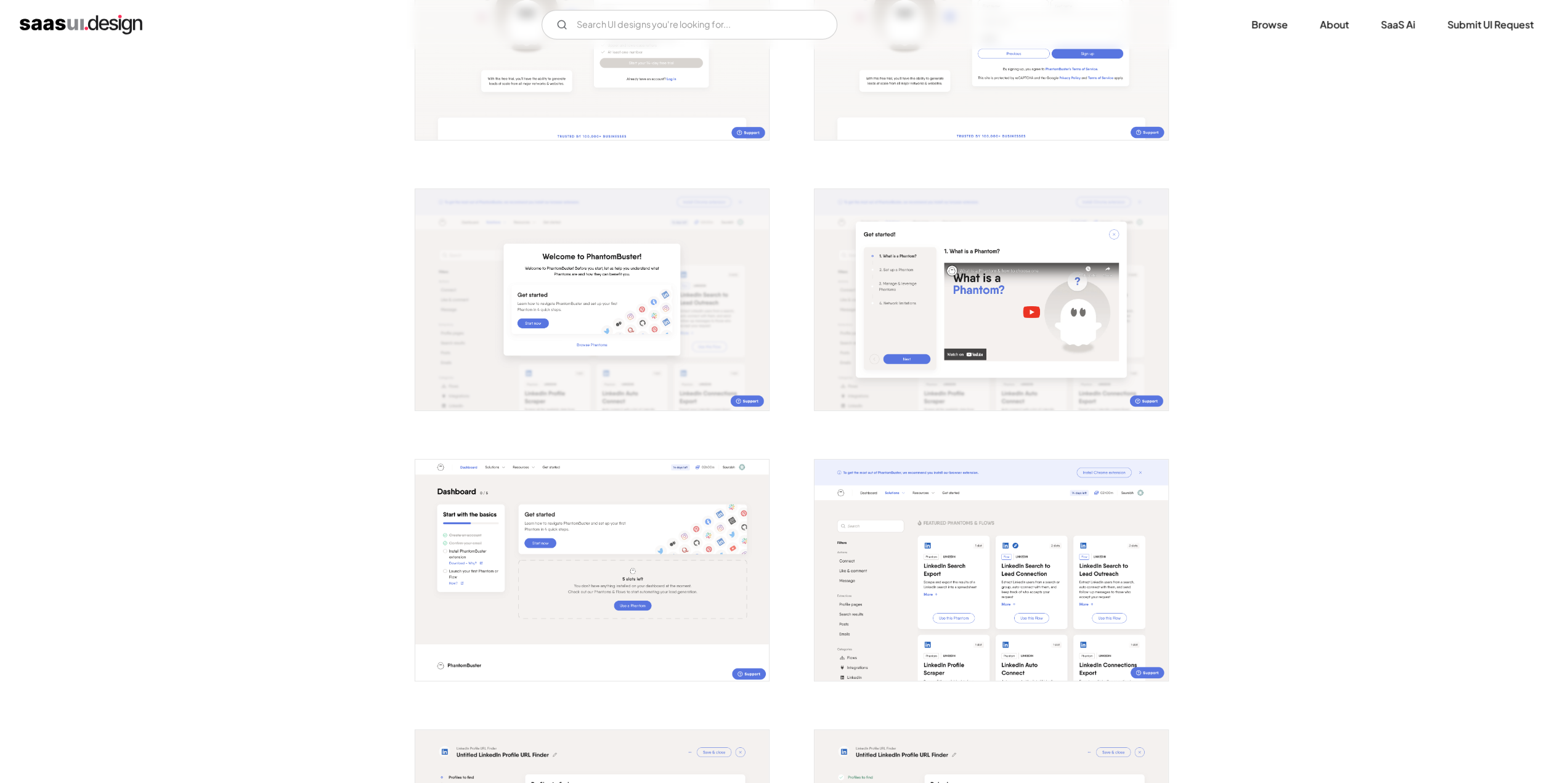
click at [579, 488] on img "open lightbox" at bounding box center [592, 570] width 354 height 221
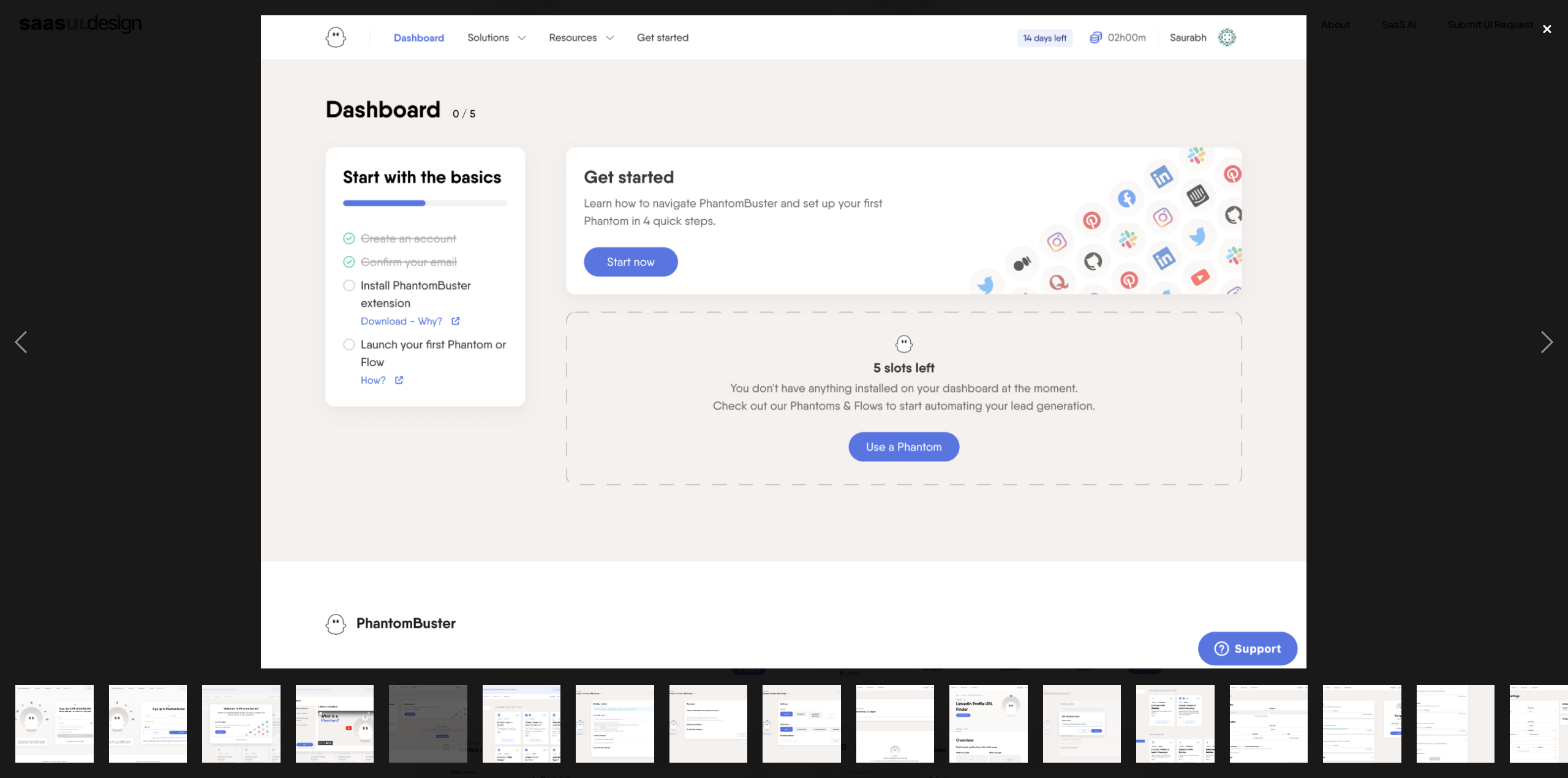
click at [1541, 29] on div "close lightbox" at bounding box center [1547, 28] width 42 height 27
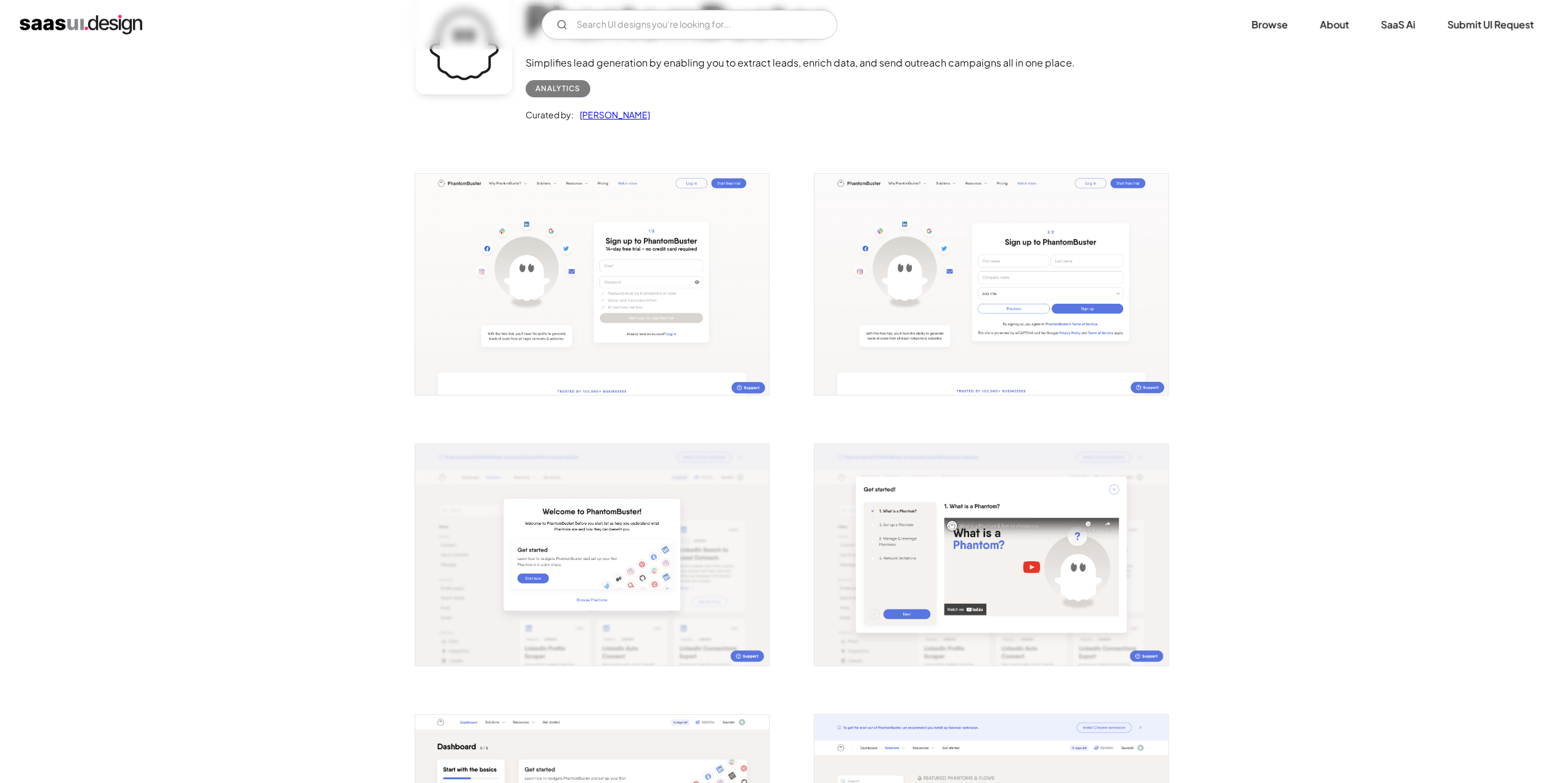
scroll to position [0, 0]
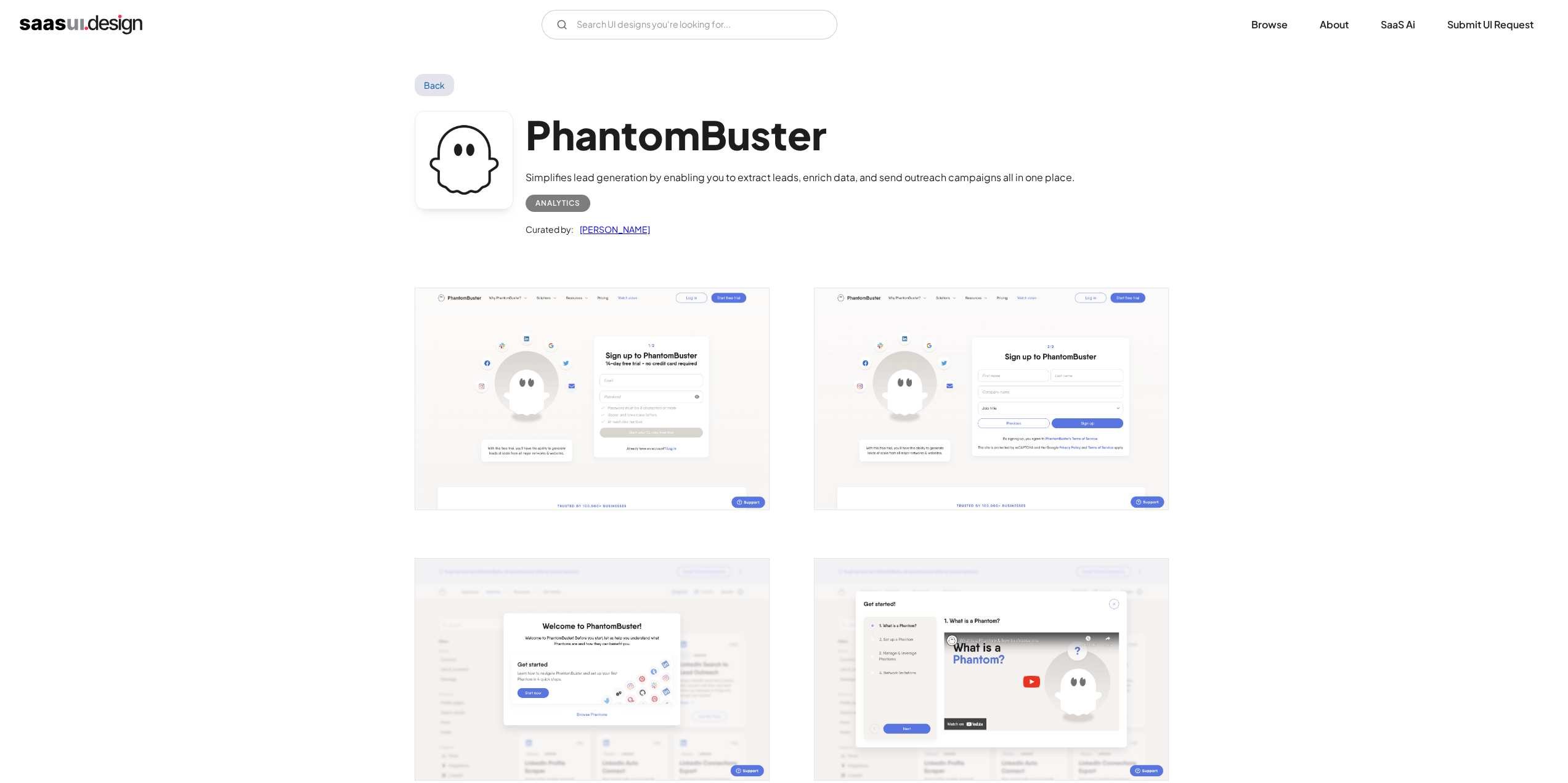
click at [440, 81] on link "Back" at bounding box center [435, 85] width 40 height 22
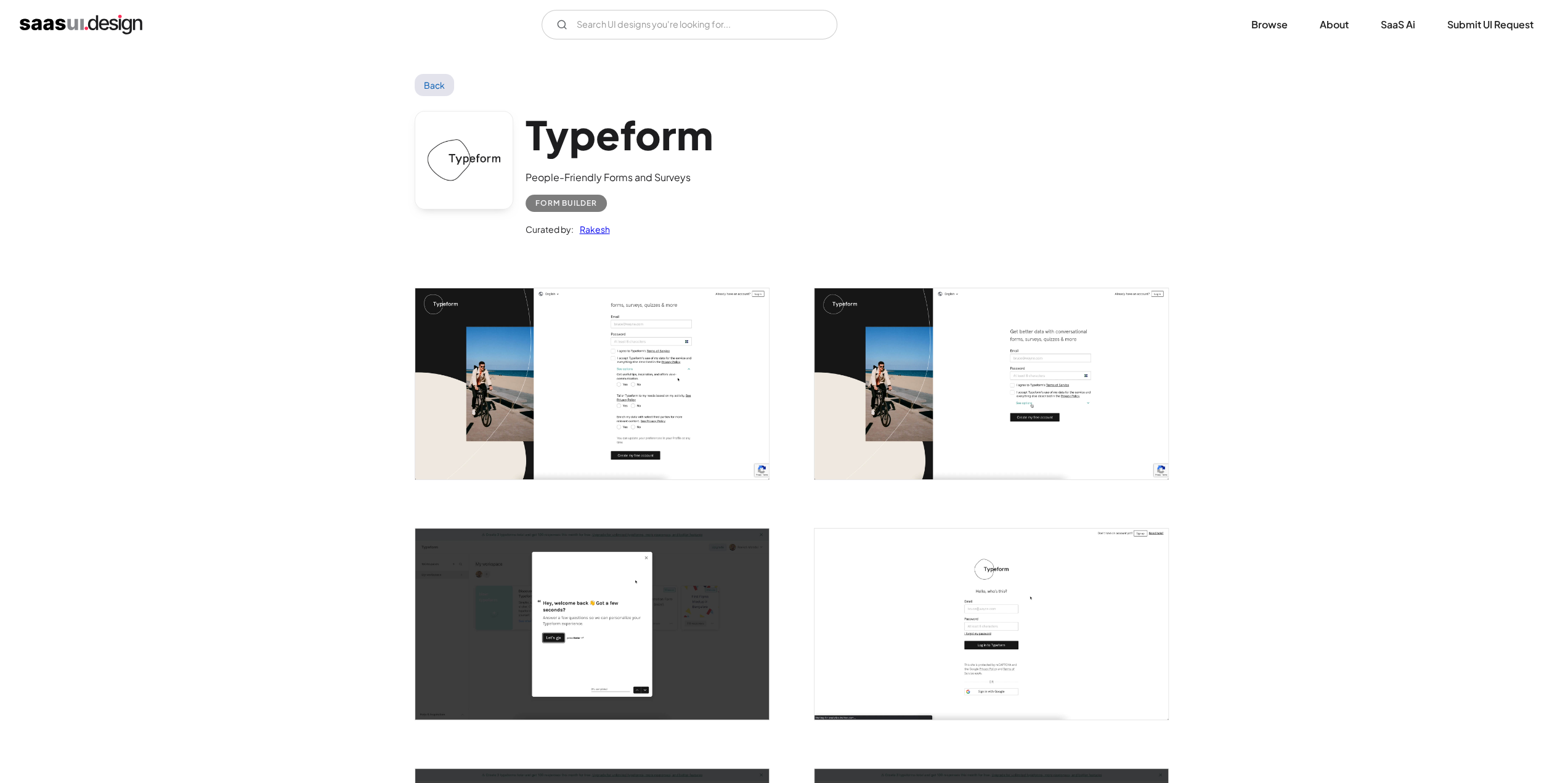
click at [428, 77] on link "Back" at bounding box center [435, 85] width 40 height 22
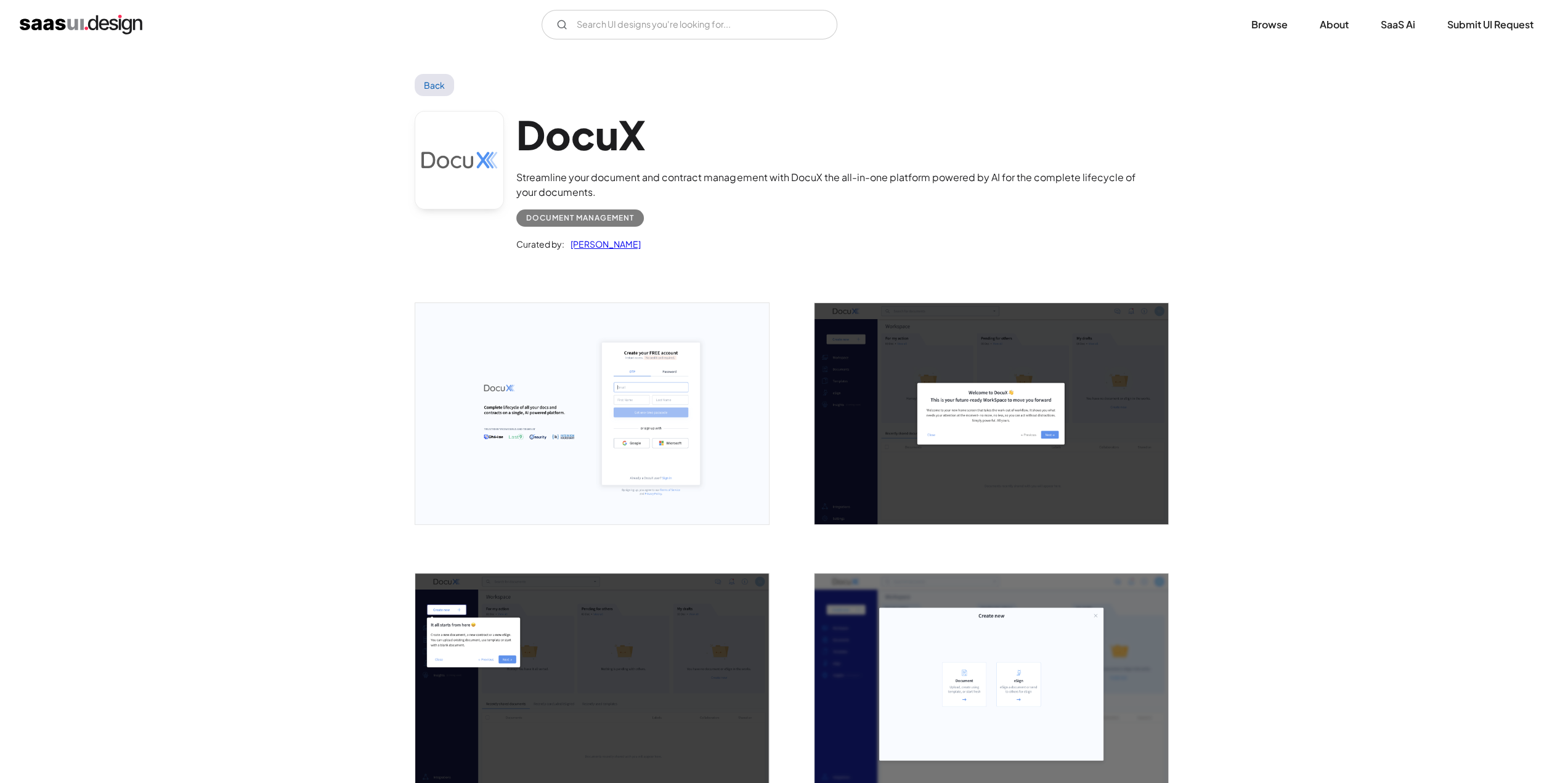
click at [438, 93] on link "Back" at bounding box center [435, 85] width 40 height 22
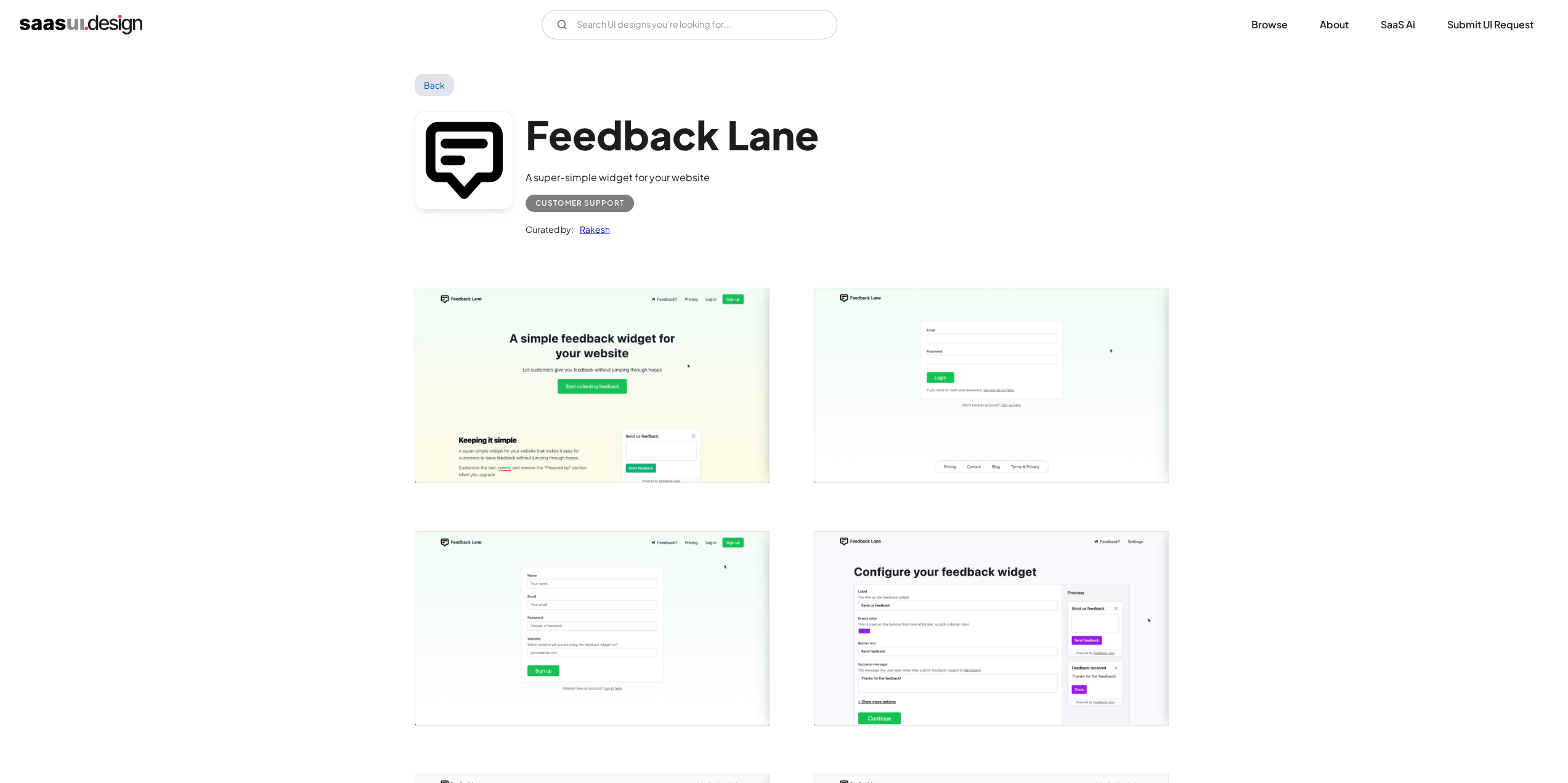
click at [431, 86] on link "Back" at bounding box center [435, 85] width 40 height 22
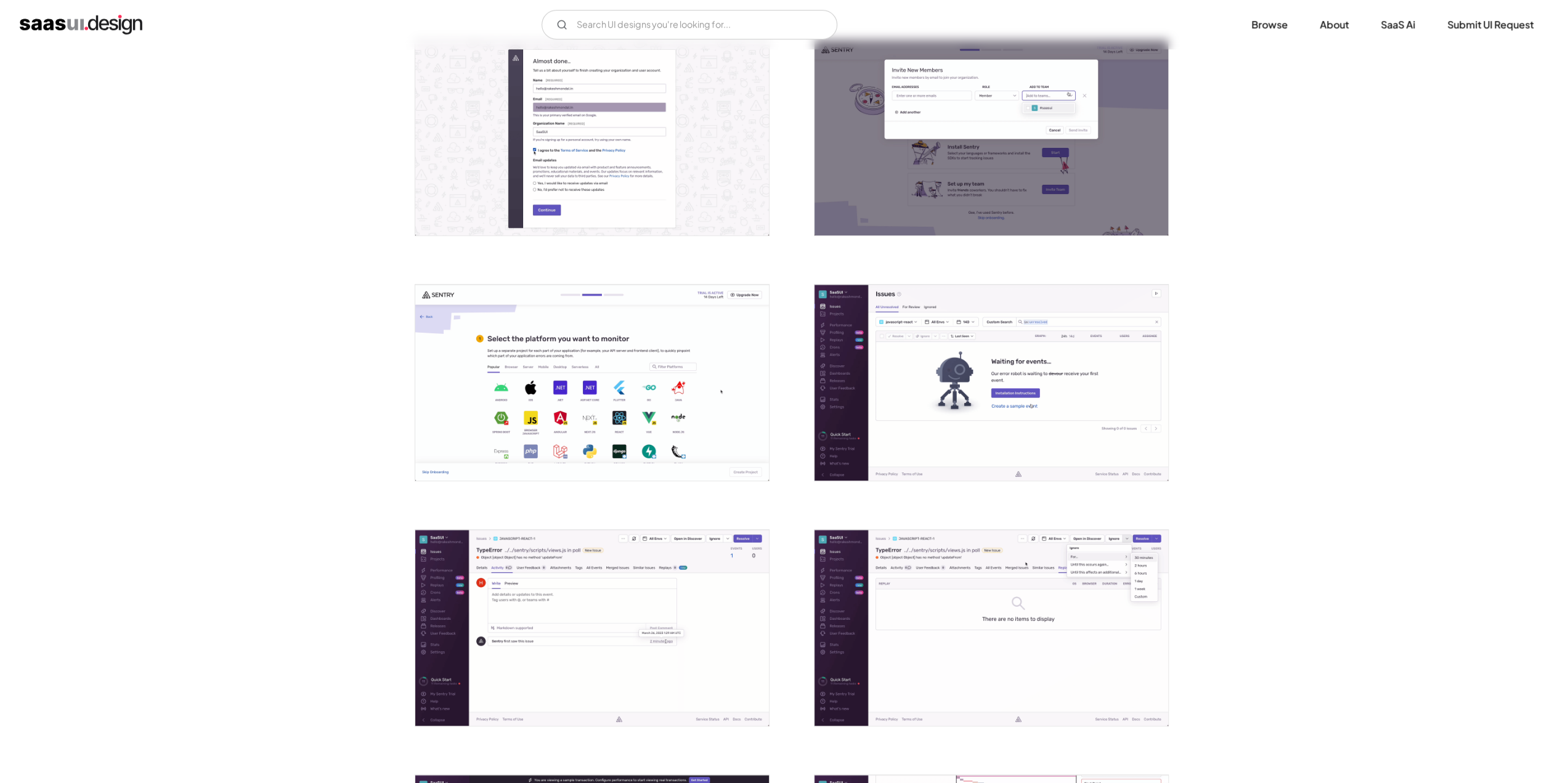
scroll to position [1109, 0]
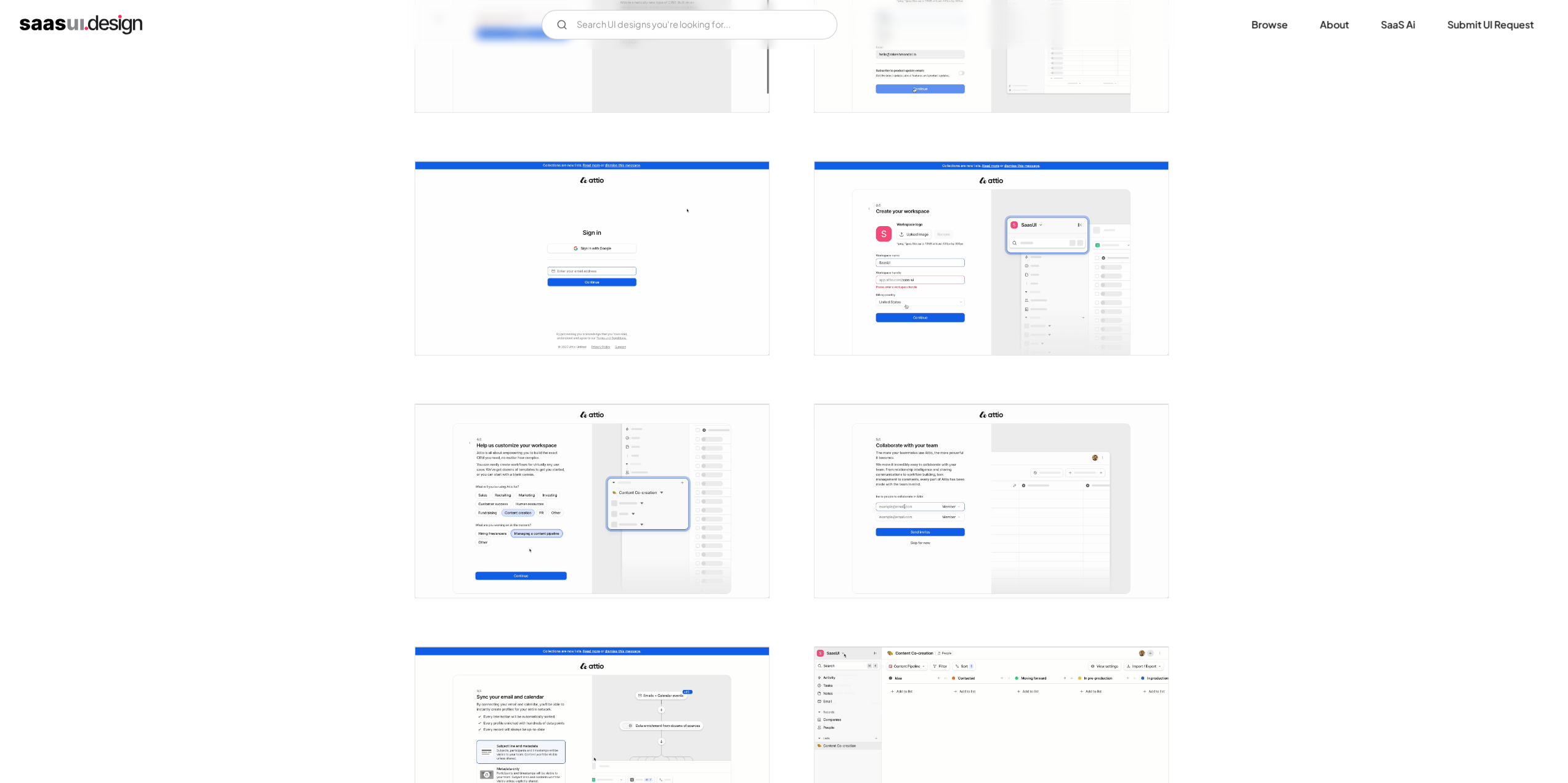
scroll to position [616, 0]
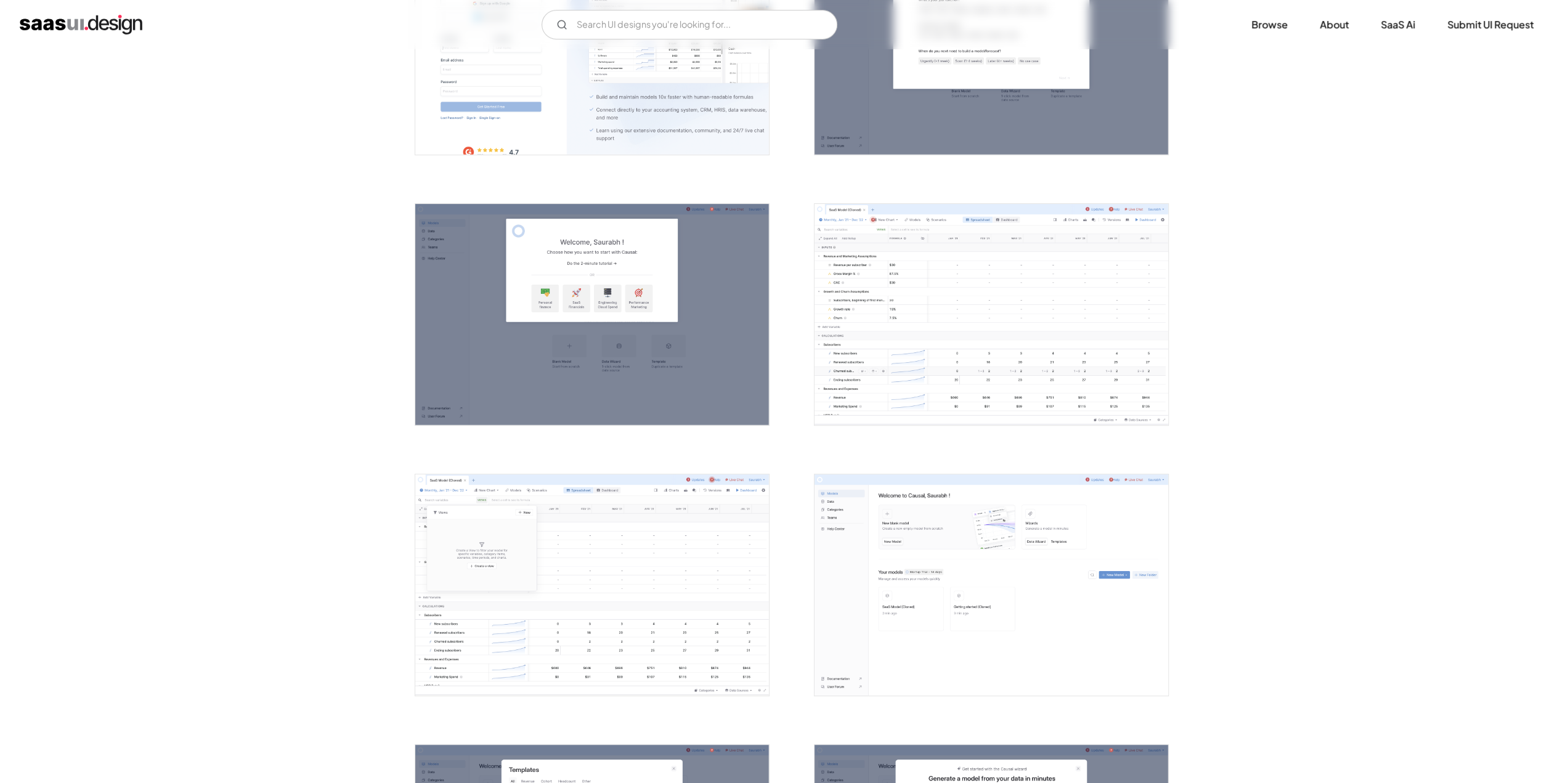
scroll to position [739, 0]
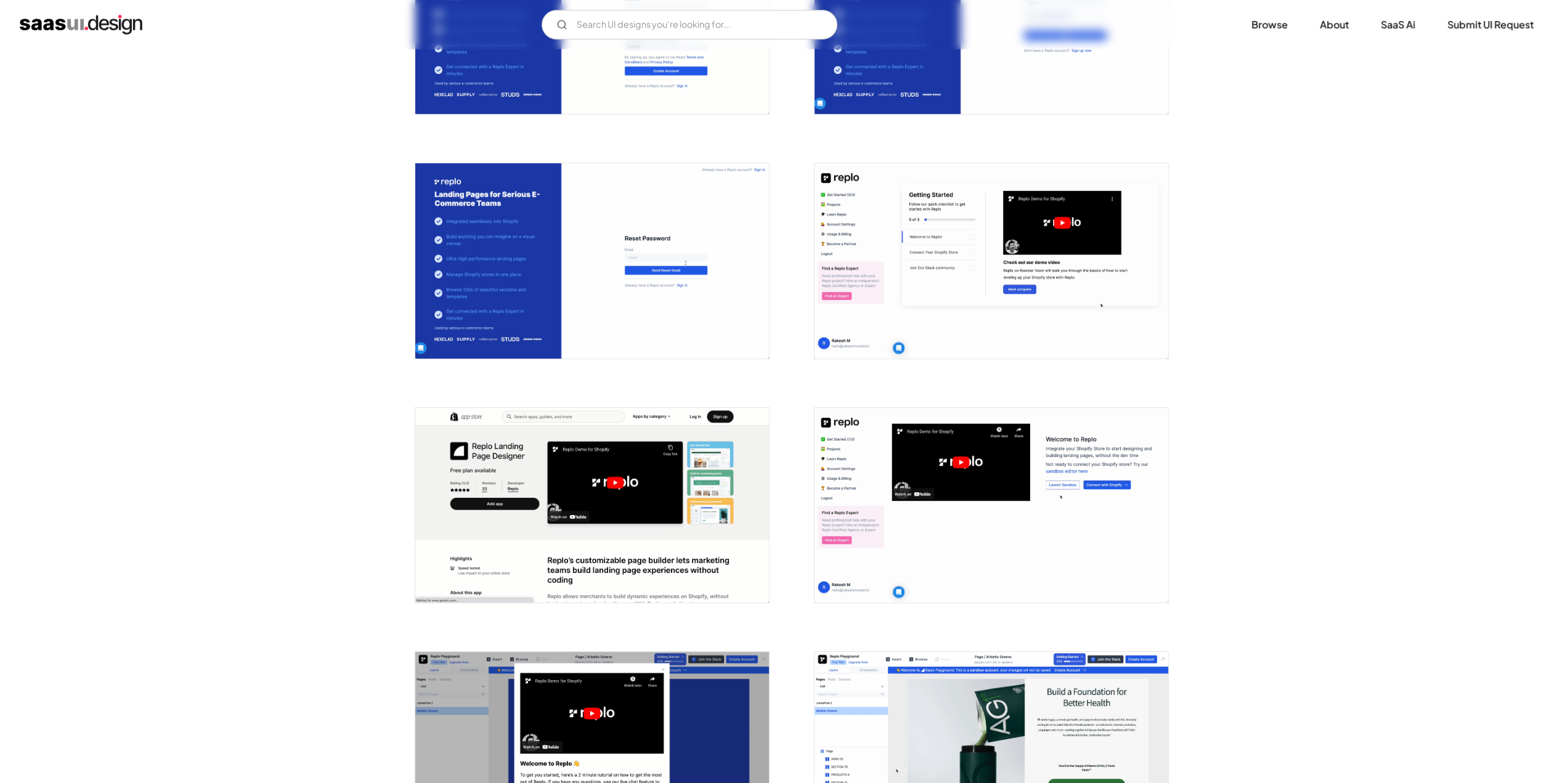
scroll to position [616, 0]
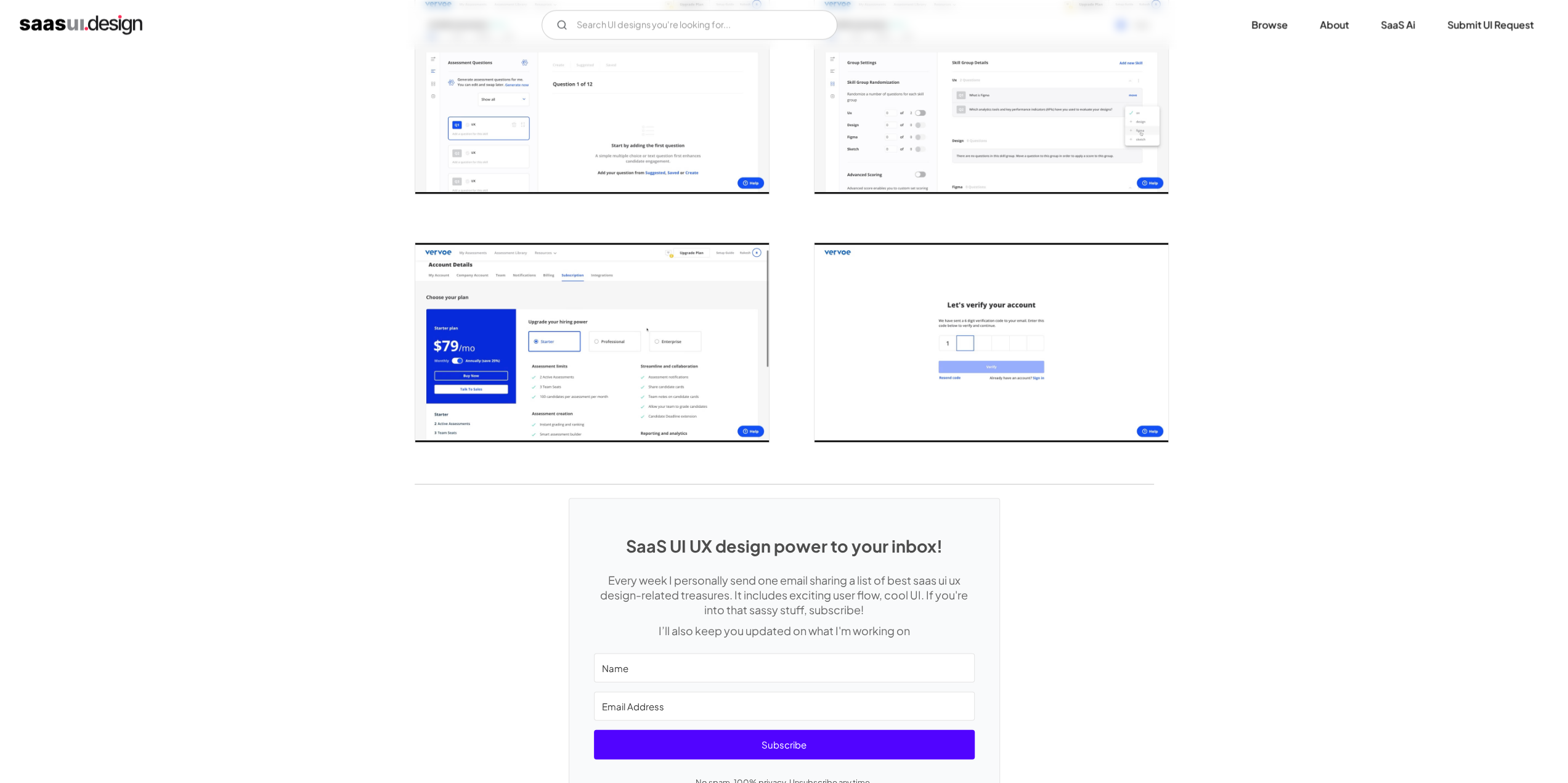
scroll to position [2034, 0]
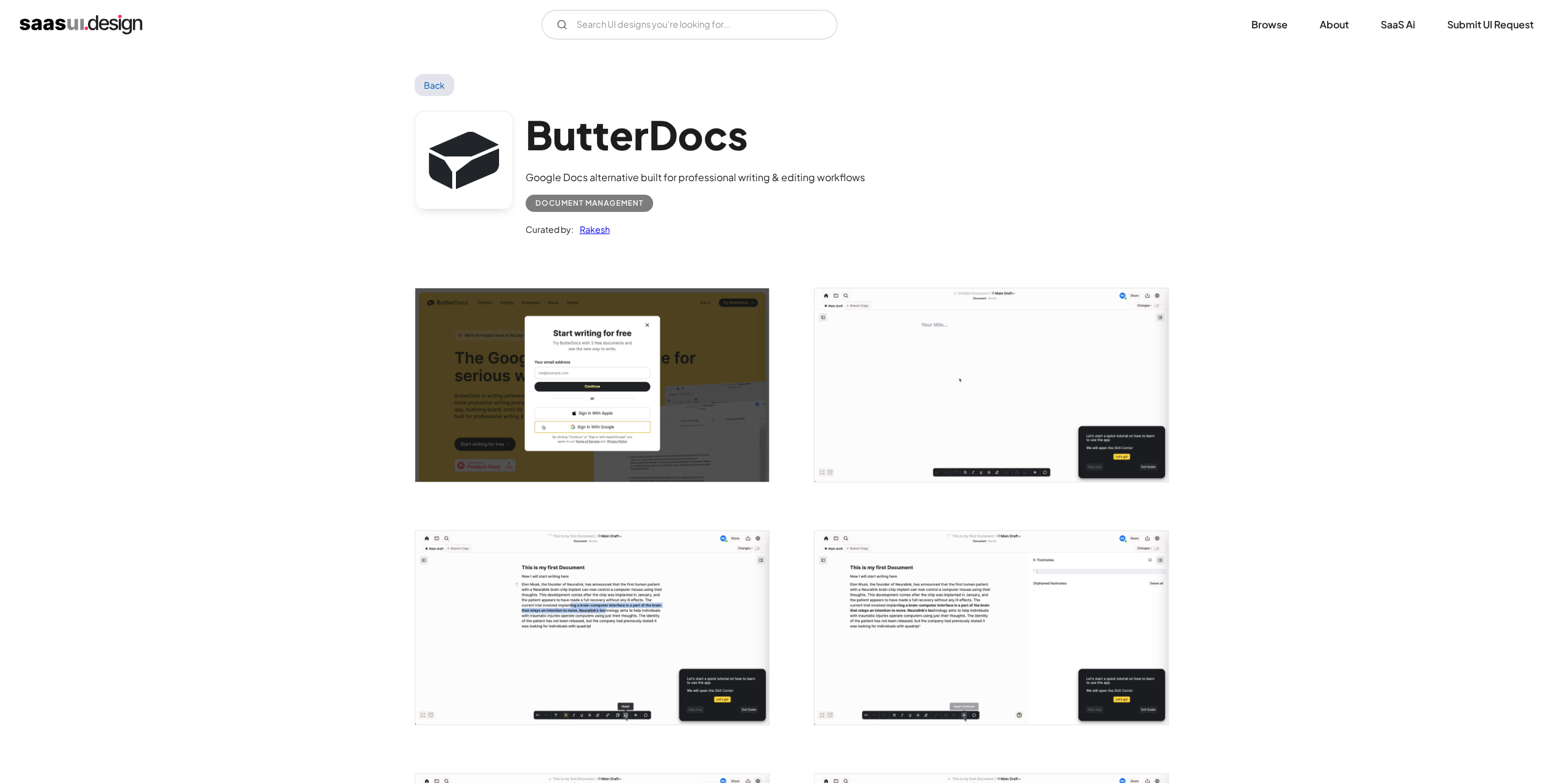
scroll to position [370, 0]
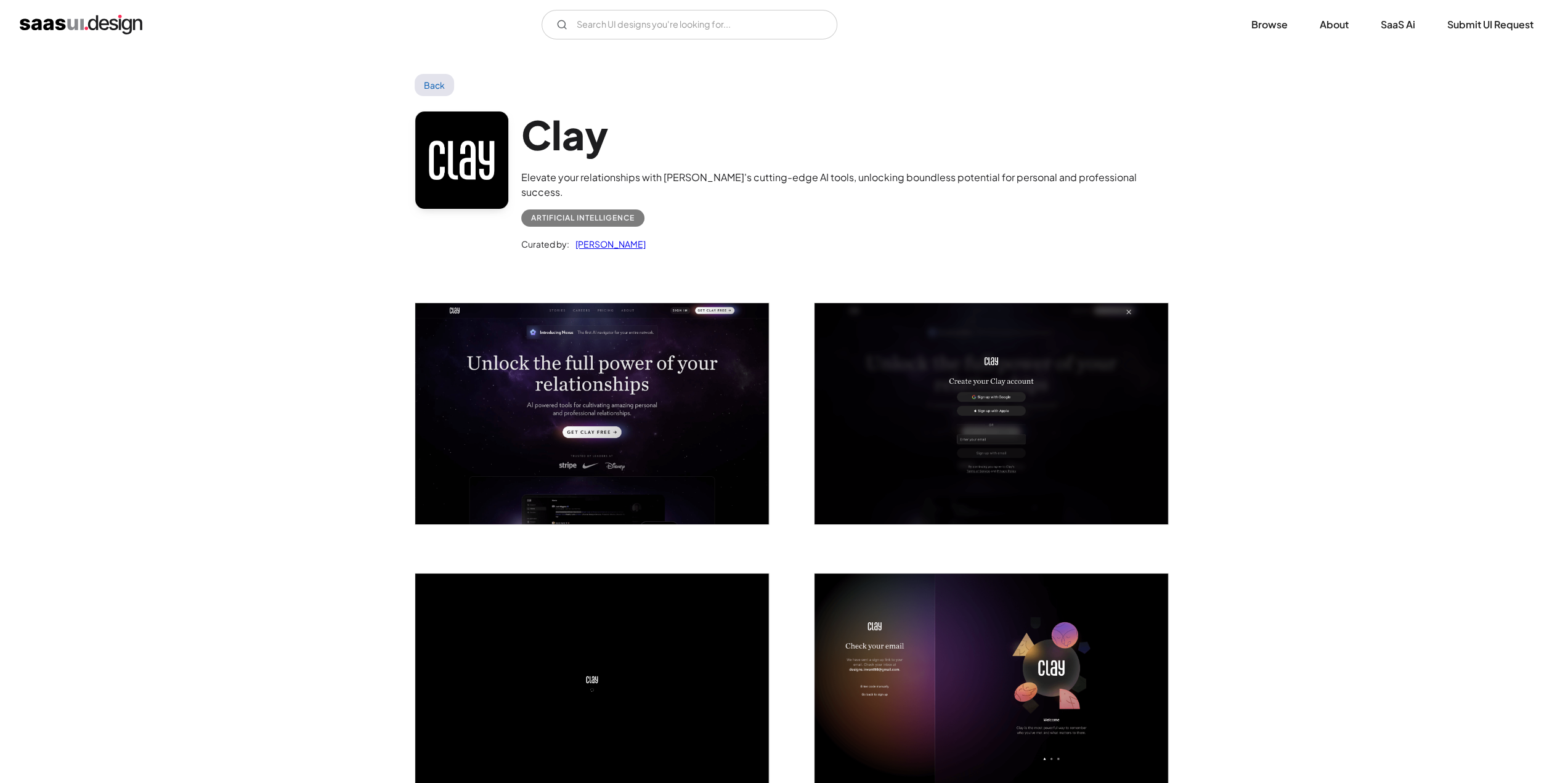
scroll to position [370, 0]
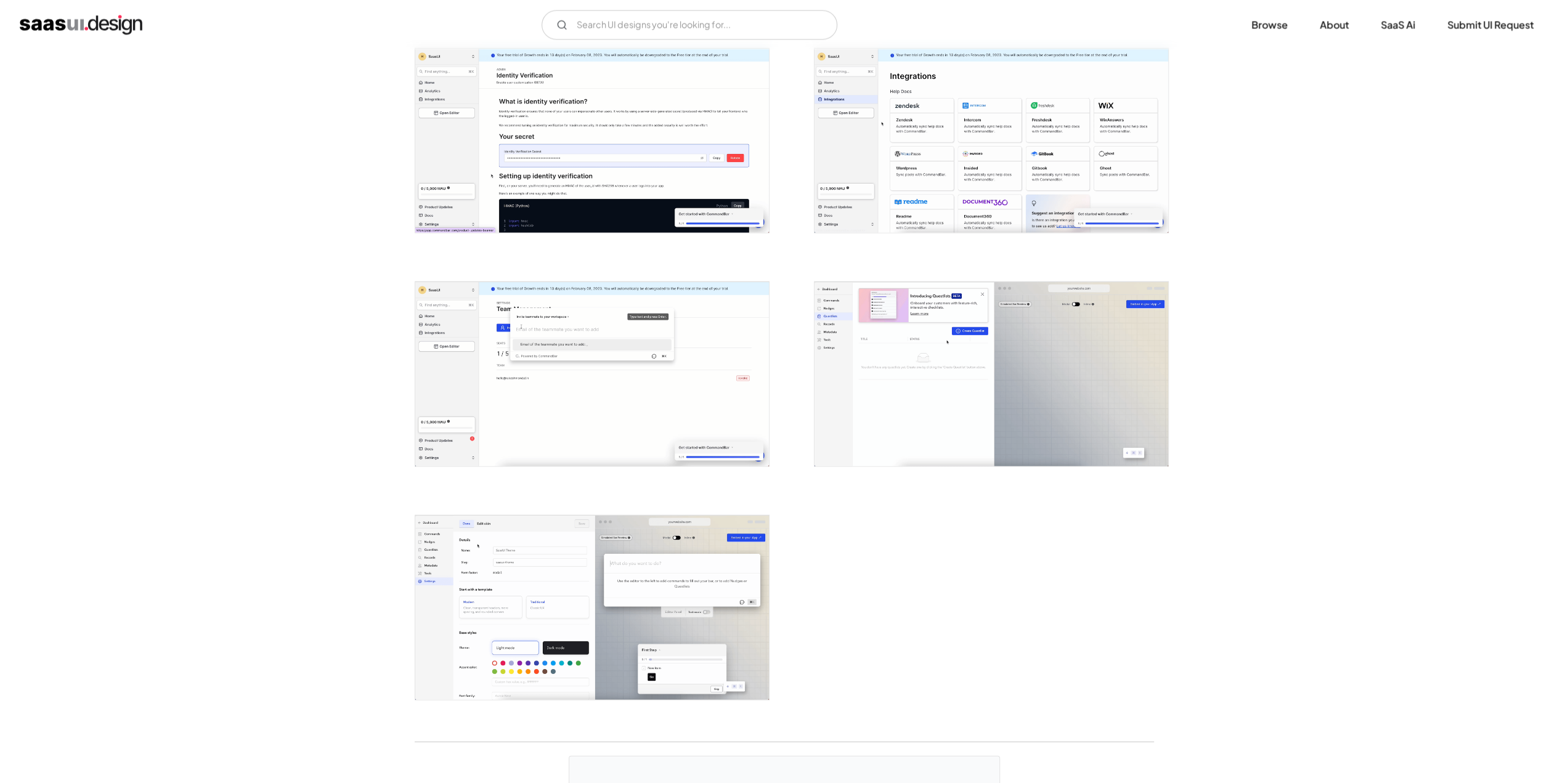
scroll to position [2700, 0]
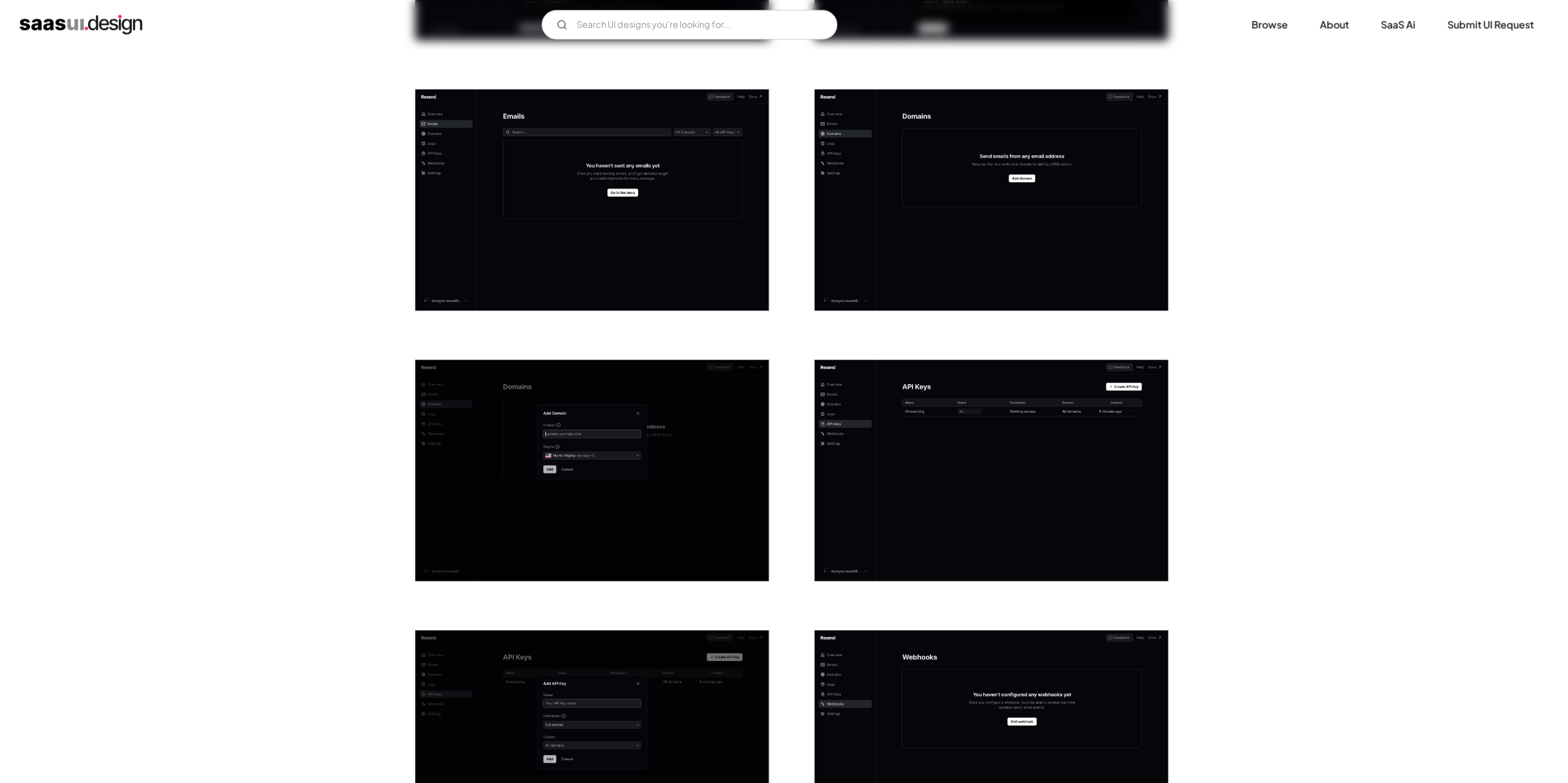
scroll to position [1171, 0]
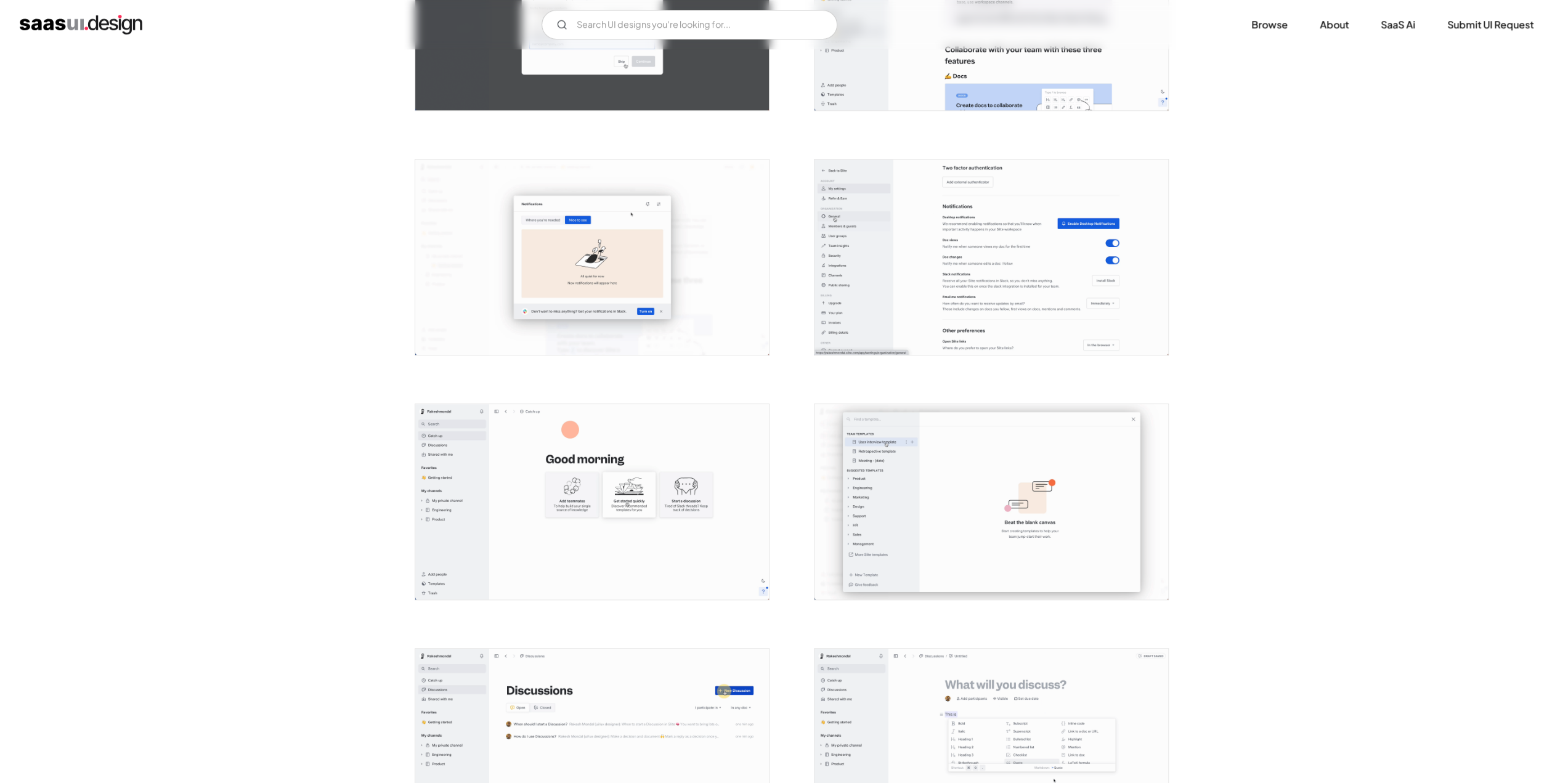
scroll to position [1171, 0]
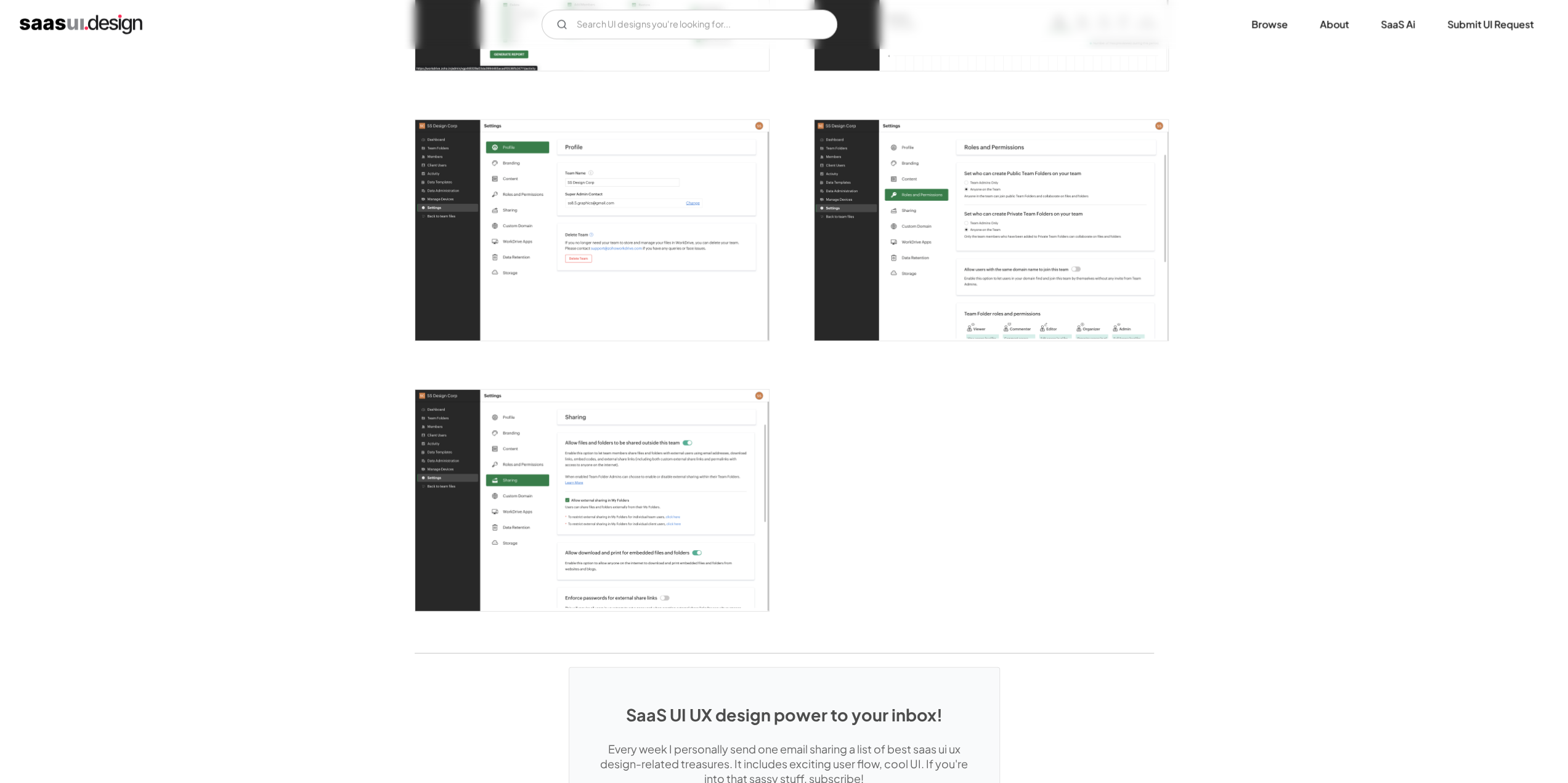
scroll to position [3414, 0]
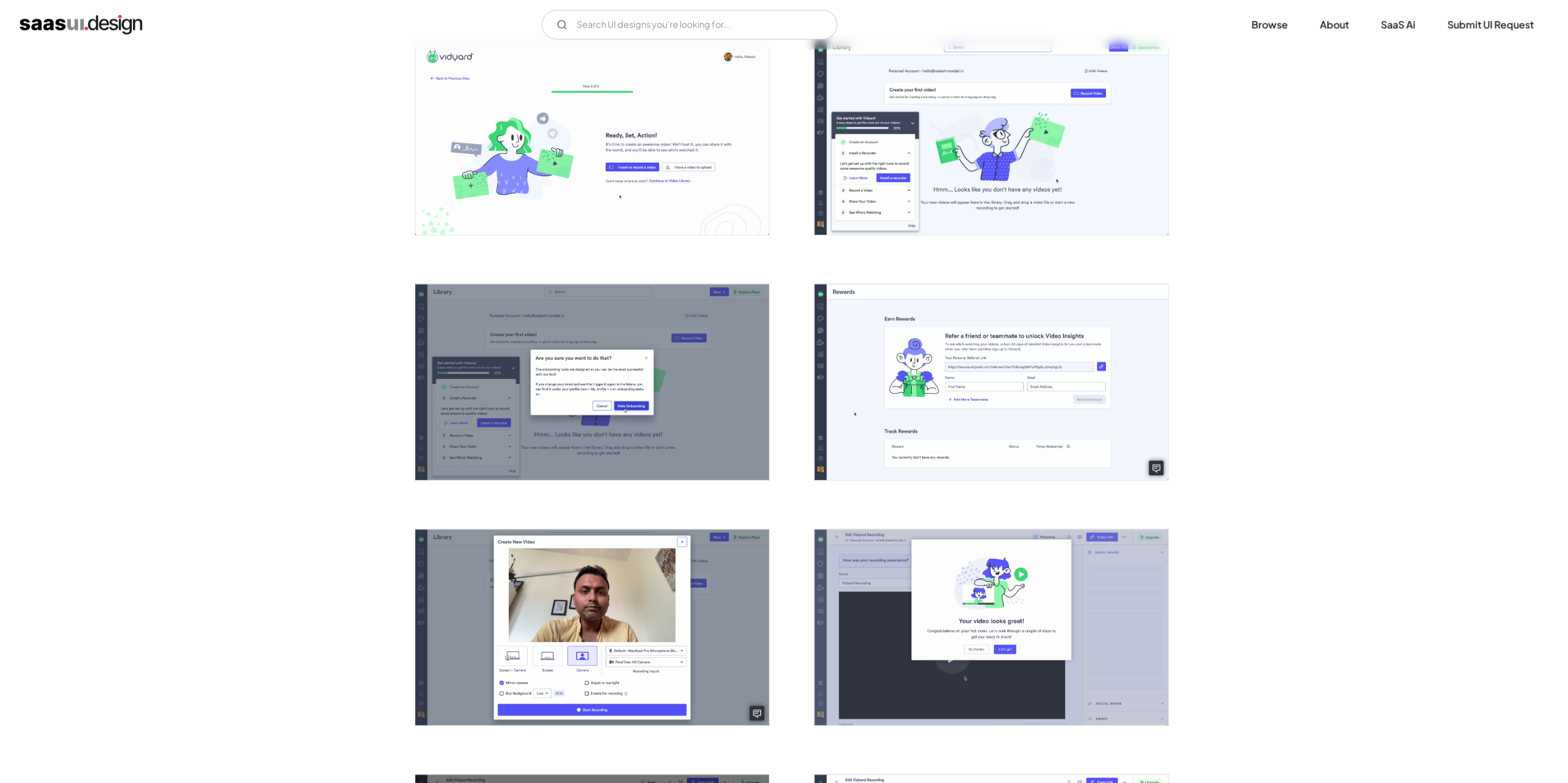
scroll to position [1171, 0]
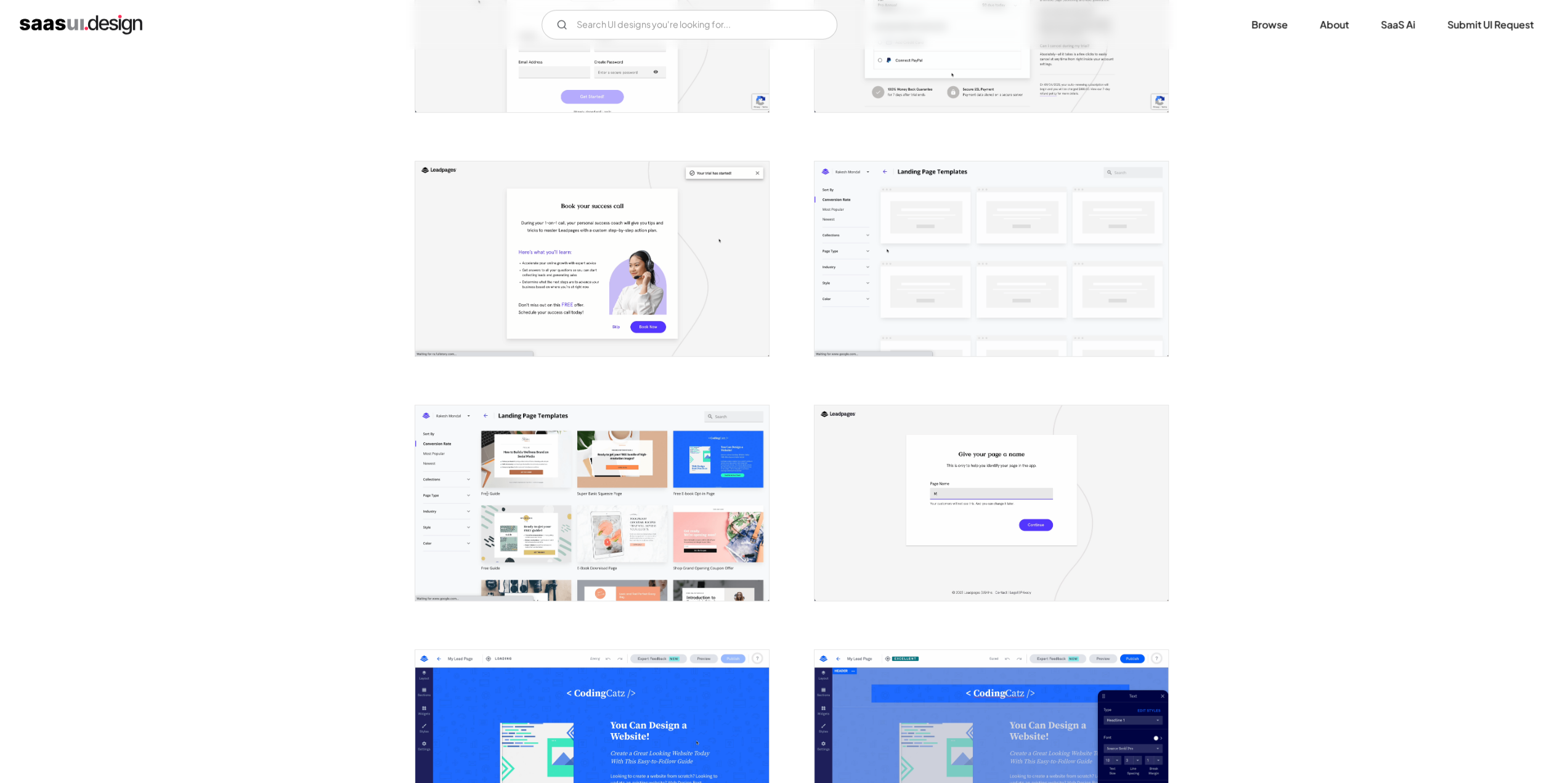
scroll to position [863, 0]
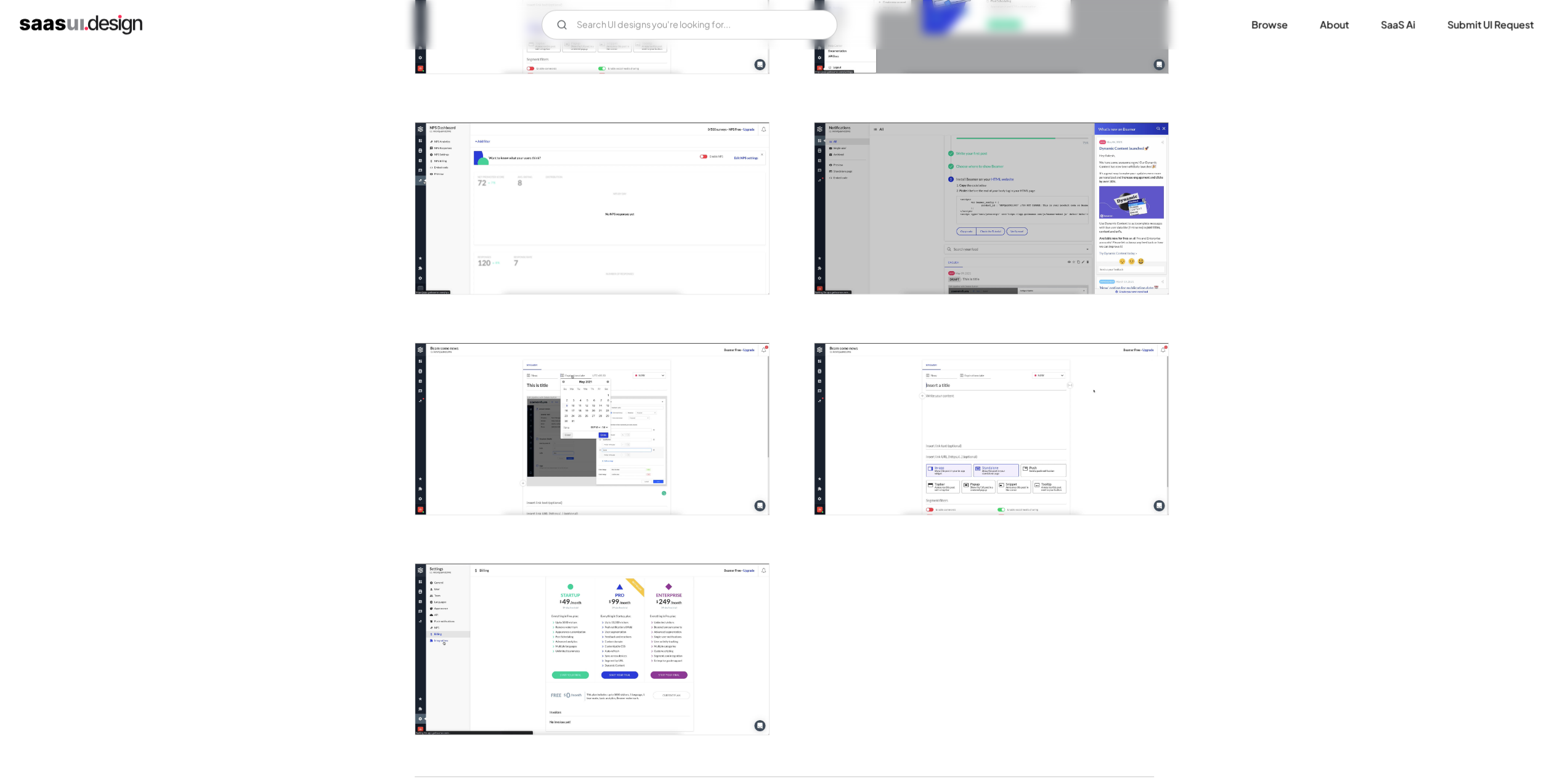
scroll to position [1356, 0]
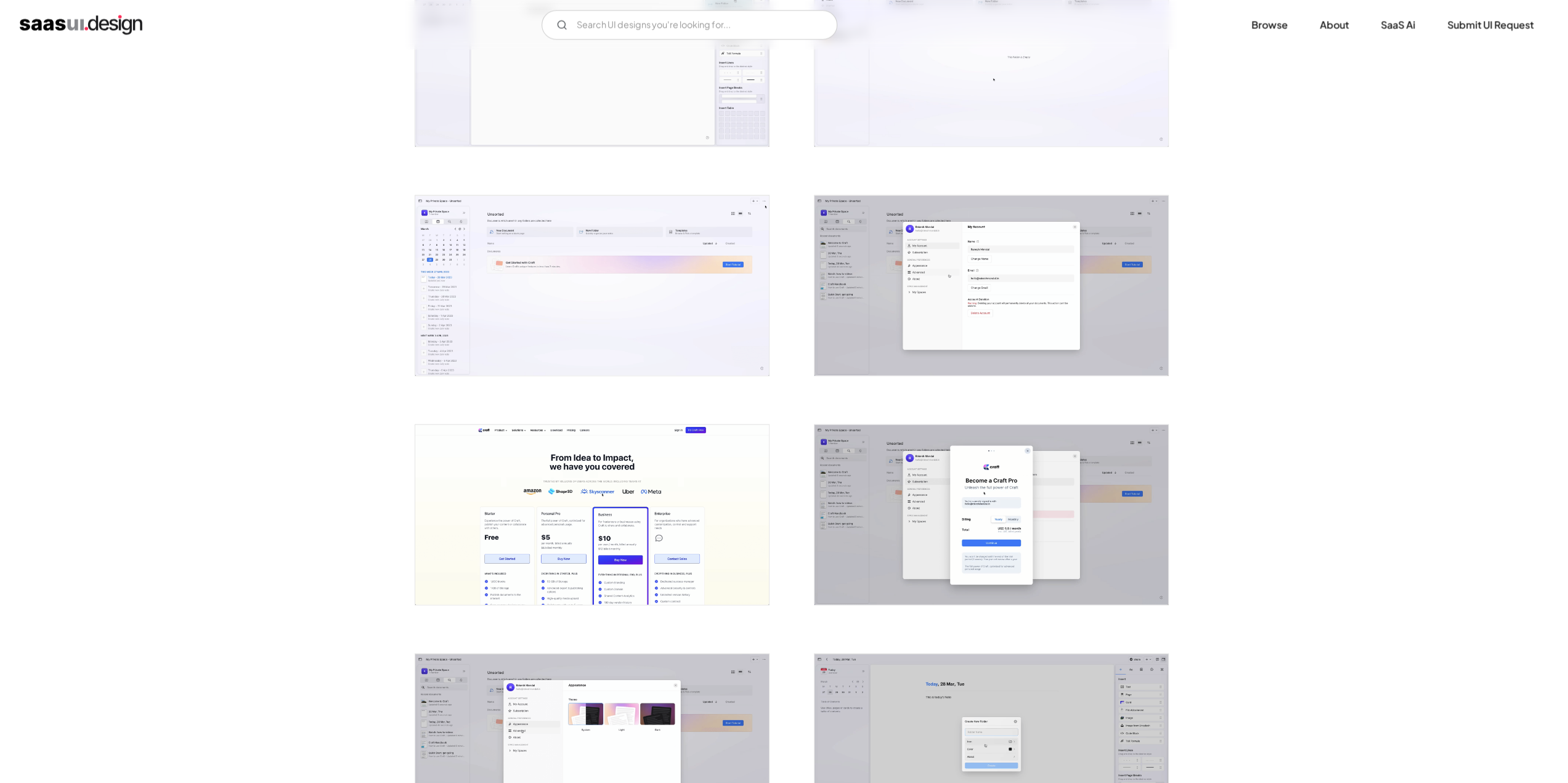
scroll to position [2527, 0]
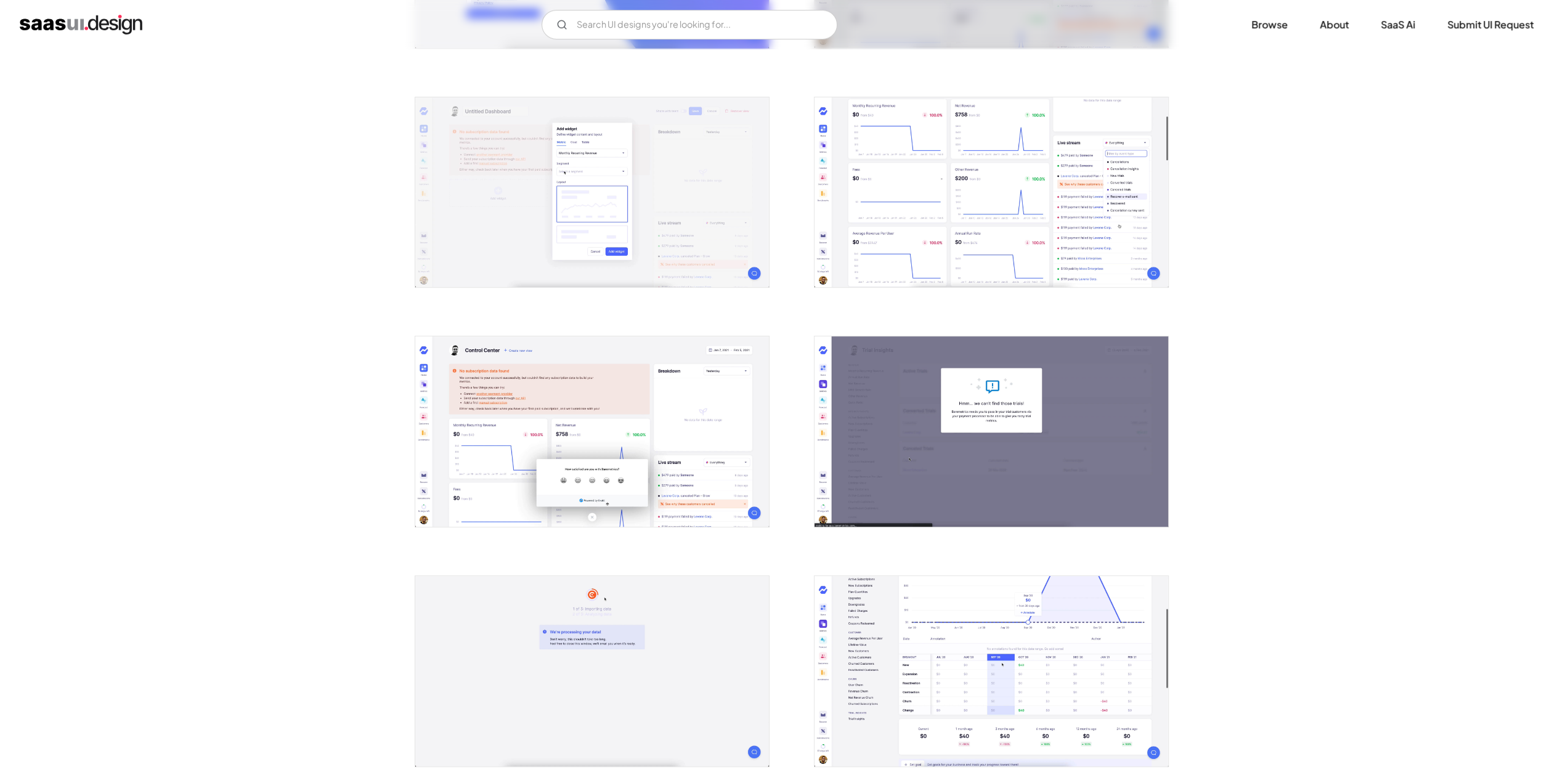
scroll to position [863, 0]
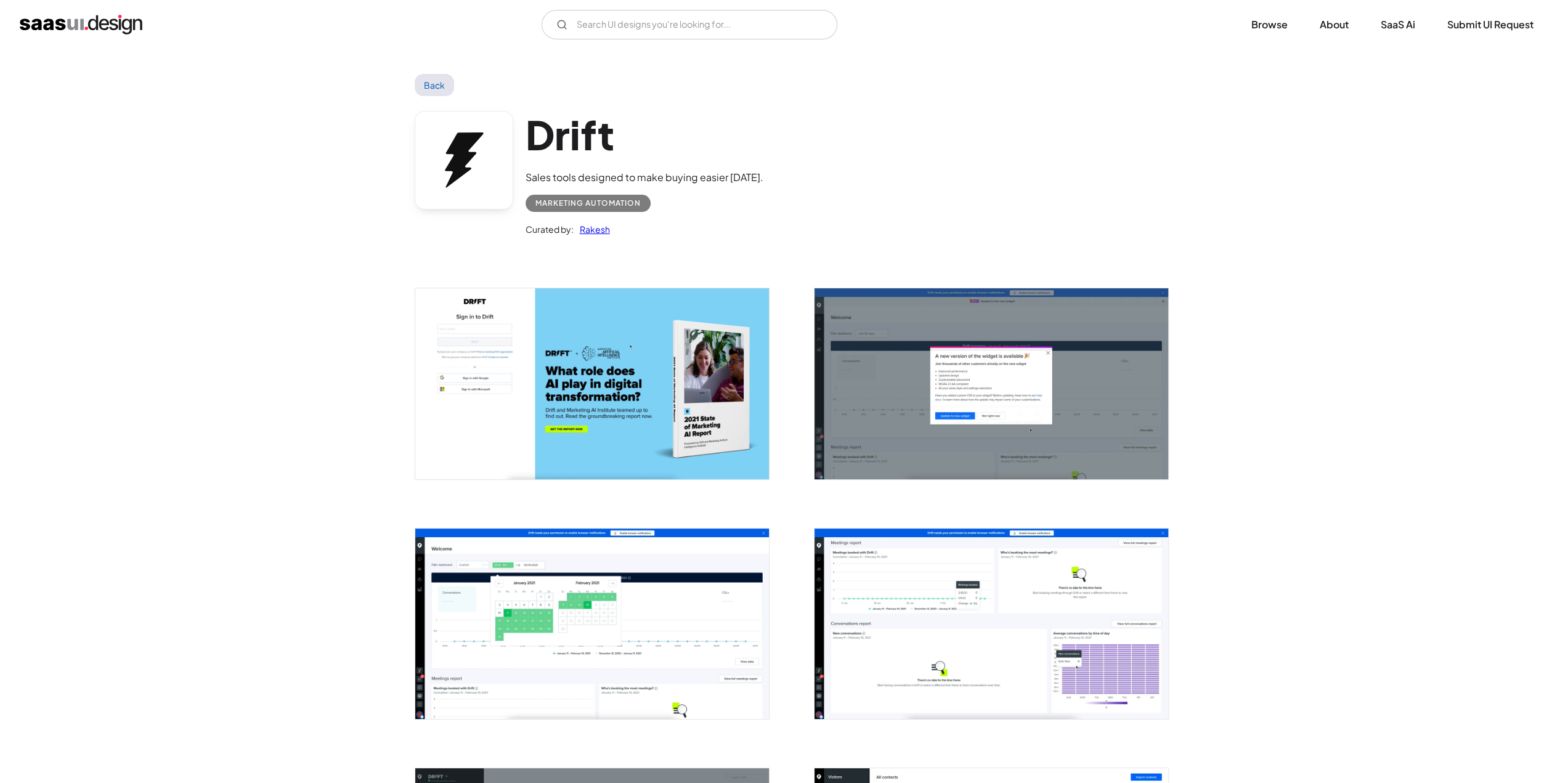
scroll to position [370, 0]
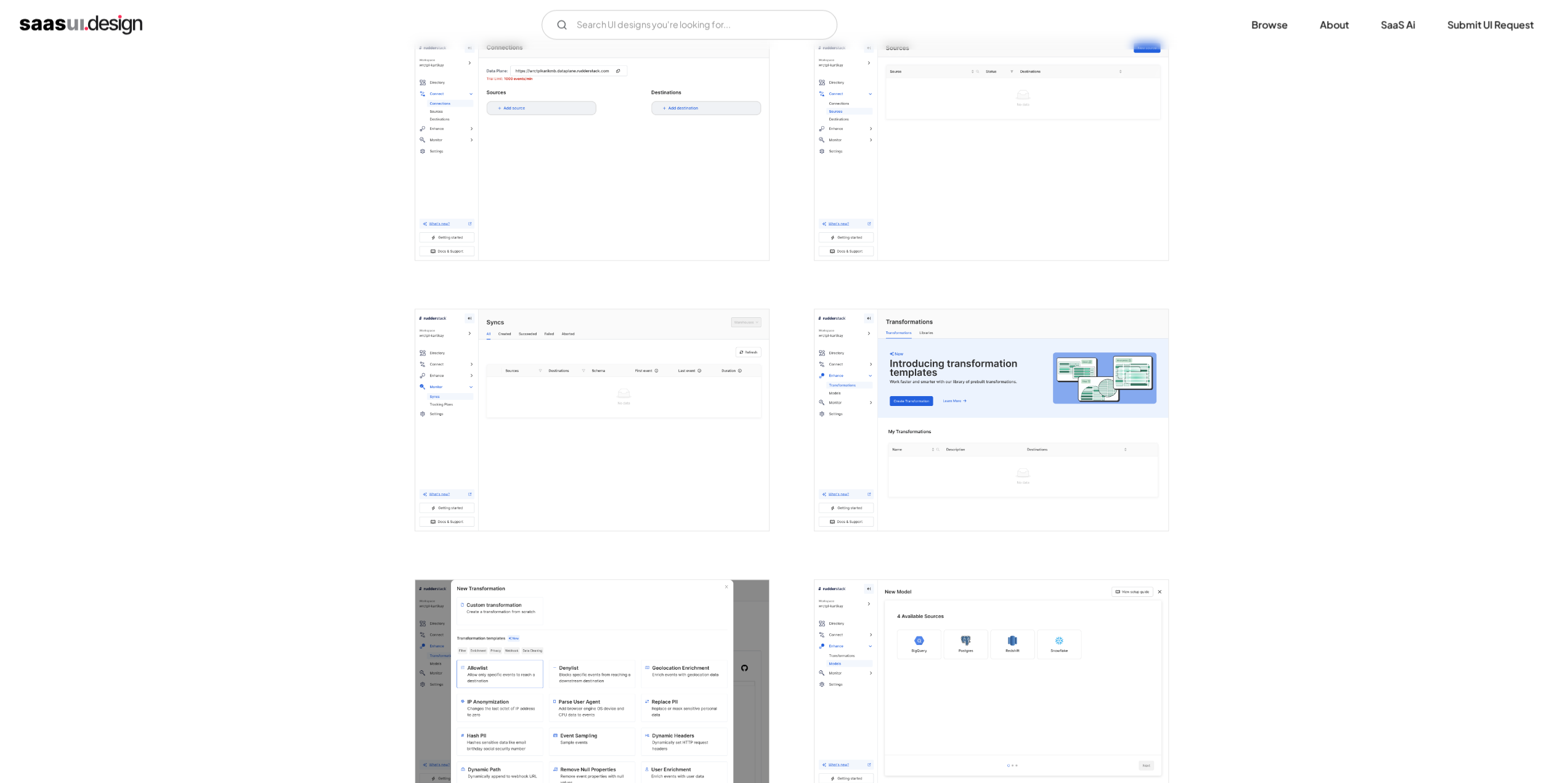
scroll to position [1972, 0]
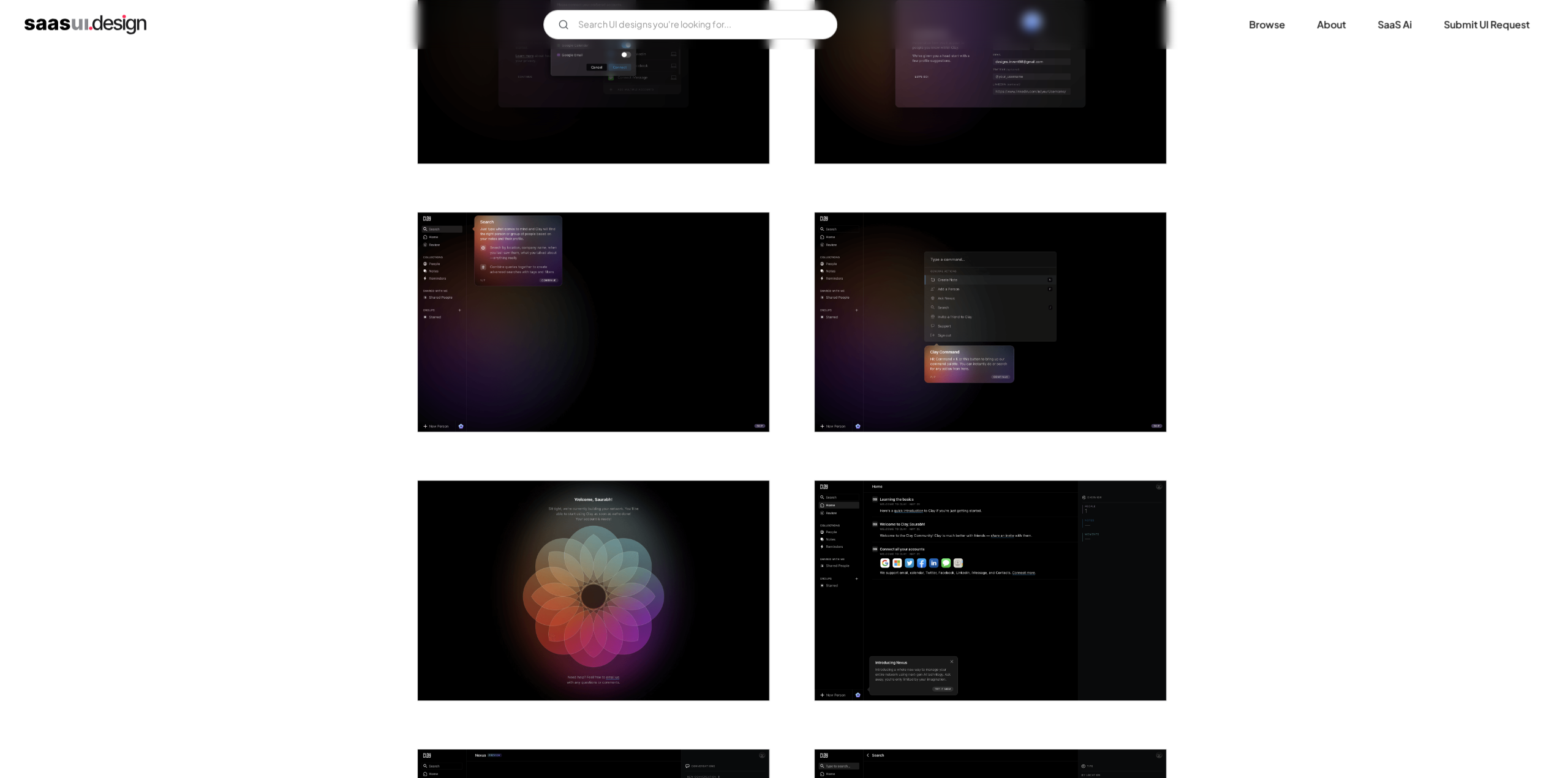
scroll to position [1408, 0]
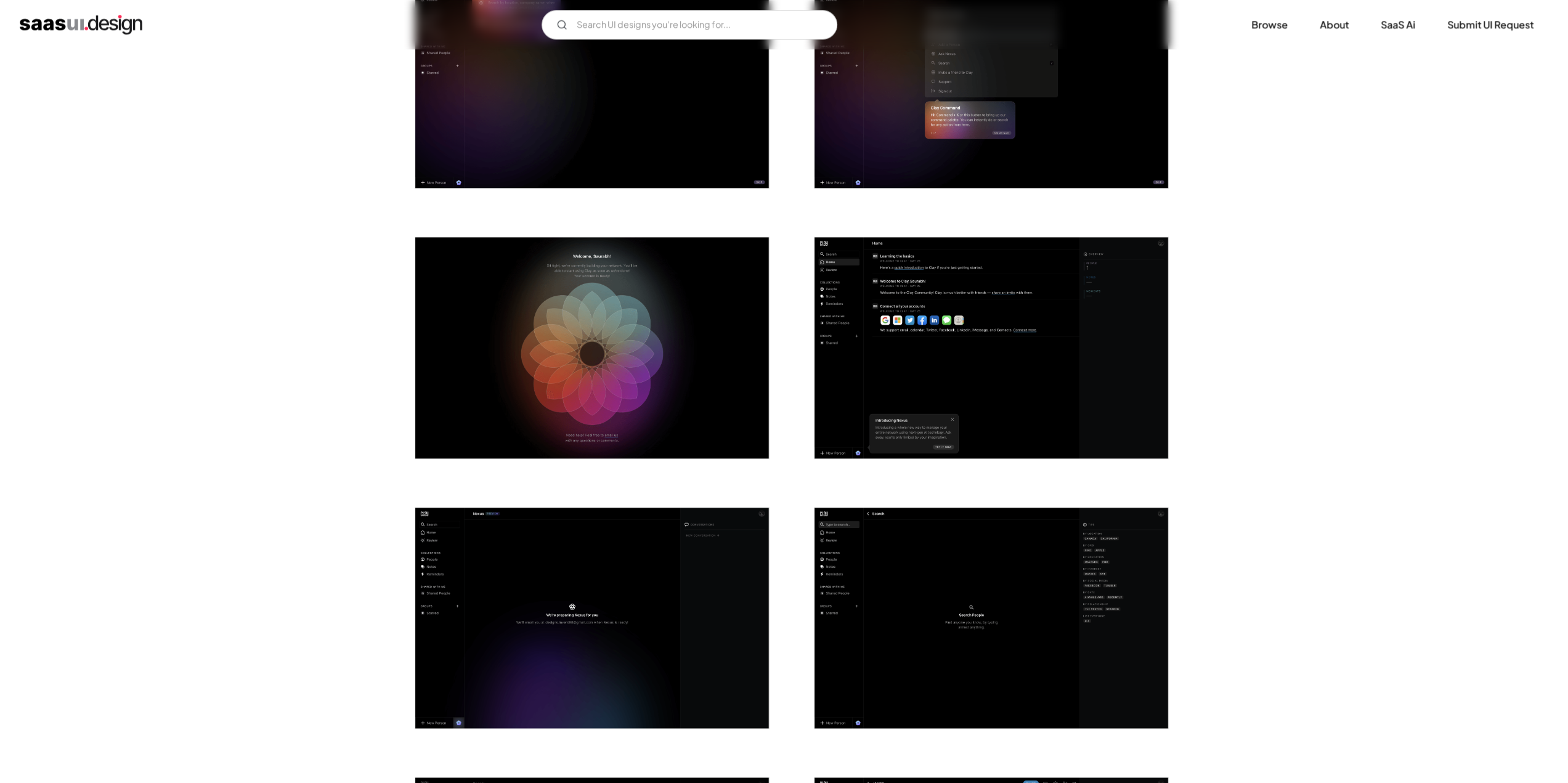
click at [608, 375] on img "open lightbox" at bounding box center [592, 347] width 354 height 221
